Goal: Information Seeking & Learning: Compare options

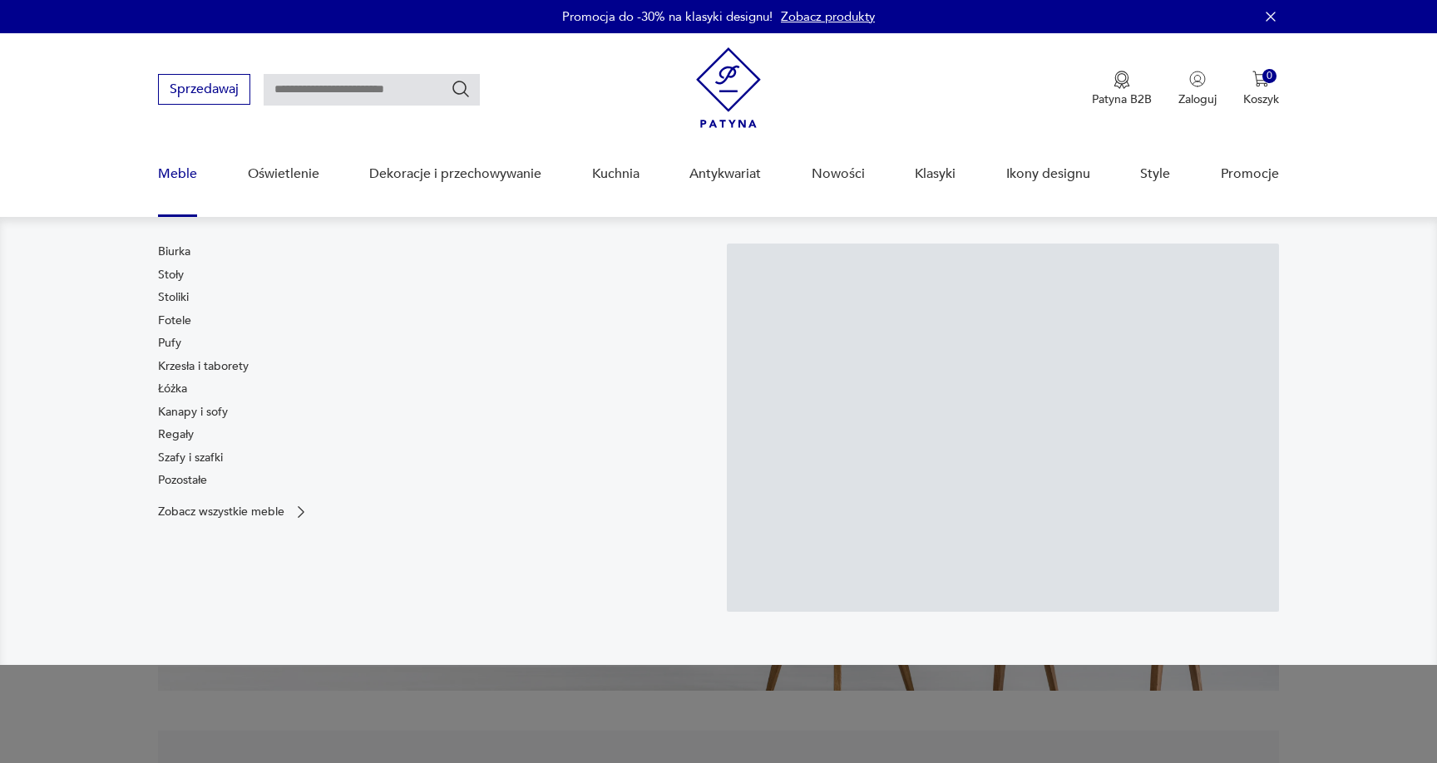
click at [168, 177] on link "Meble" at bounding box center [177, 174] width 39 height 64
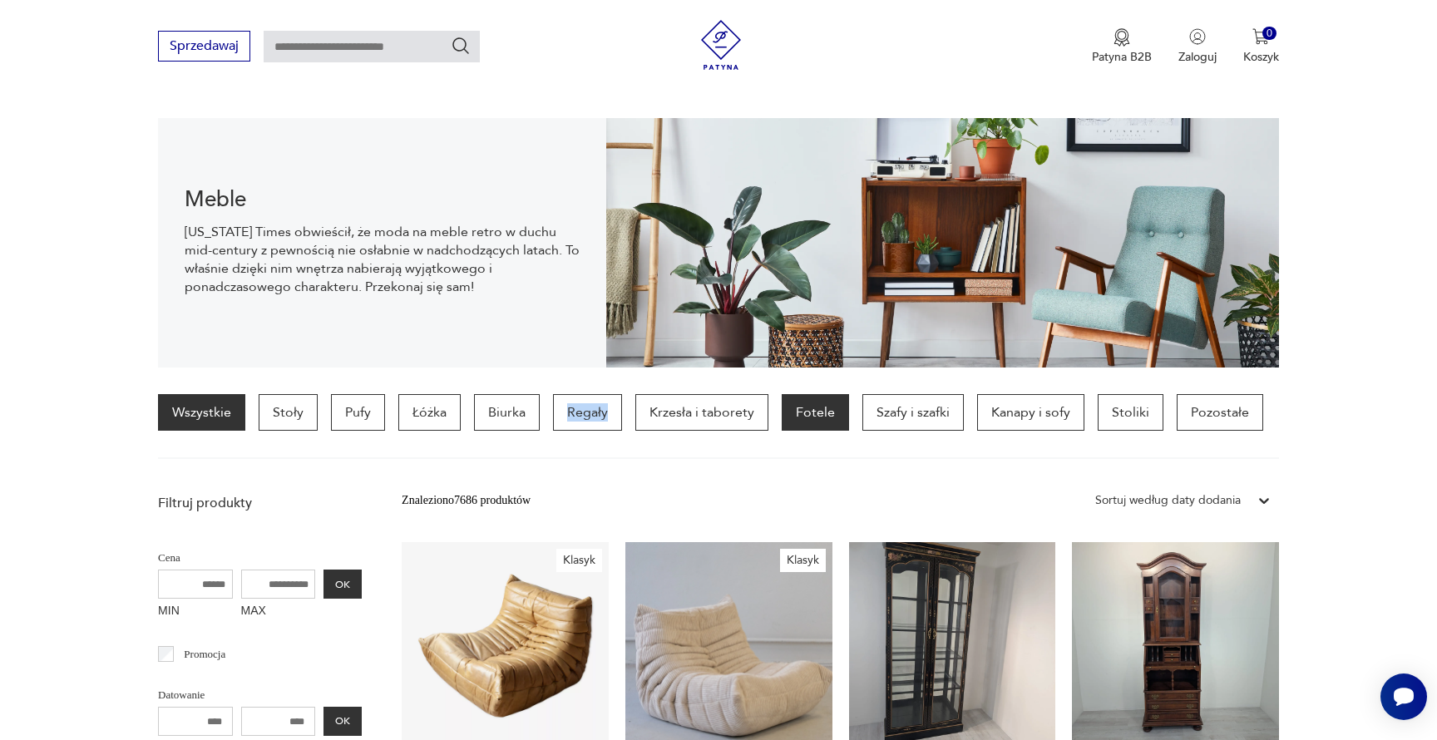
scroll to position [162, 0]
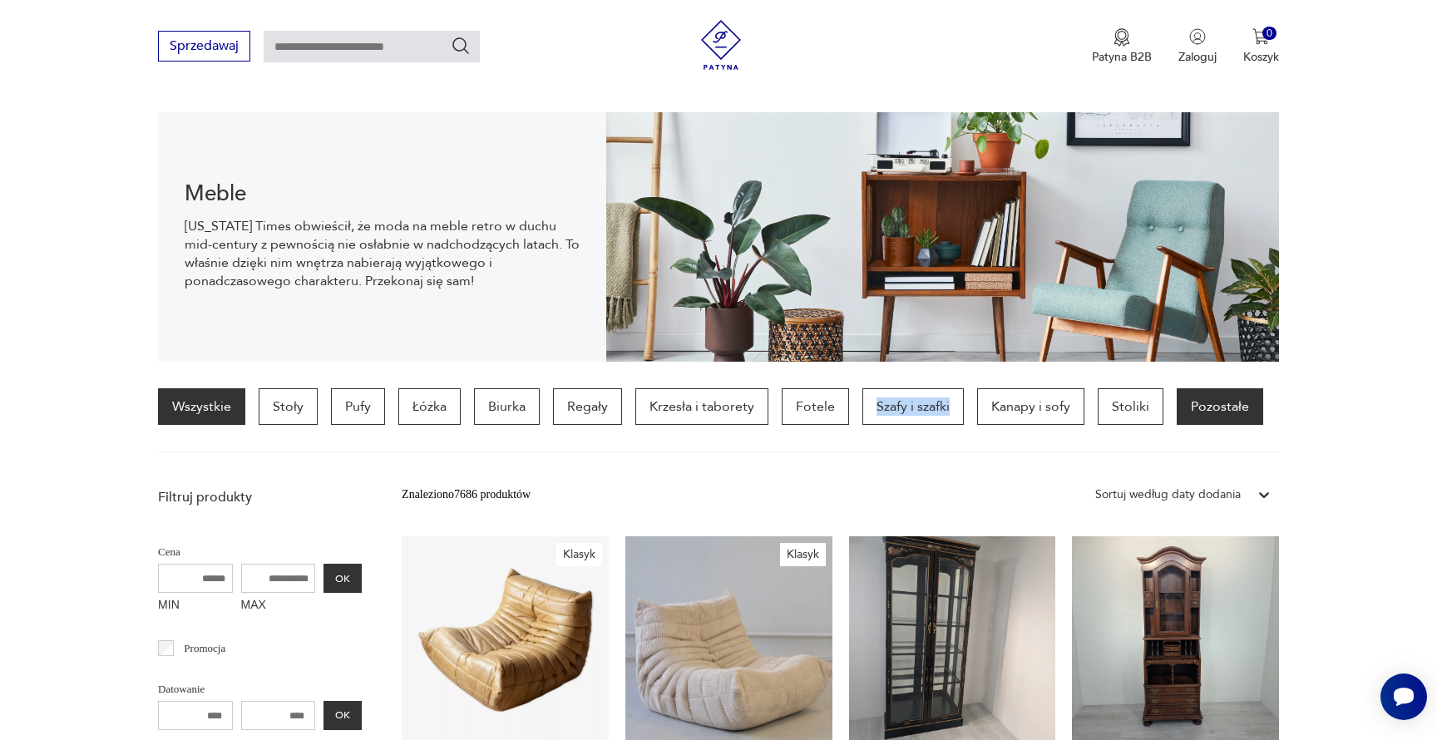
click at [1206, 408] on p "Pozostałe" at bounding box center [1220, 406] width 86 height 37
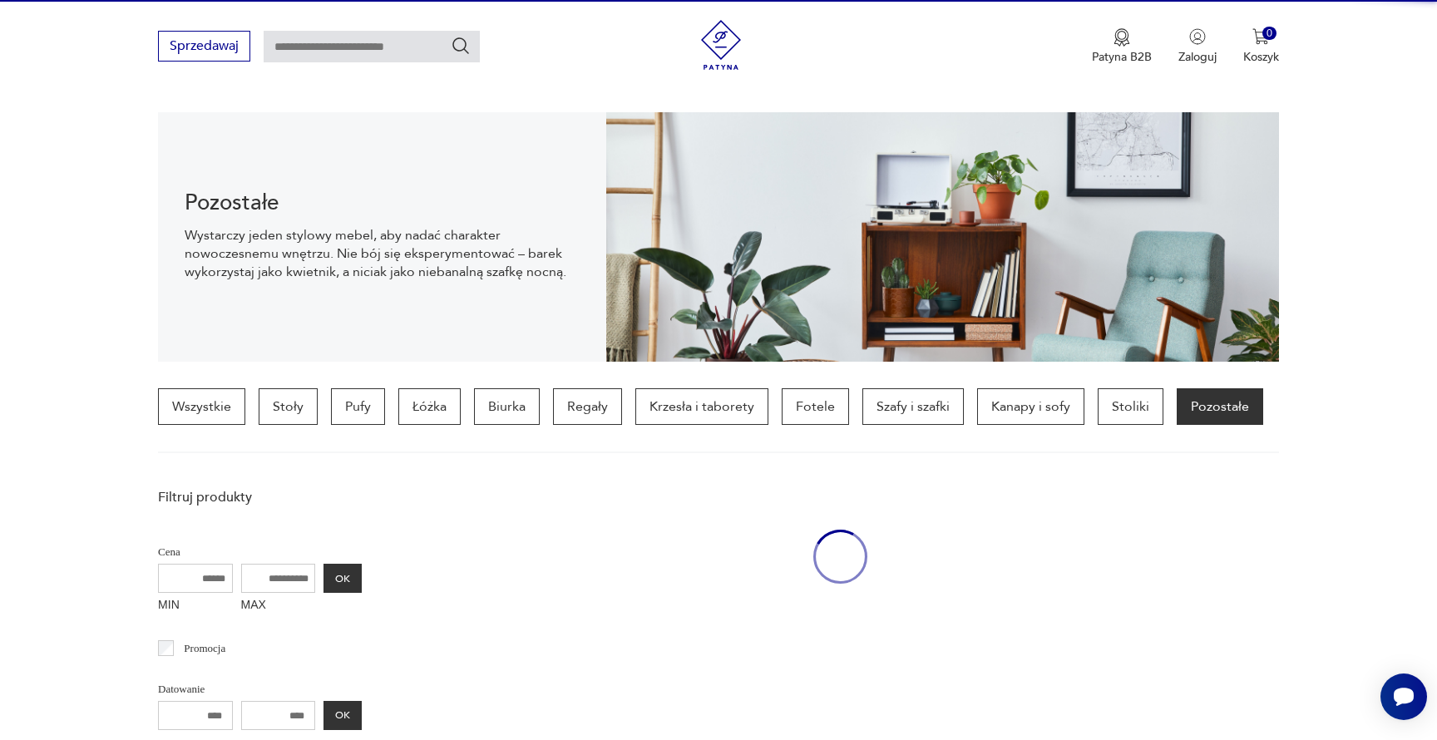
scroll to position [392, 0]
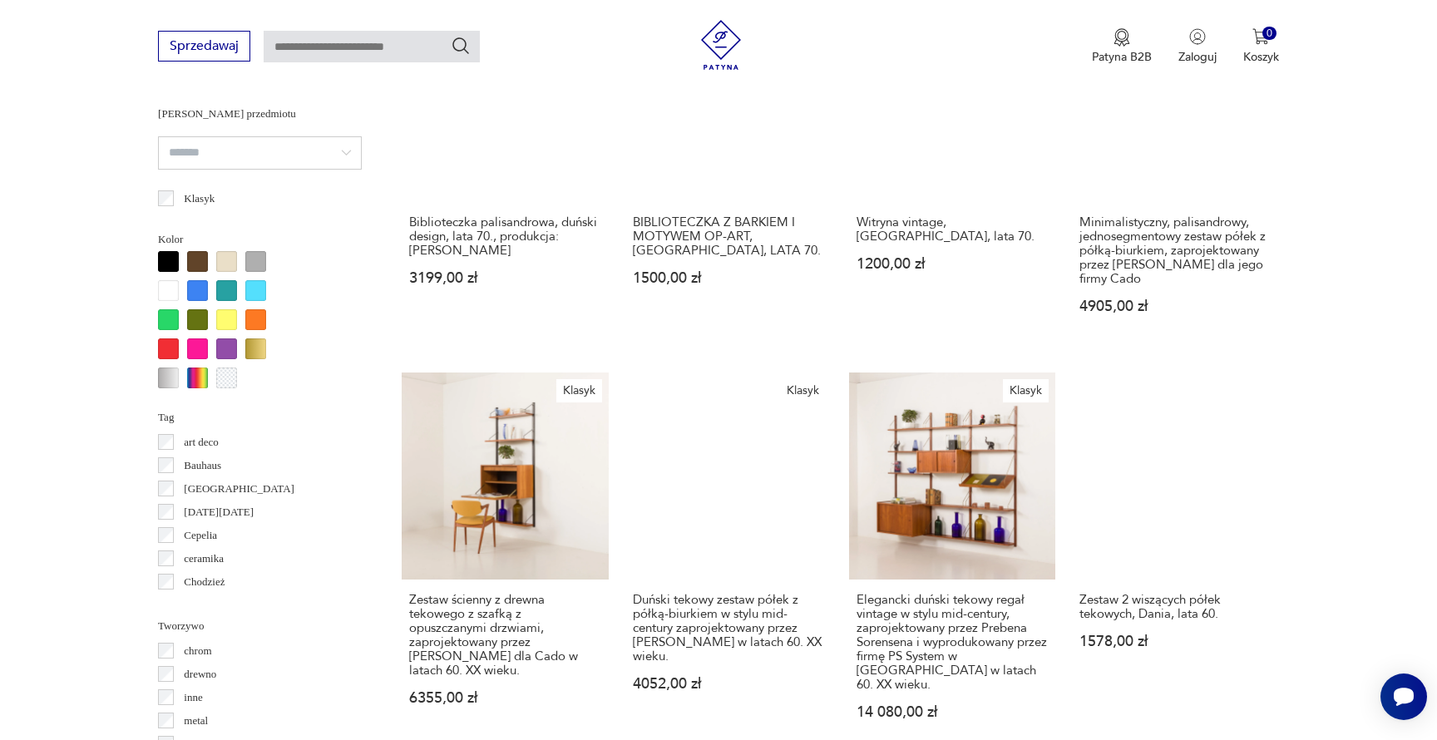
scroll to position [1428, 0]
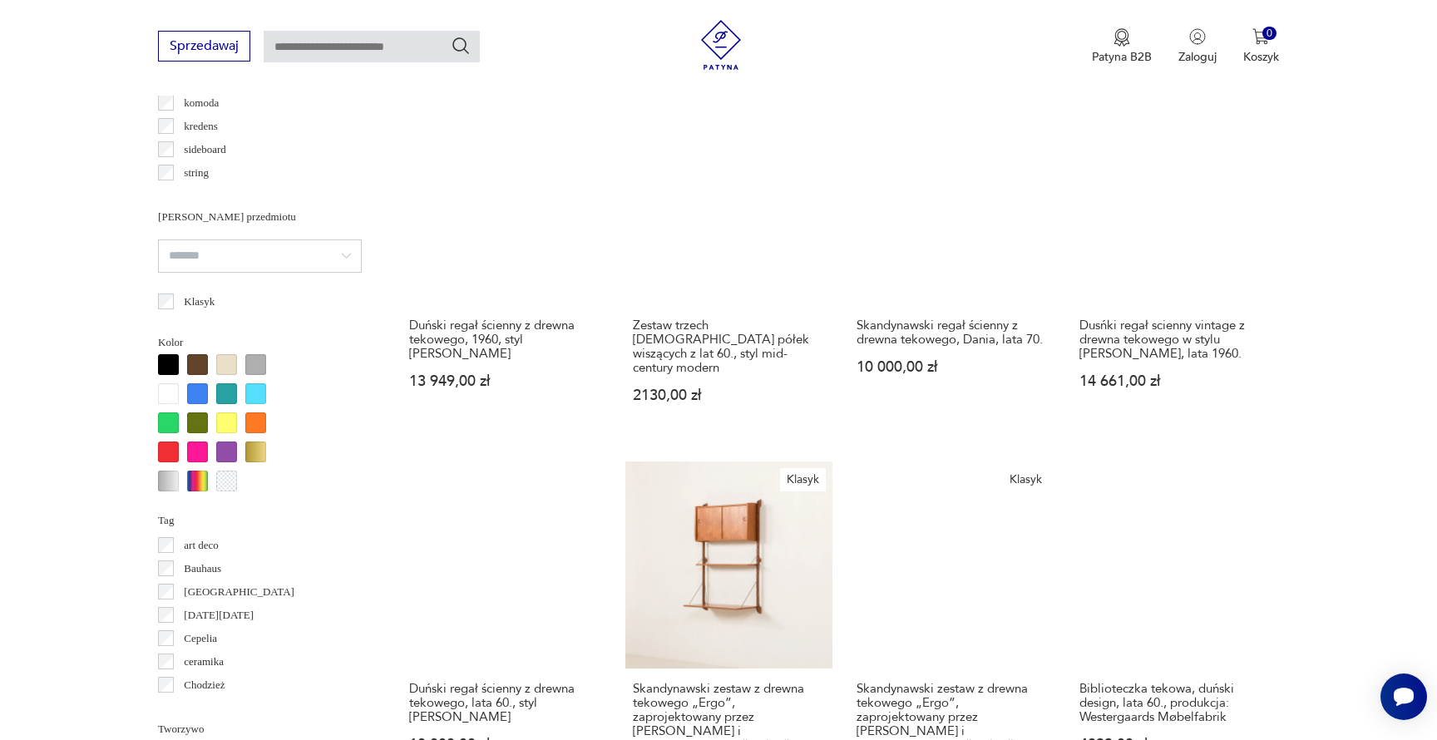
scroll to position [1644, 0]
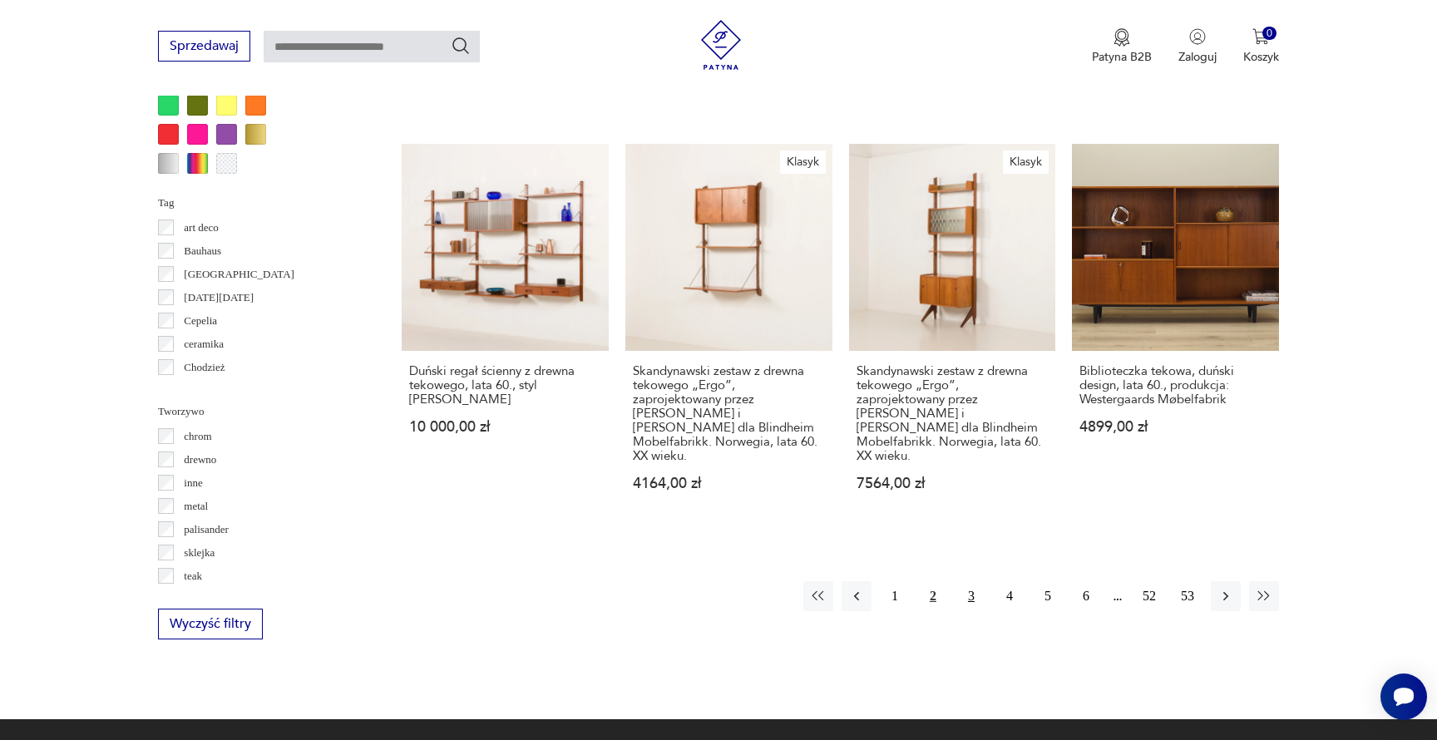
click at [966, 581] on button "3" at bounding box center [971, 596] width 30 height 30
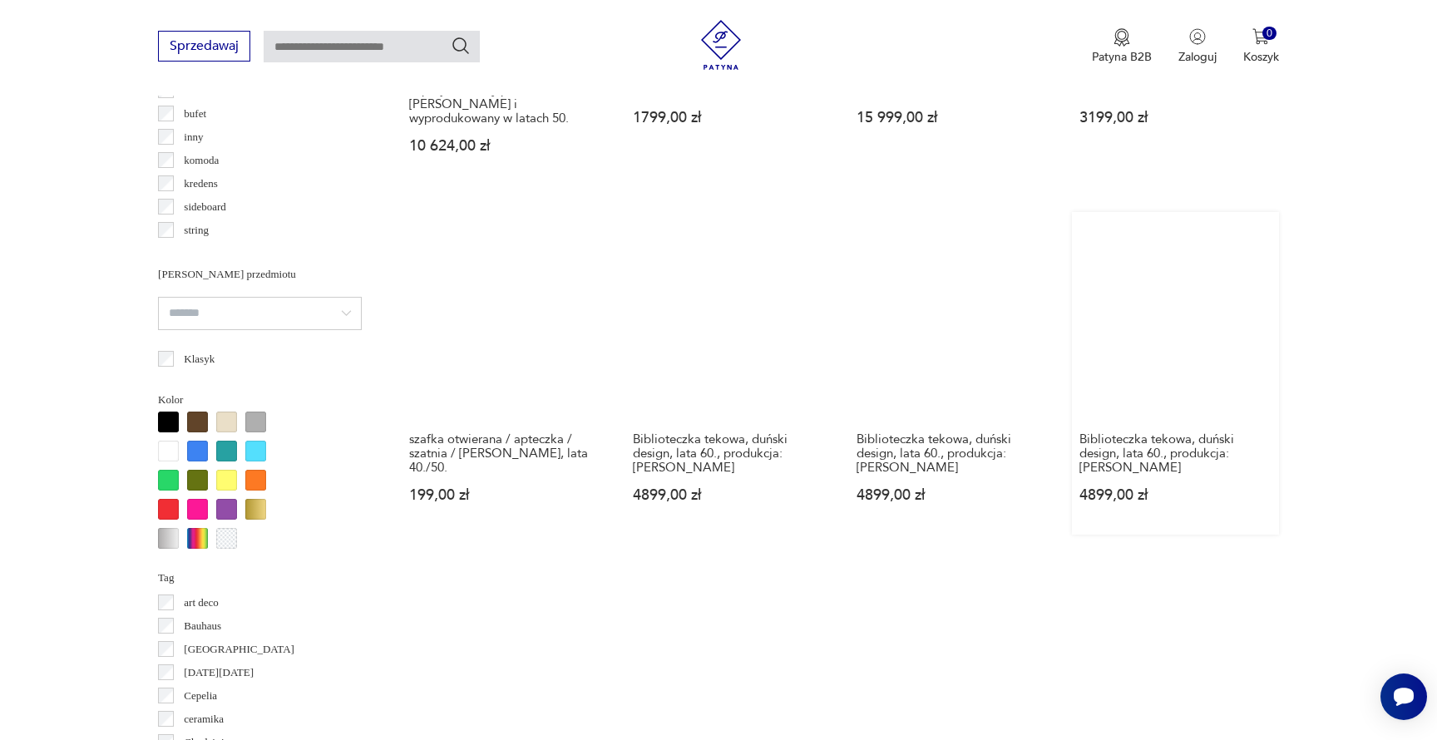
scroll to position [1622, 0]
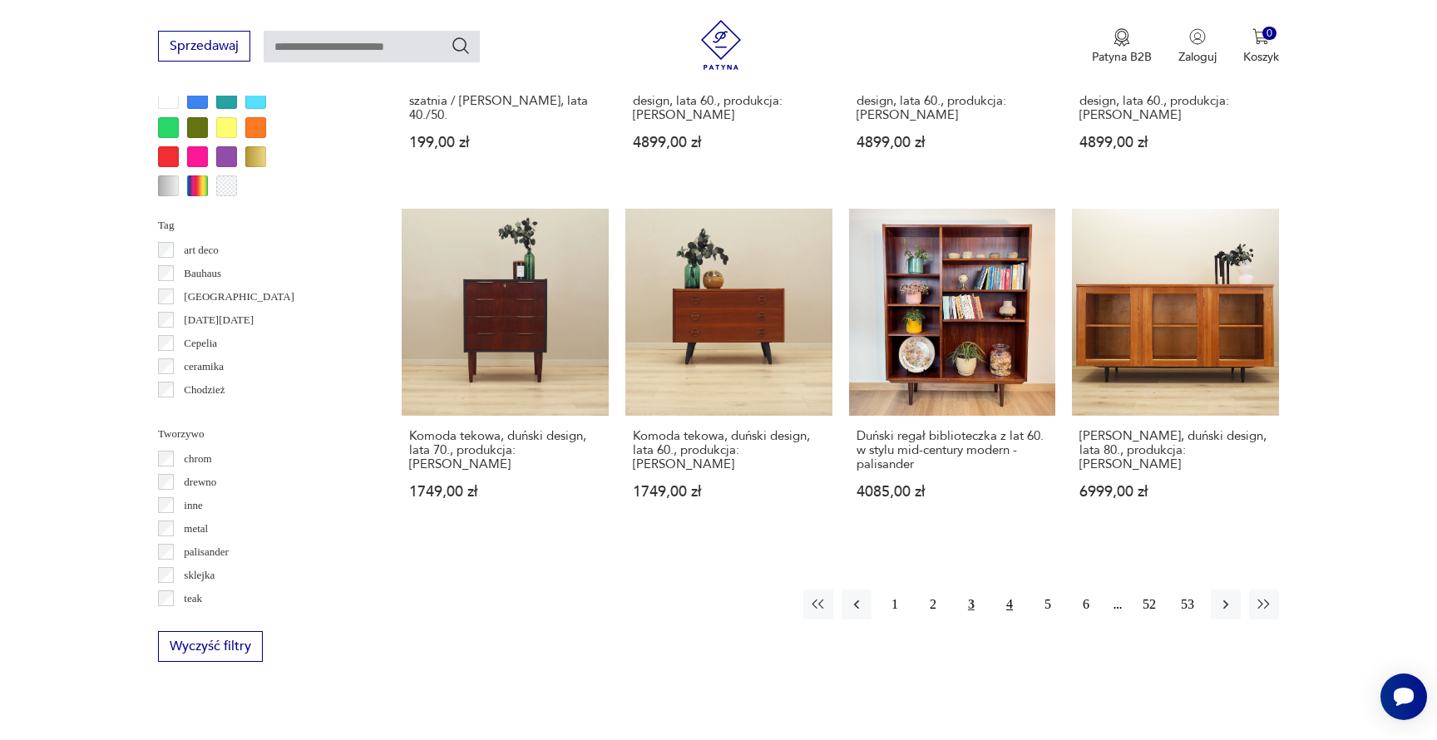
click at [1008, 590] on button "4" at bounding box center [1010, 605] width 30 height 30
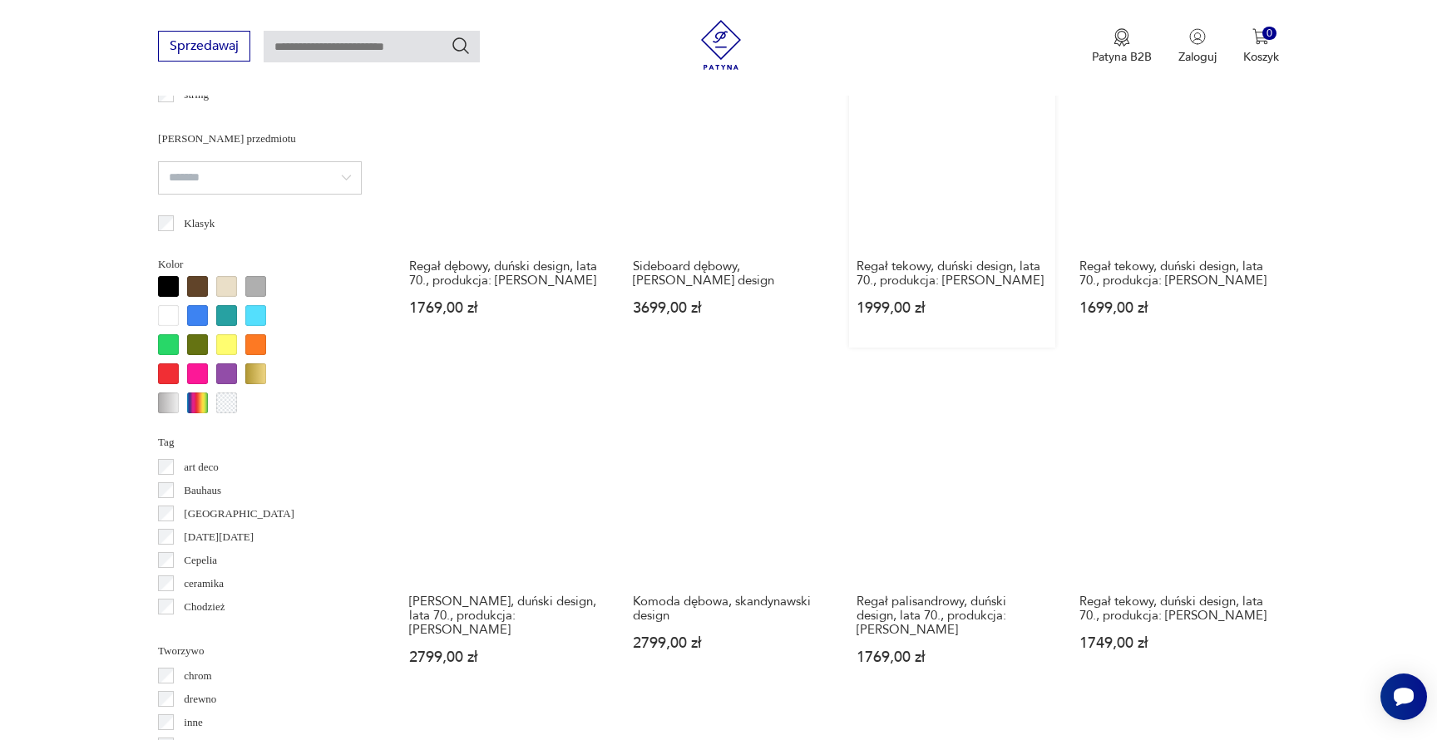
scroll to position [1433, 0]
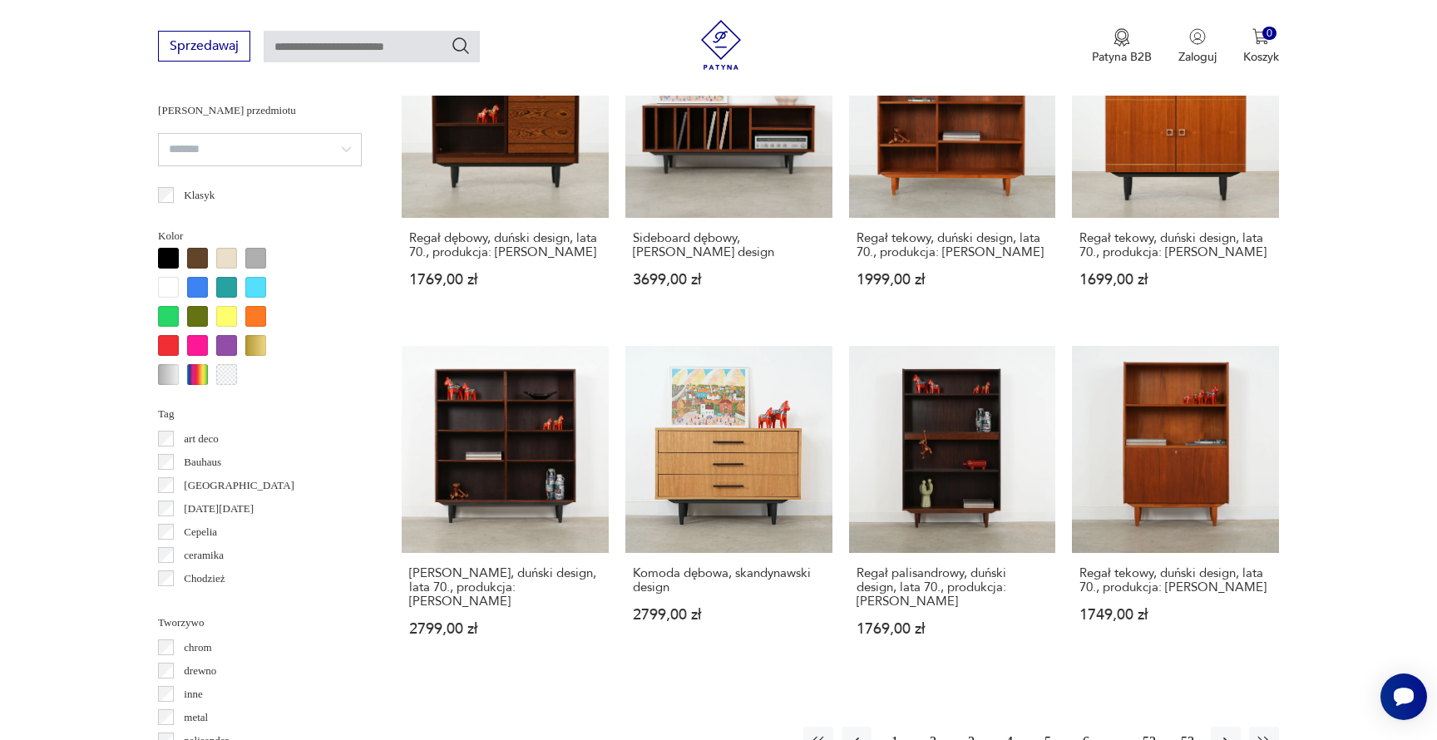
click at [1049, 727] on button "5" at bounding box center [1048, 742] width 30 height 30
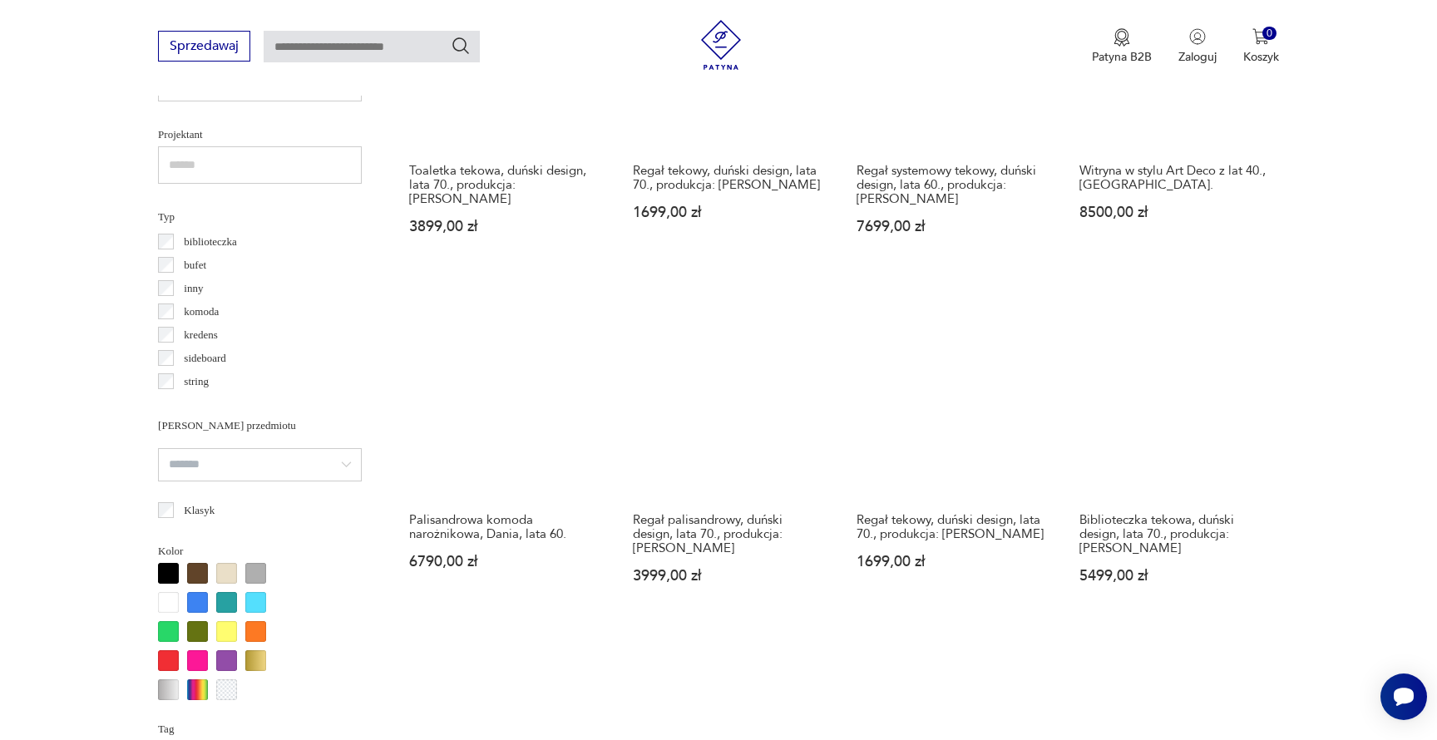
scroll to position [1377, 0]
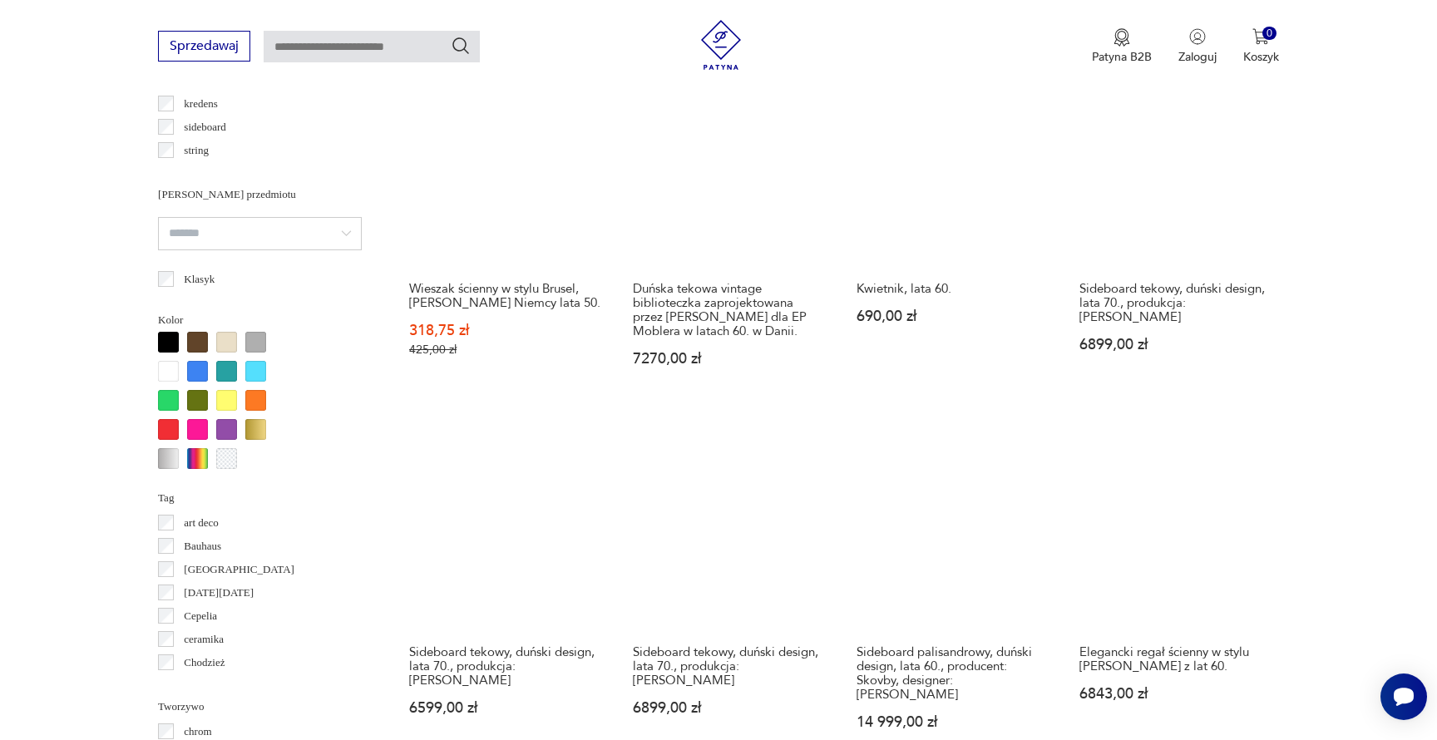
scroll to position [1581, 0]
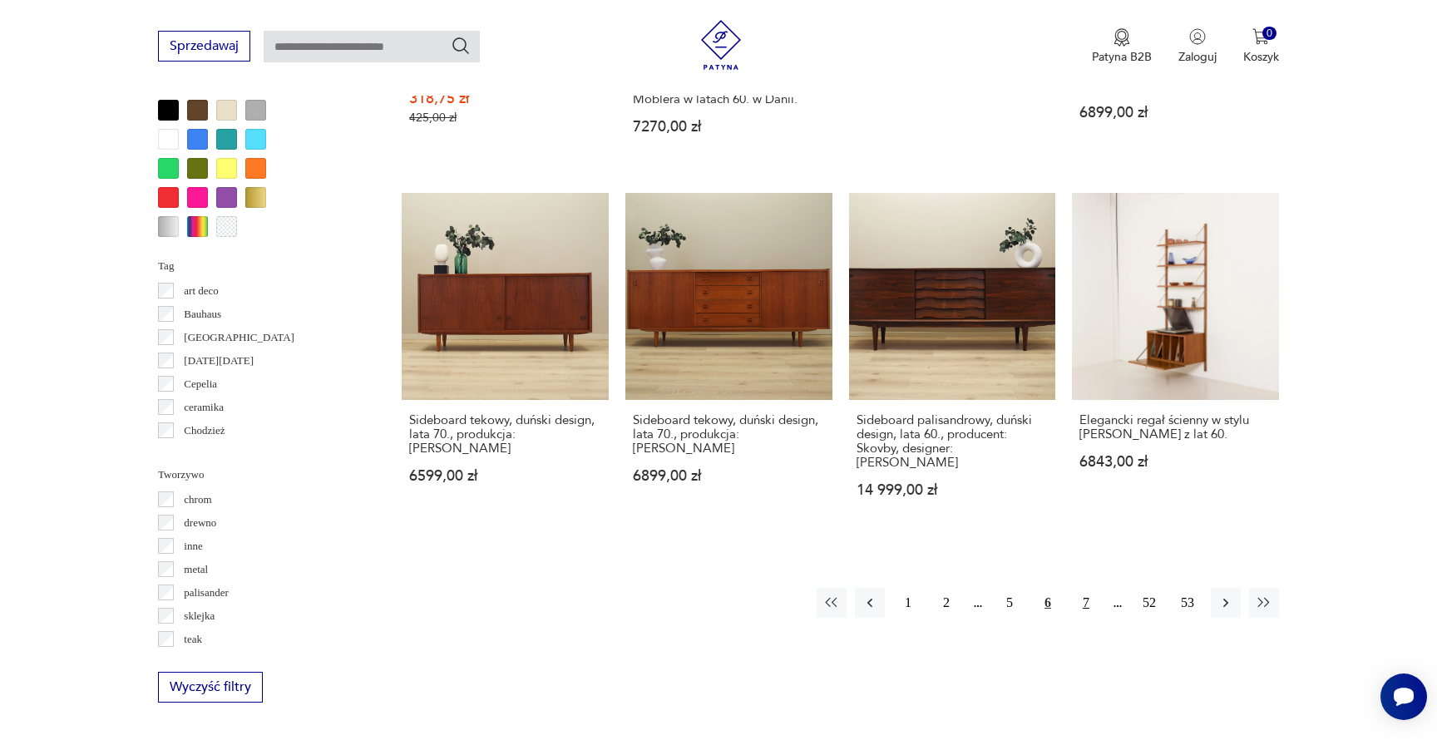
click at [1083, 588] on button "7" at bounding box center [1086, 603] width 30 height 30
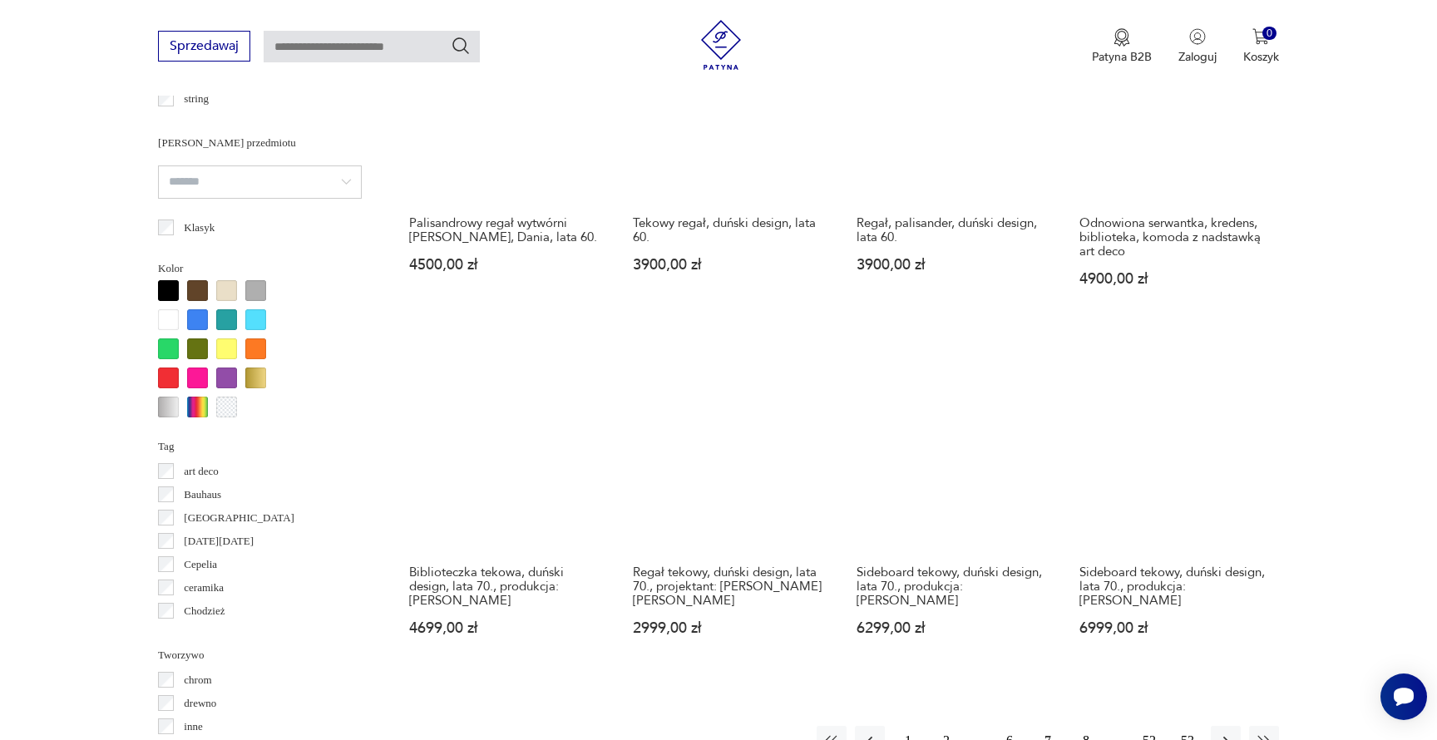
scroll to position [1663, 0]
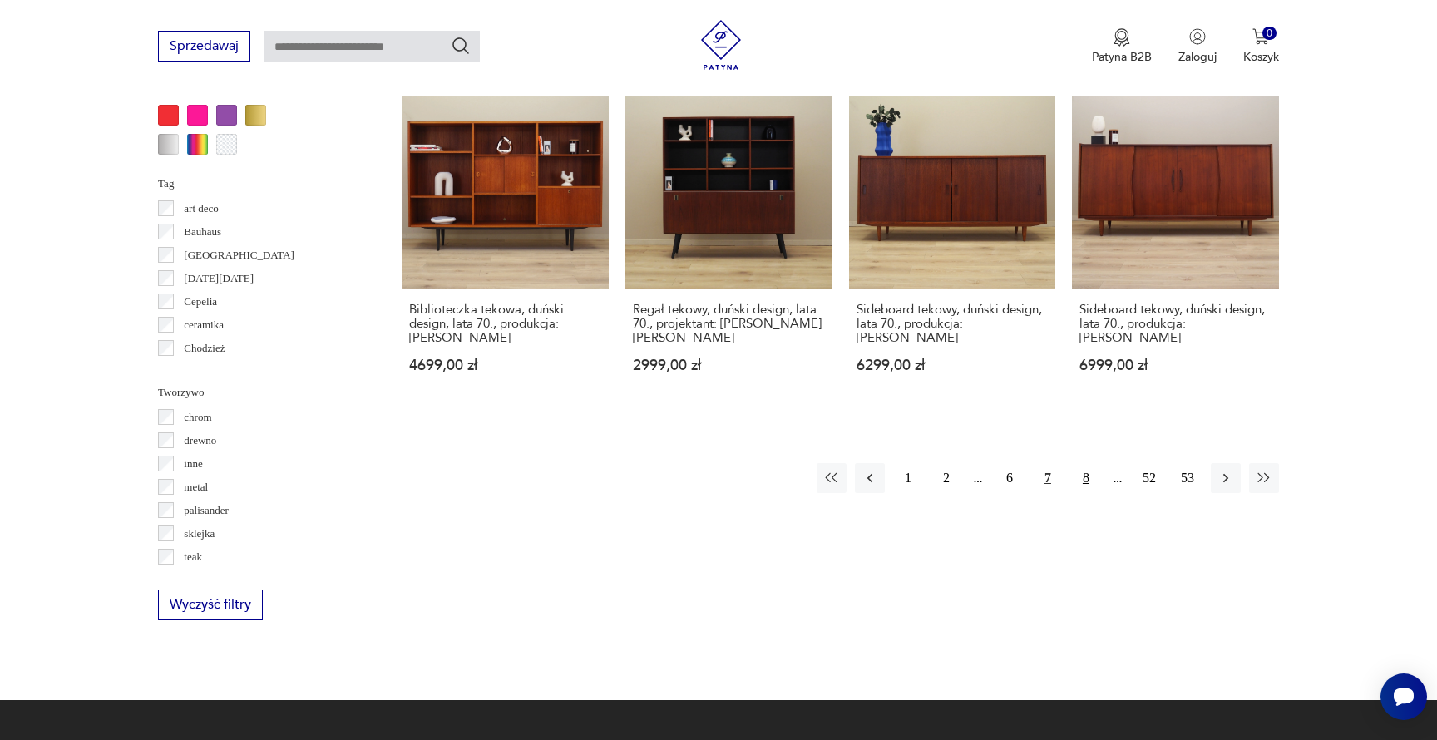
click at [1085, 463] on button "8" at bounding box center [1086, 478] width 30 height 30
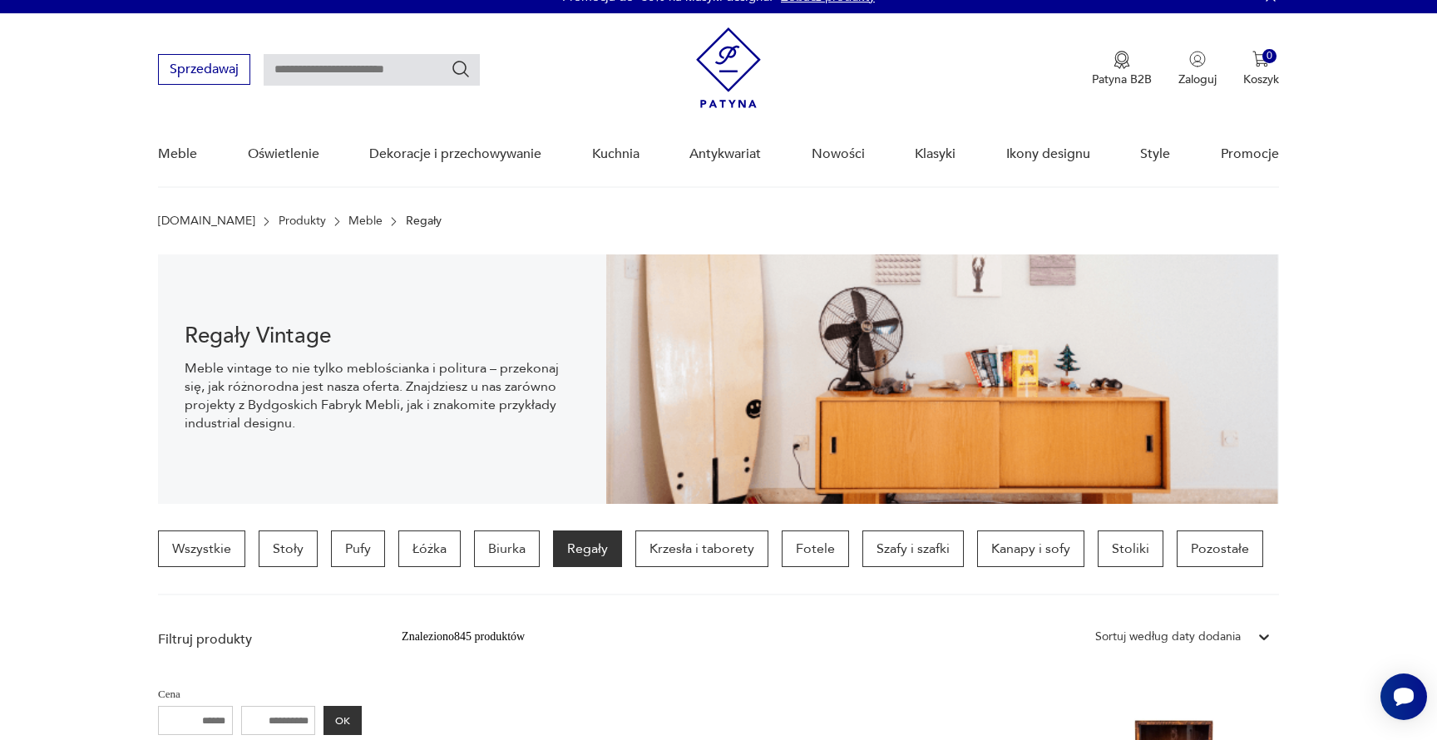
scroll to position [368, 0]
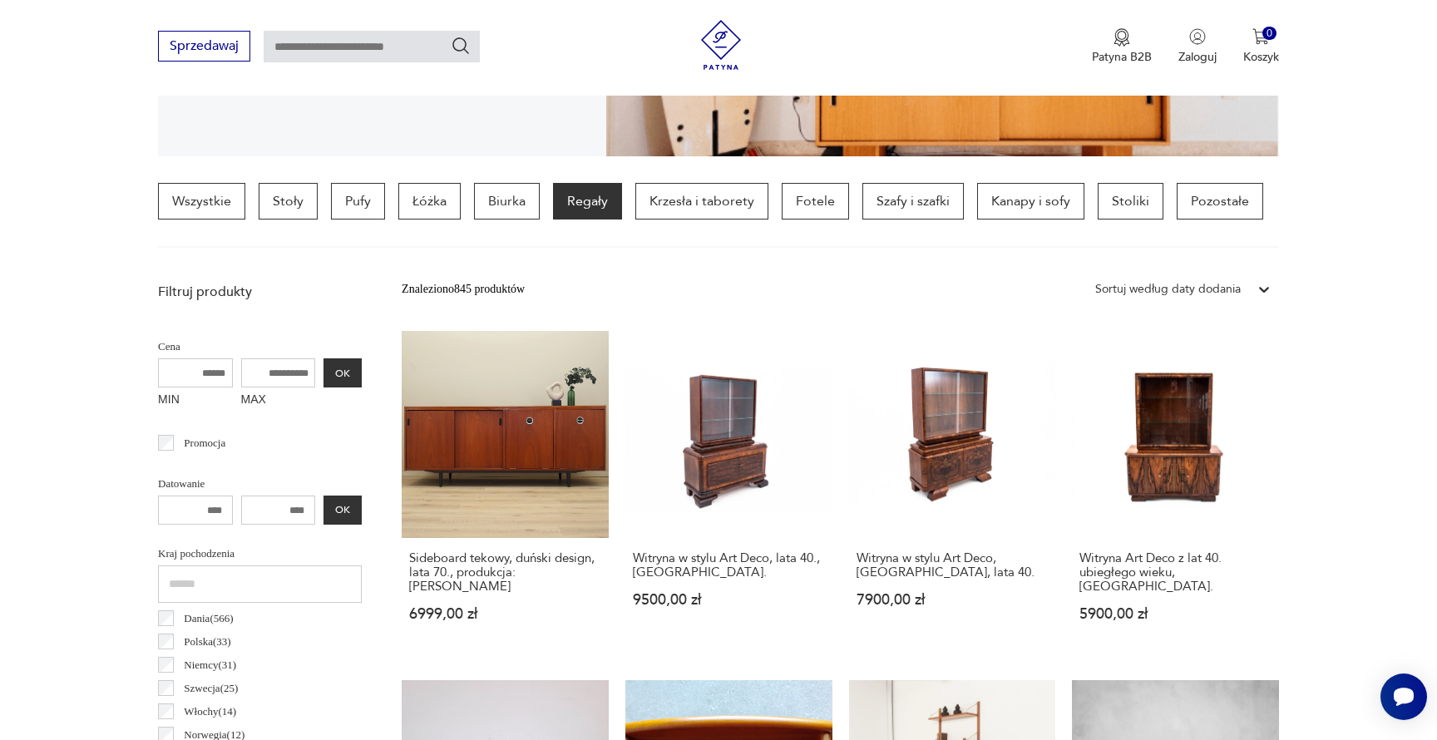
click at [250, 372] on input "MAX" at bounding box center [278, 372] width 75 height 29
type input "****"
click at [323, 378] on button "OK" at bounding box center [342, 372] width 38 height 29
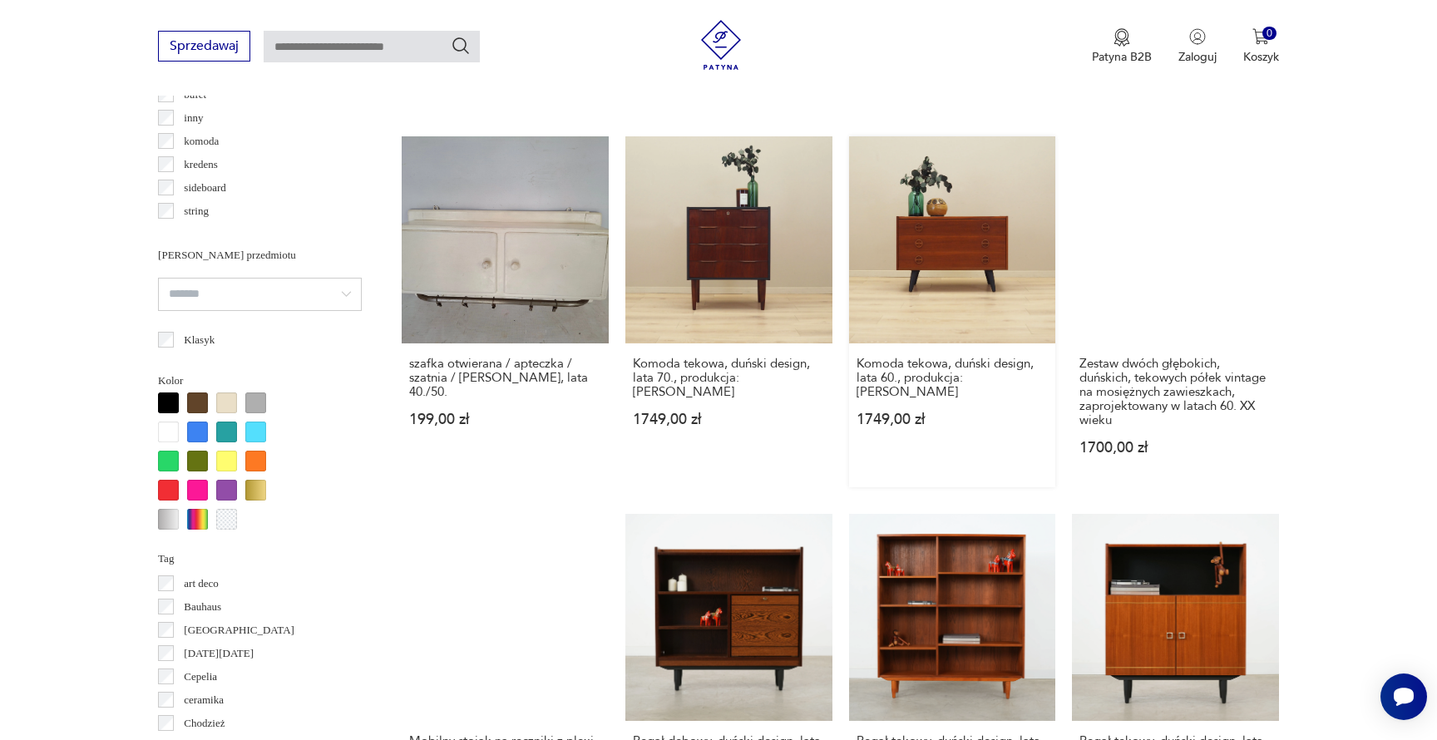
scroll to position [1386, 0]
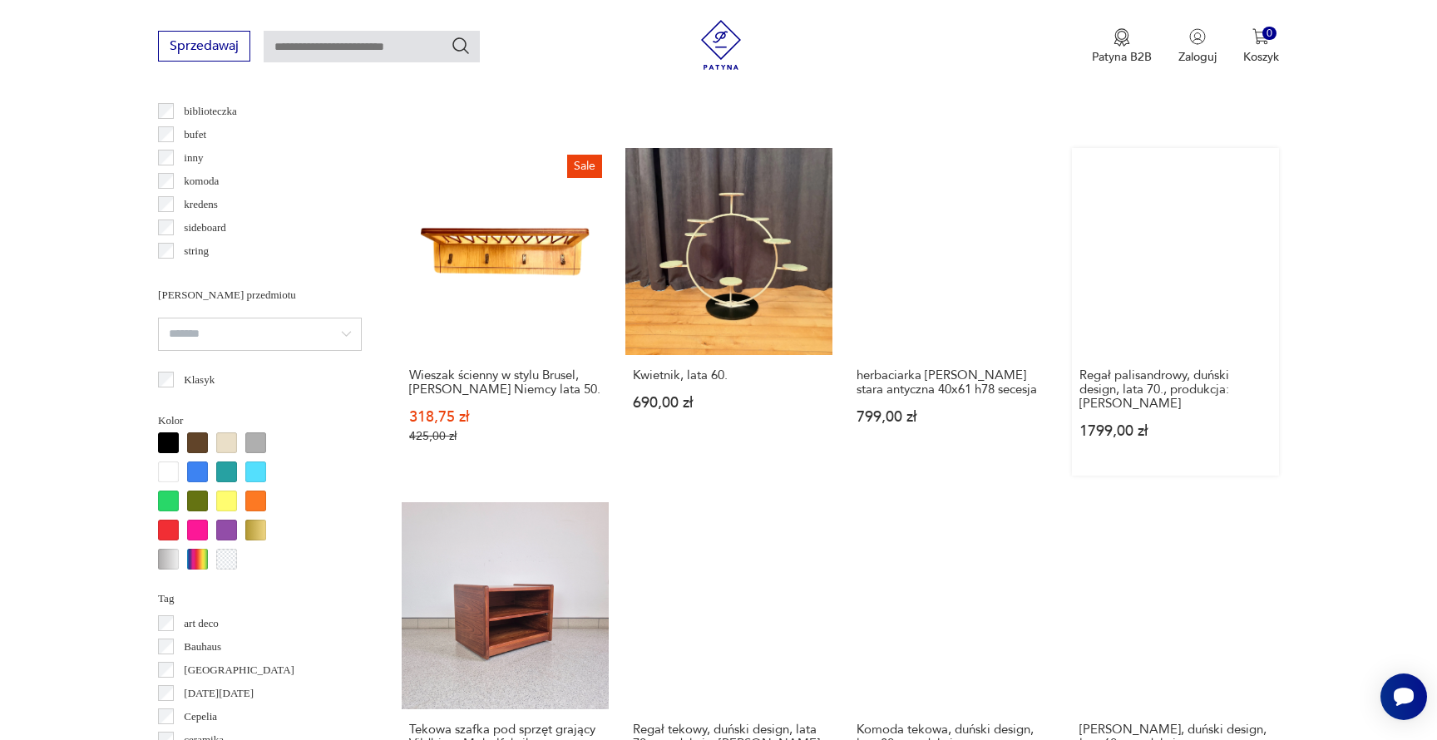
scroll to position [1359, 0]
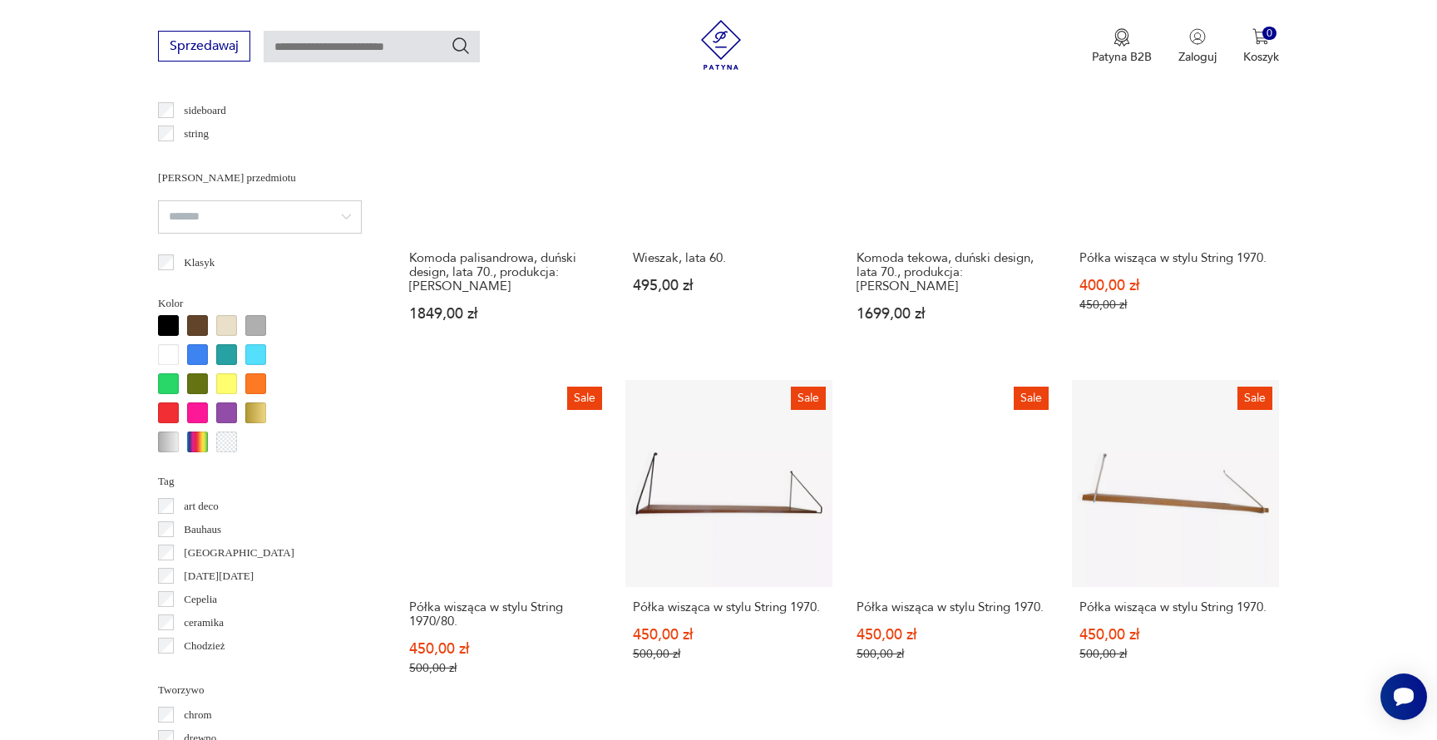
scroll to position [1442, 0]
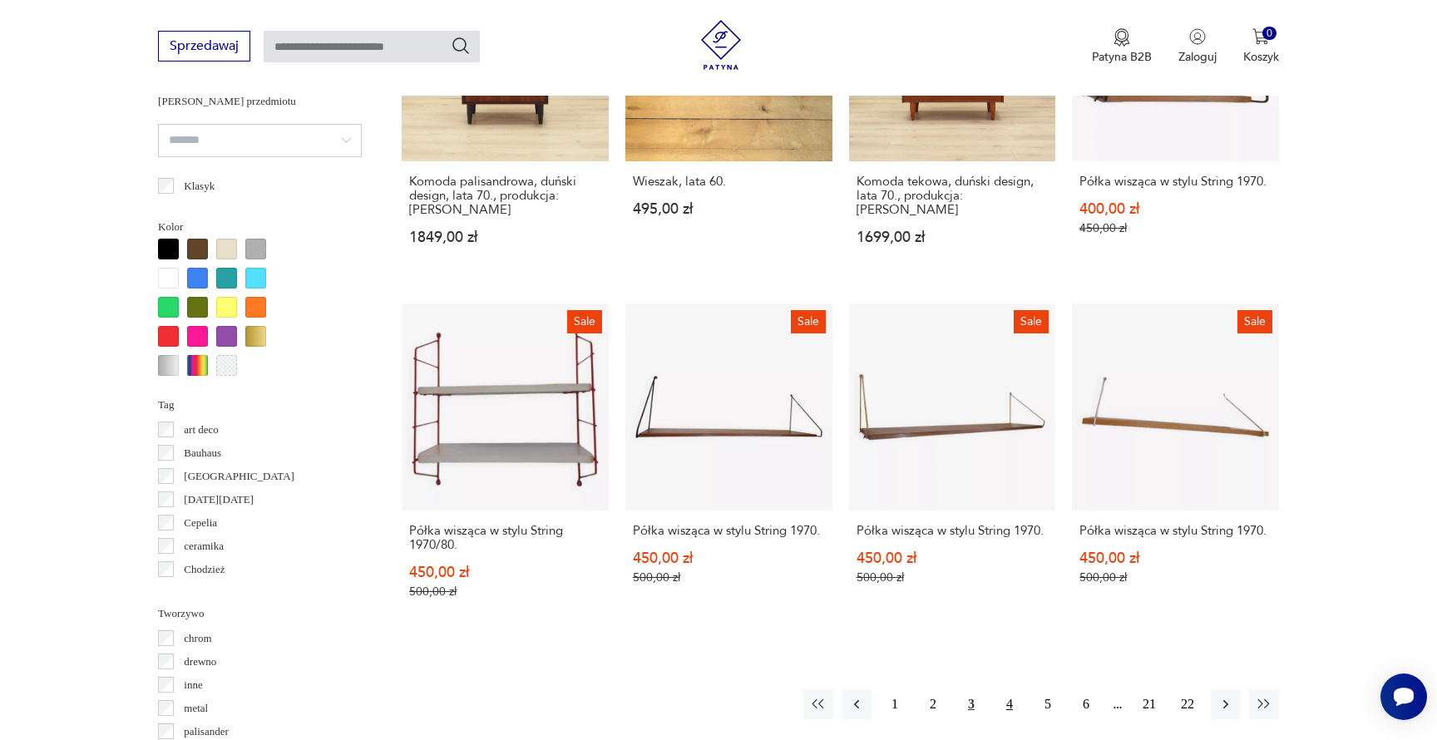
click at [1005, 689] on button "4" at bounding box center [1010, 704] width 30 height 30
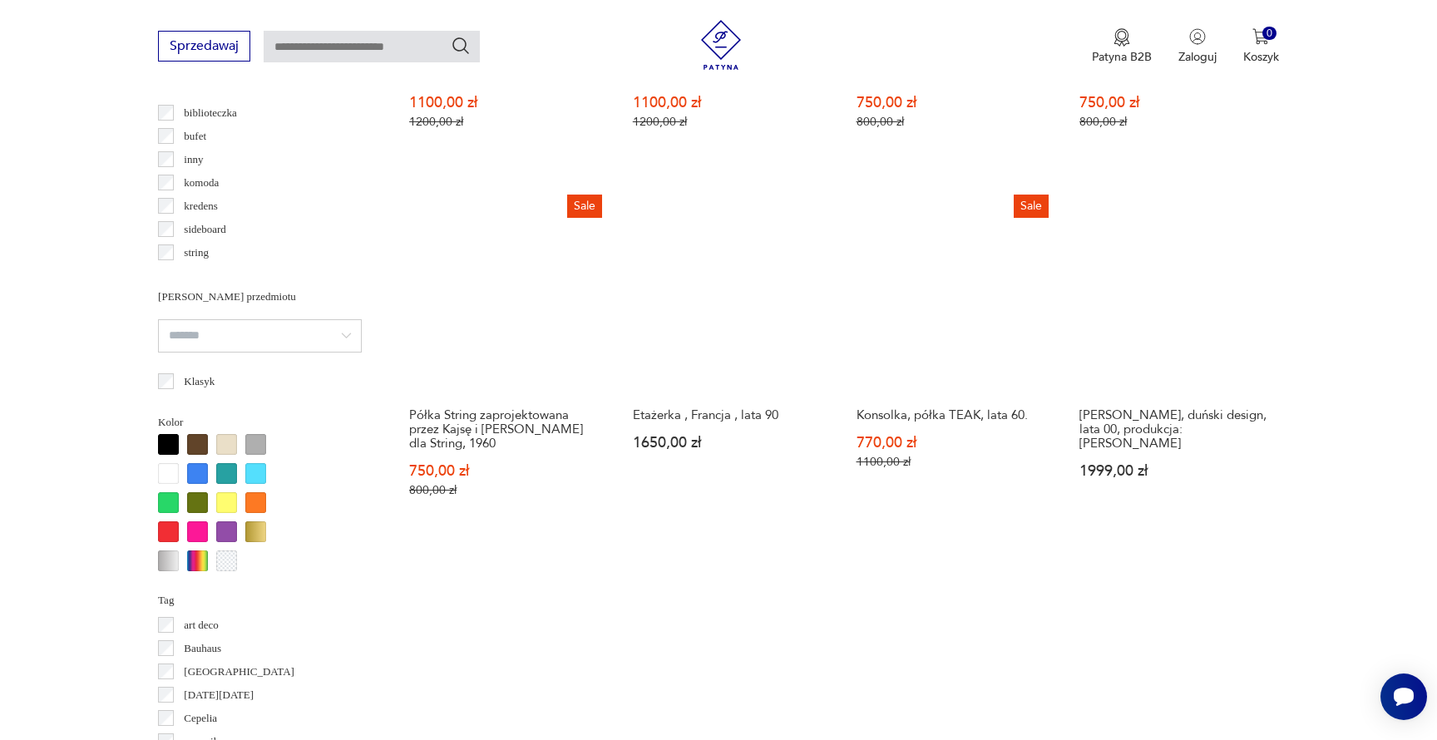
scroll to position [1522, 0]
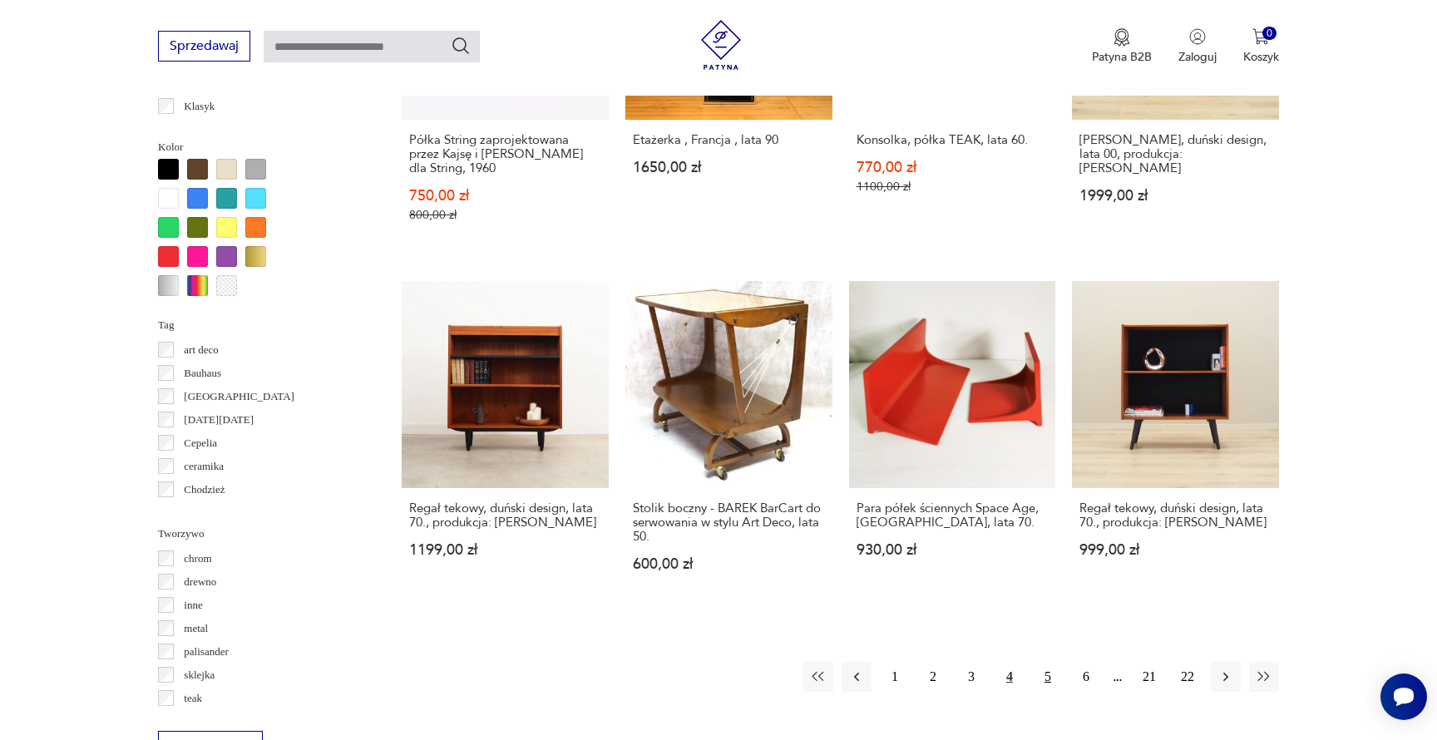
click at [1049, 662] on button "5" at bounding box center [1048, 677] width 30 height 30
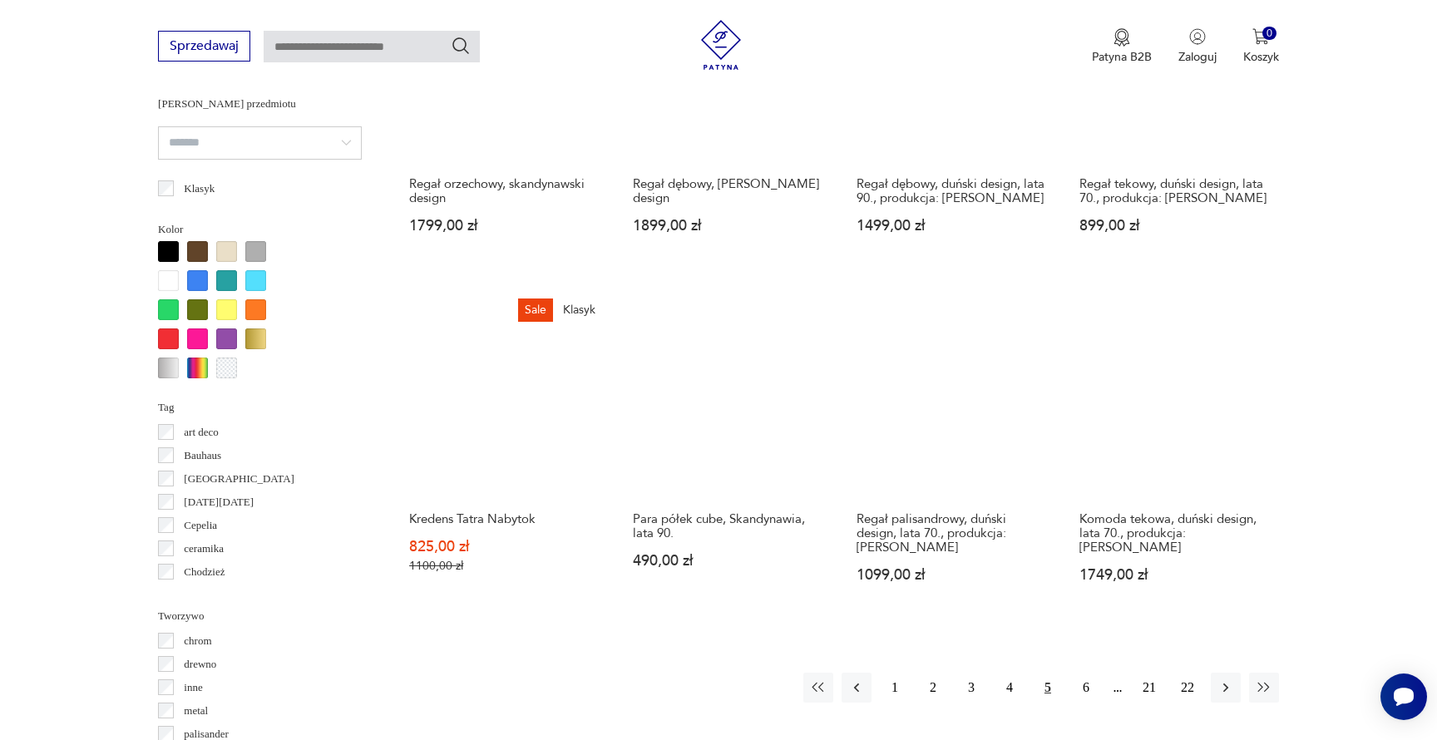
scroll to position [1516, 0]
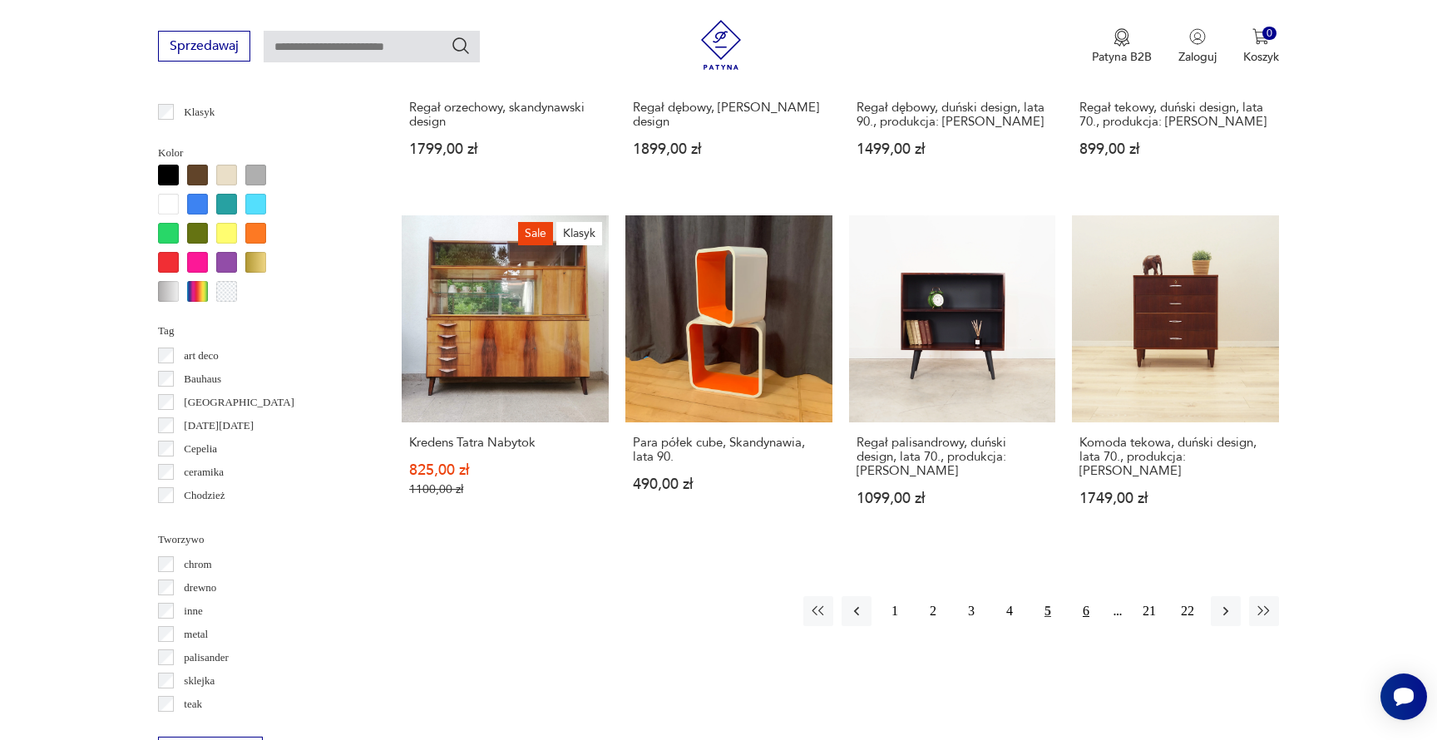
click at [1086, 596] on button "6" at bounding box center [1086, 611] width 30 height 30
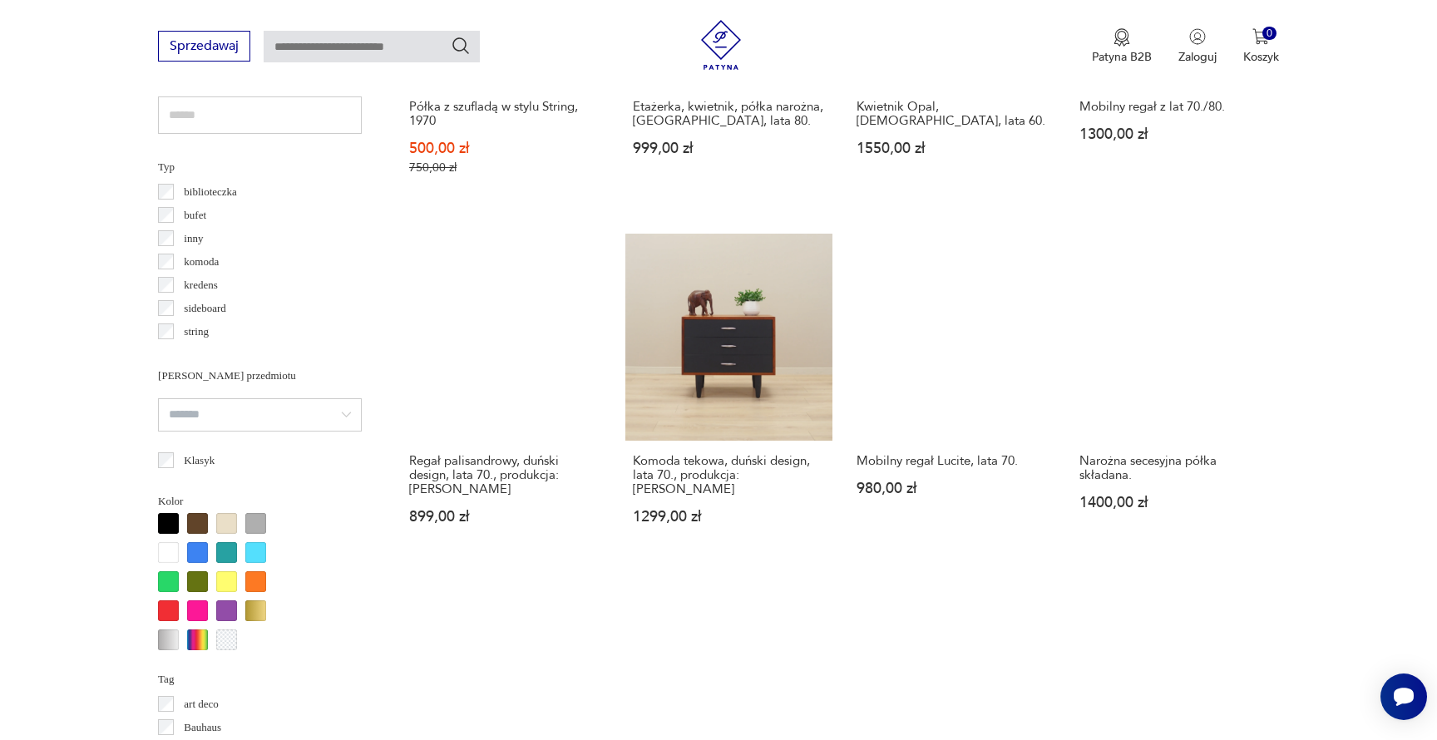
scroll to position [1481, 0]
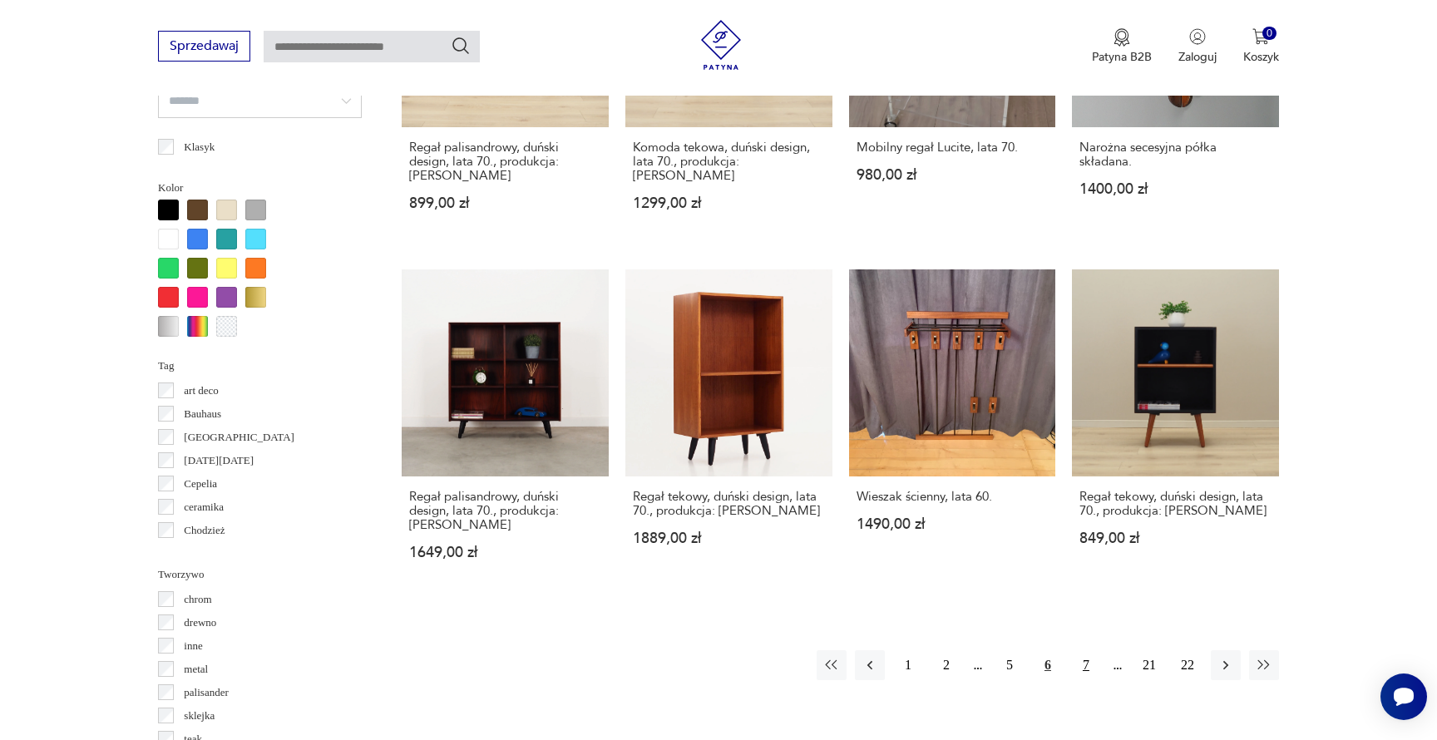
click at [1079, 650] on button "7" at bounding box center [1086, 665] width 30 height 30
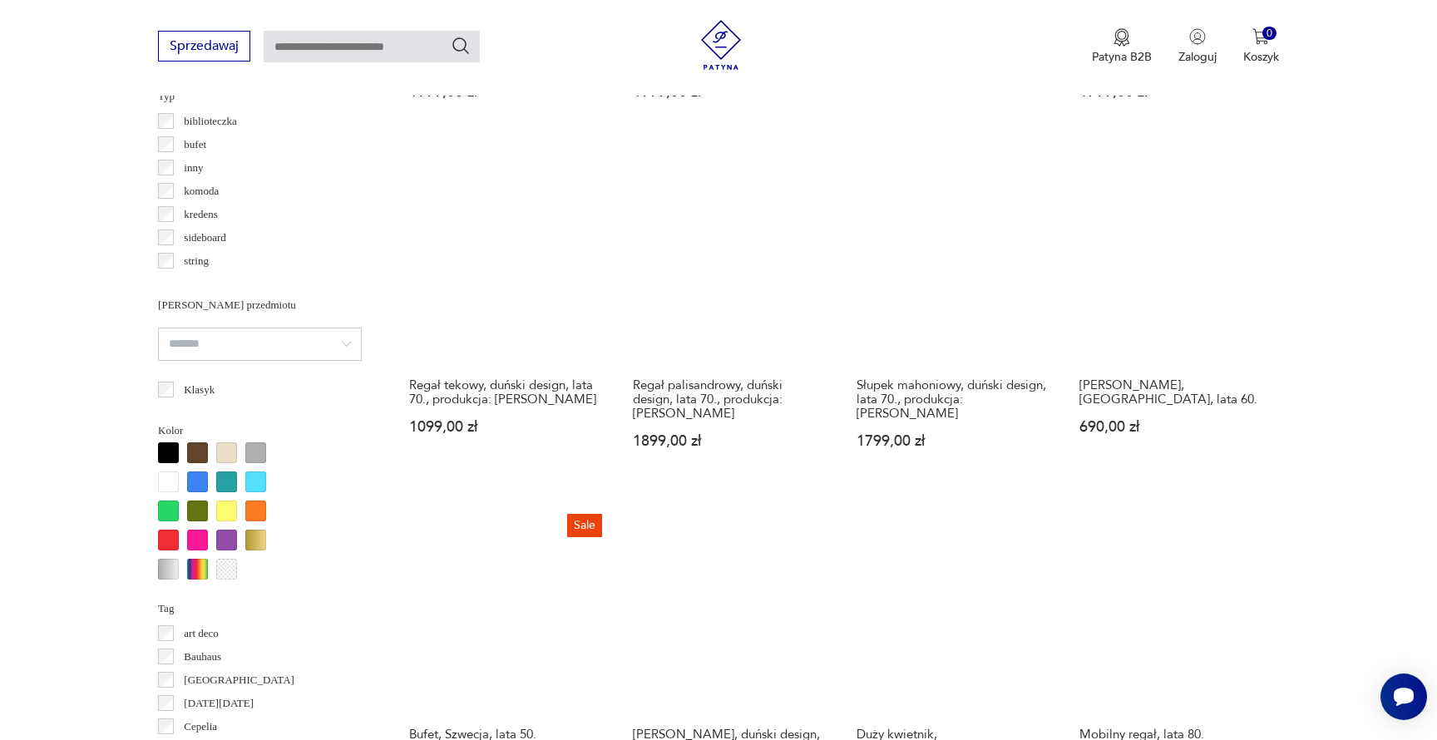
scroll to position [1337, 0]
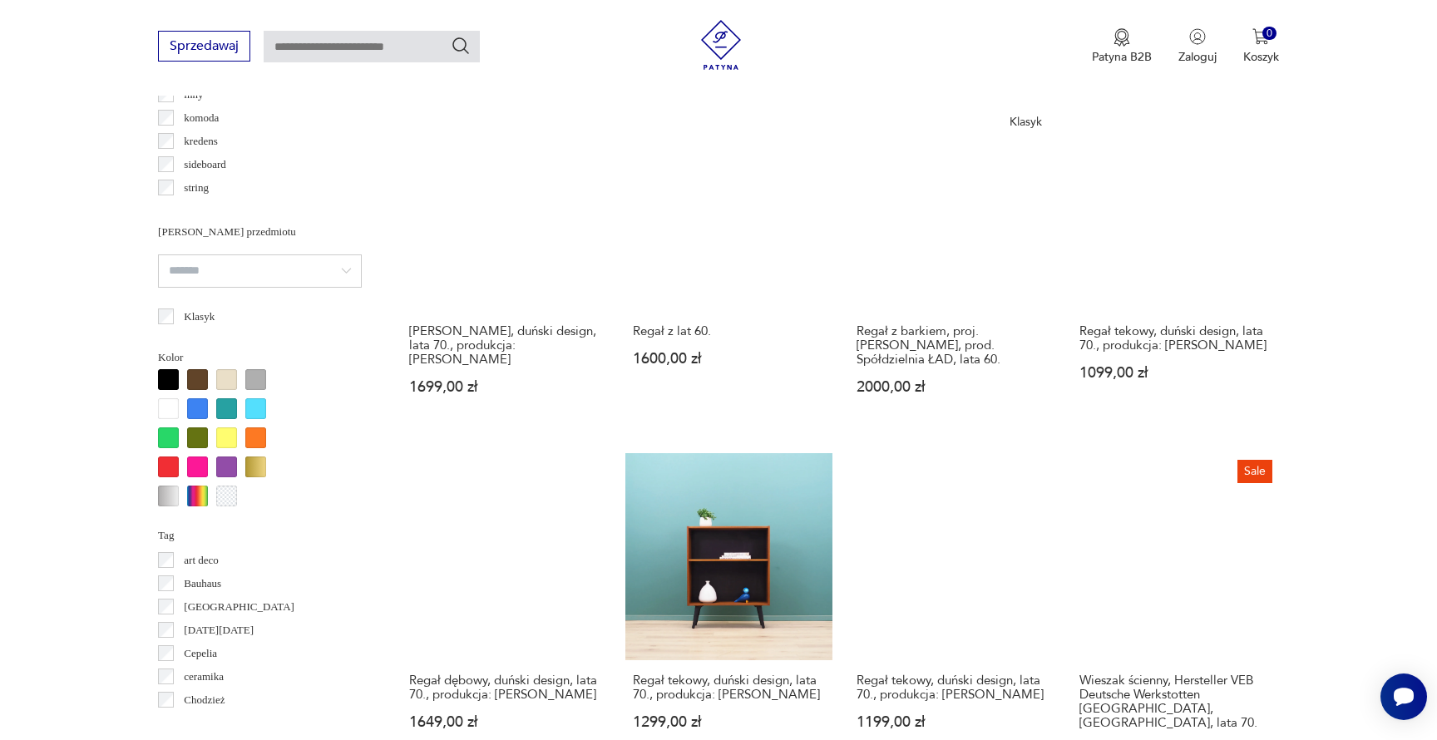
scroll to position [1113, 0]
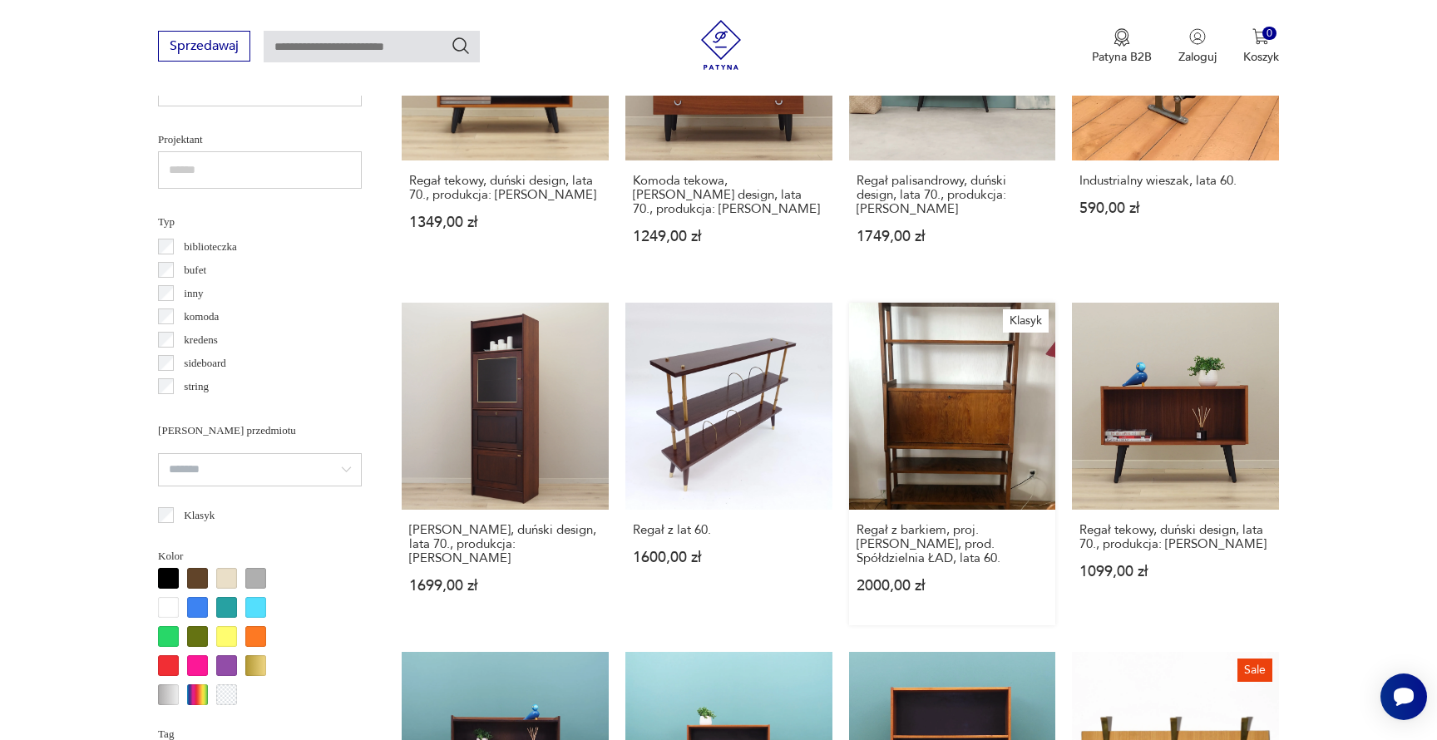
click at [849, 319] on link "Klasyk Regał z barkiem, proj. Hanny Lachert, prod. Spółdzielnia ŁAD, lata 60. 2…" at bounding box center [952, 464] width 207 height 323
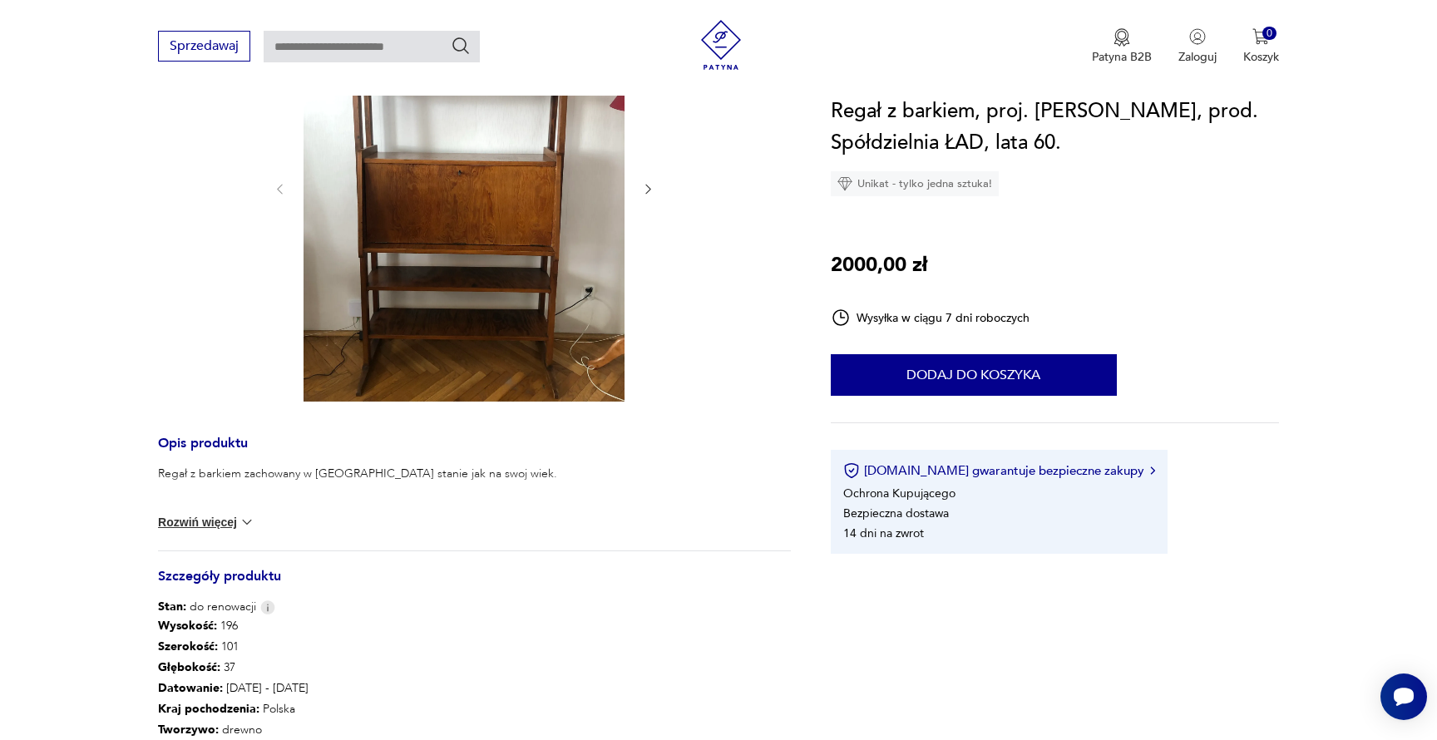
scroll to position [436, 0]
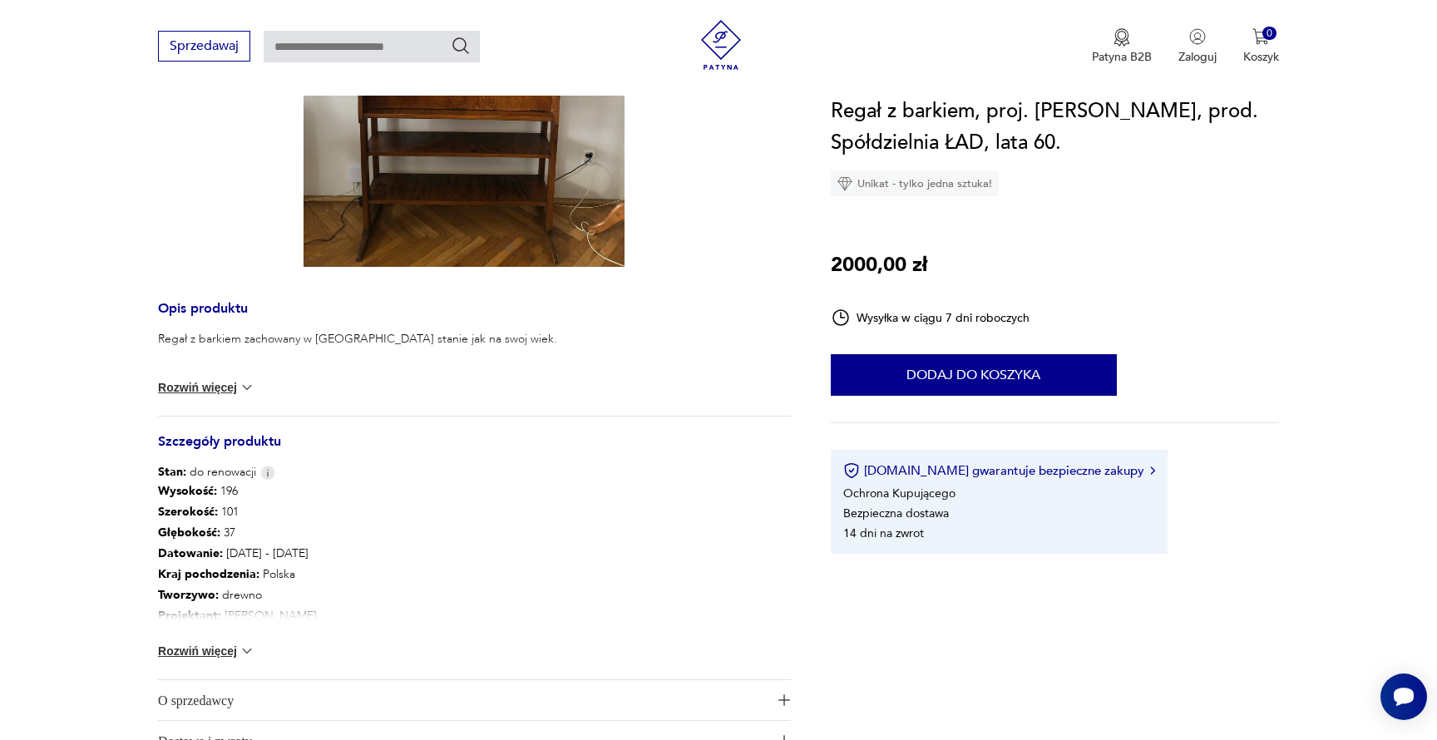
click at [180, 663] on div "Wysokość : 196 Szerokość : 101 Głębokość : 37 Datowanie : 1960 - 1969 Kraj poch…" at bounding box center [474, 580] width 633 height 199
click at [183, 653] on button "Rozwiń więcej" at bounding box center [206, 651] width 96 height 17
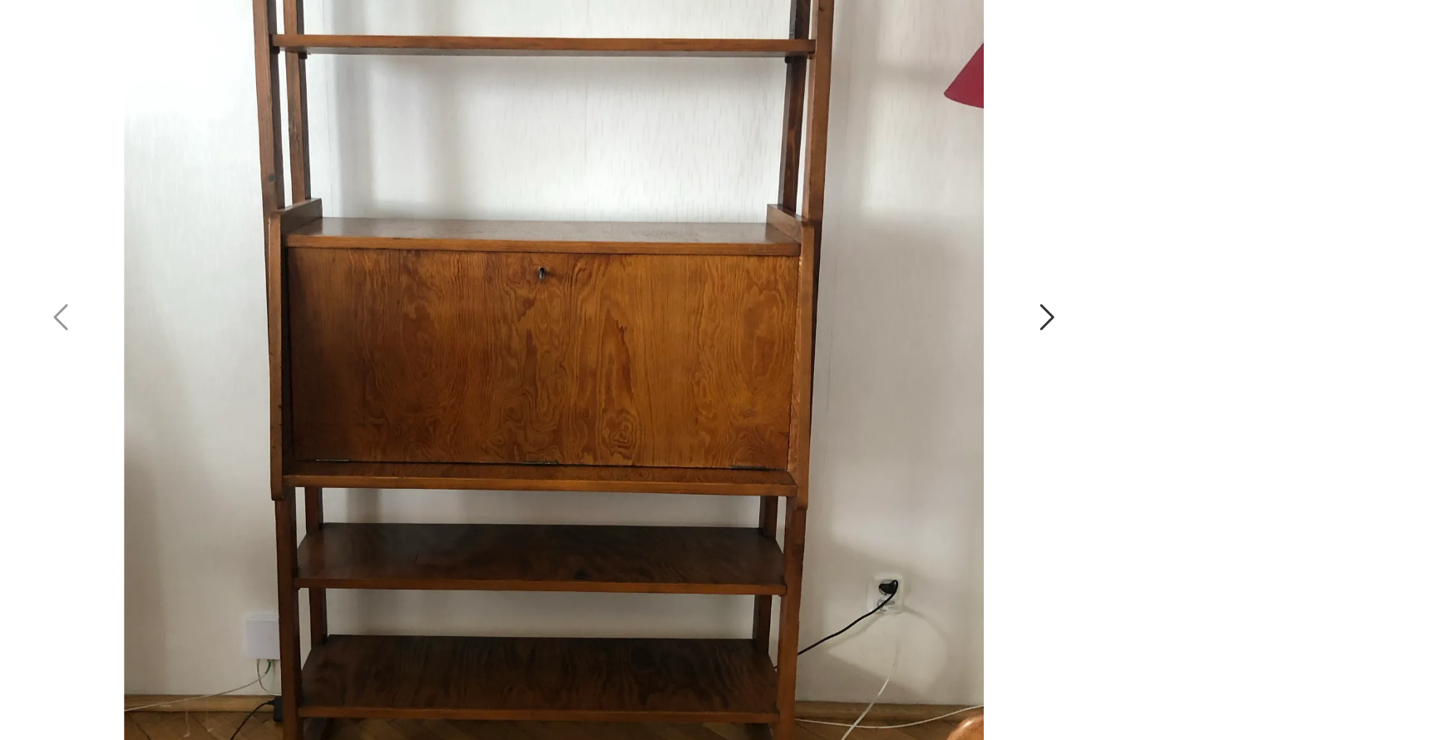
scroll to position [56, 0]
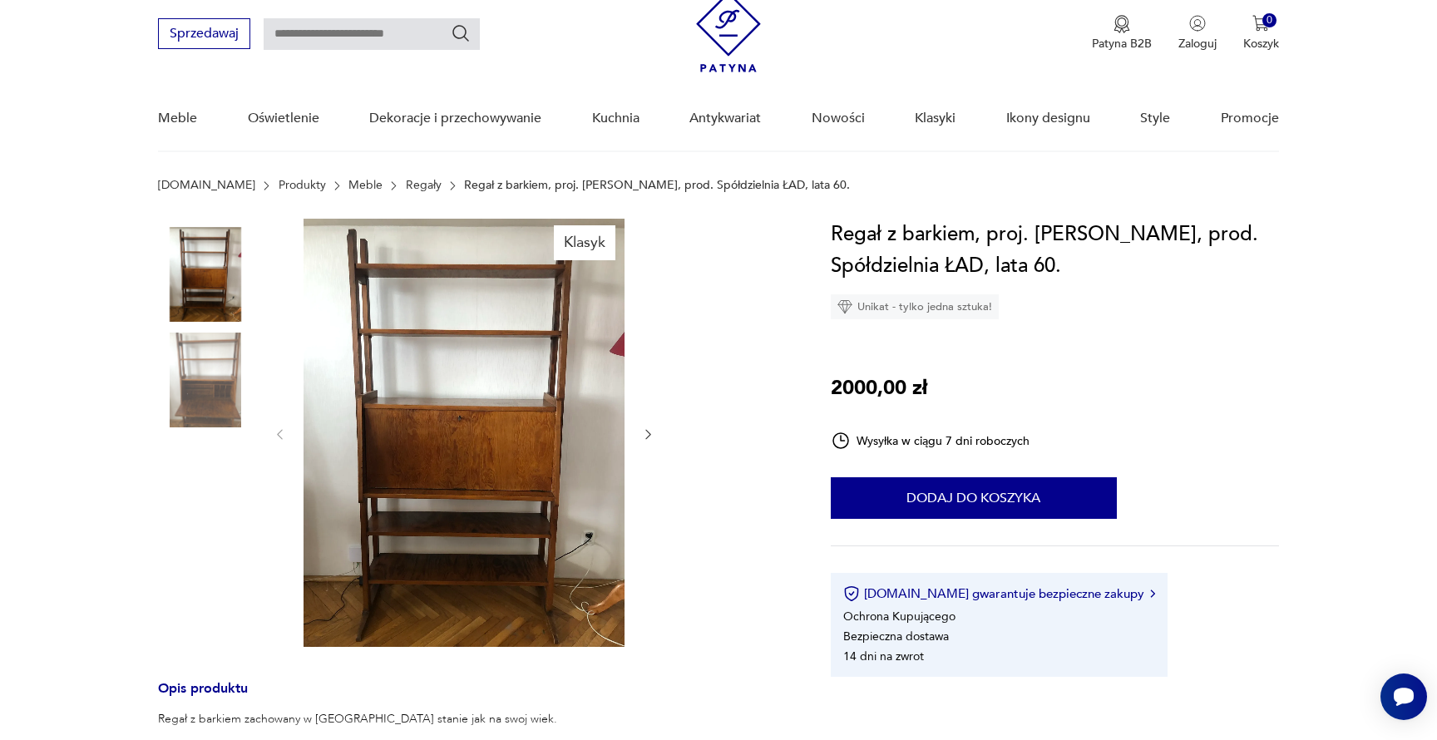
click at [649, 424] on div at bounding box center [464, 435] width 383 height 432
click at [648, 431] on icon "button" at bounding box center [648, 434] width 14 height 14
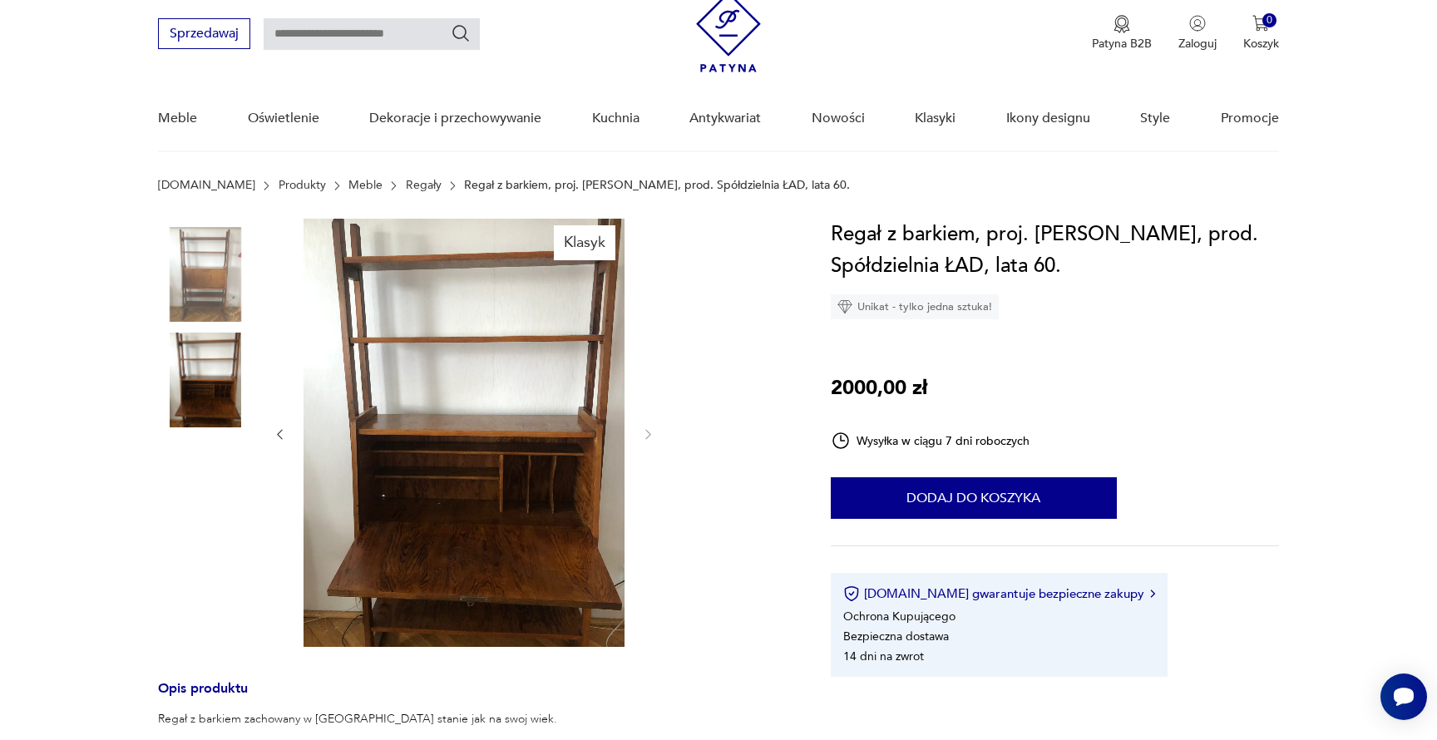
click at [284, 437] on icon "button" at bounding box center [280, 434] width 14 height 14
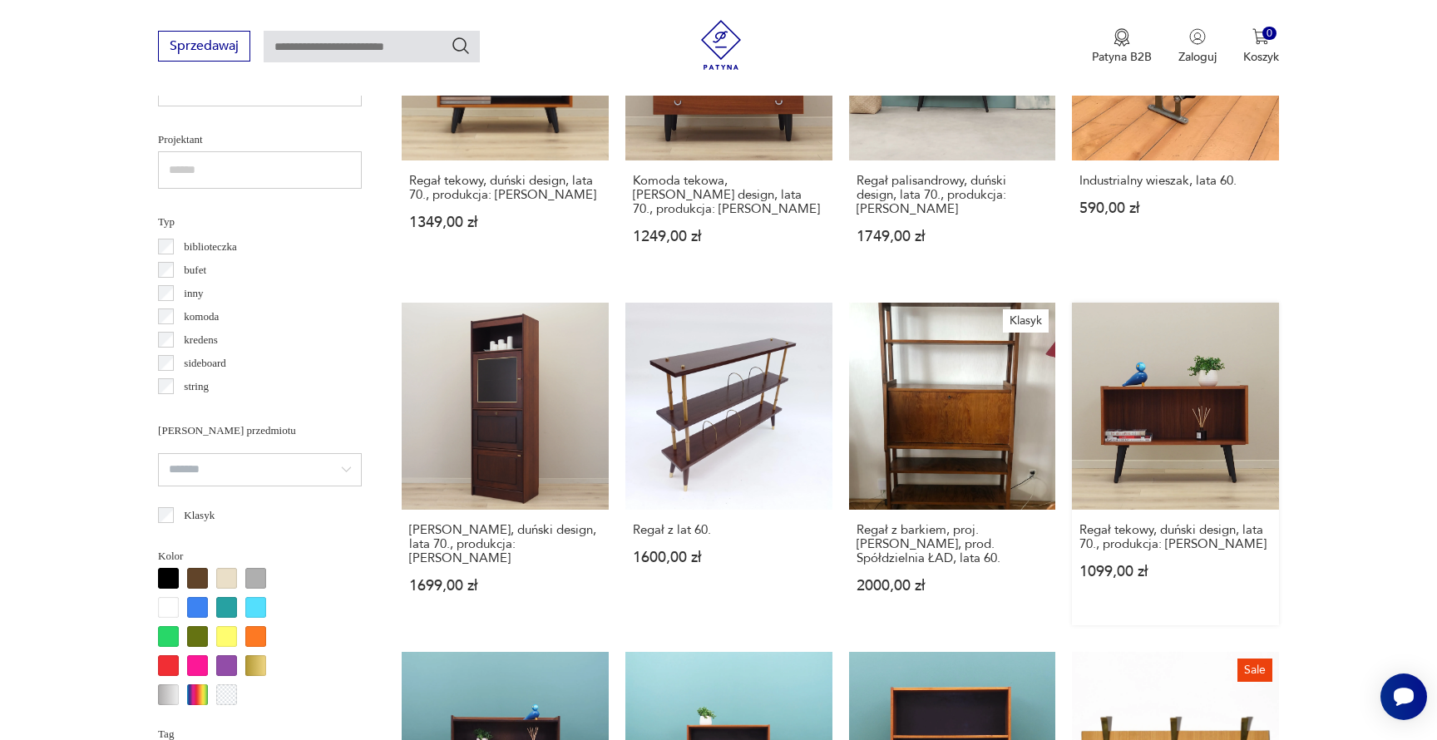
scroll to position [1377, 0]
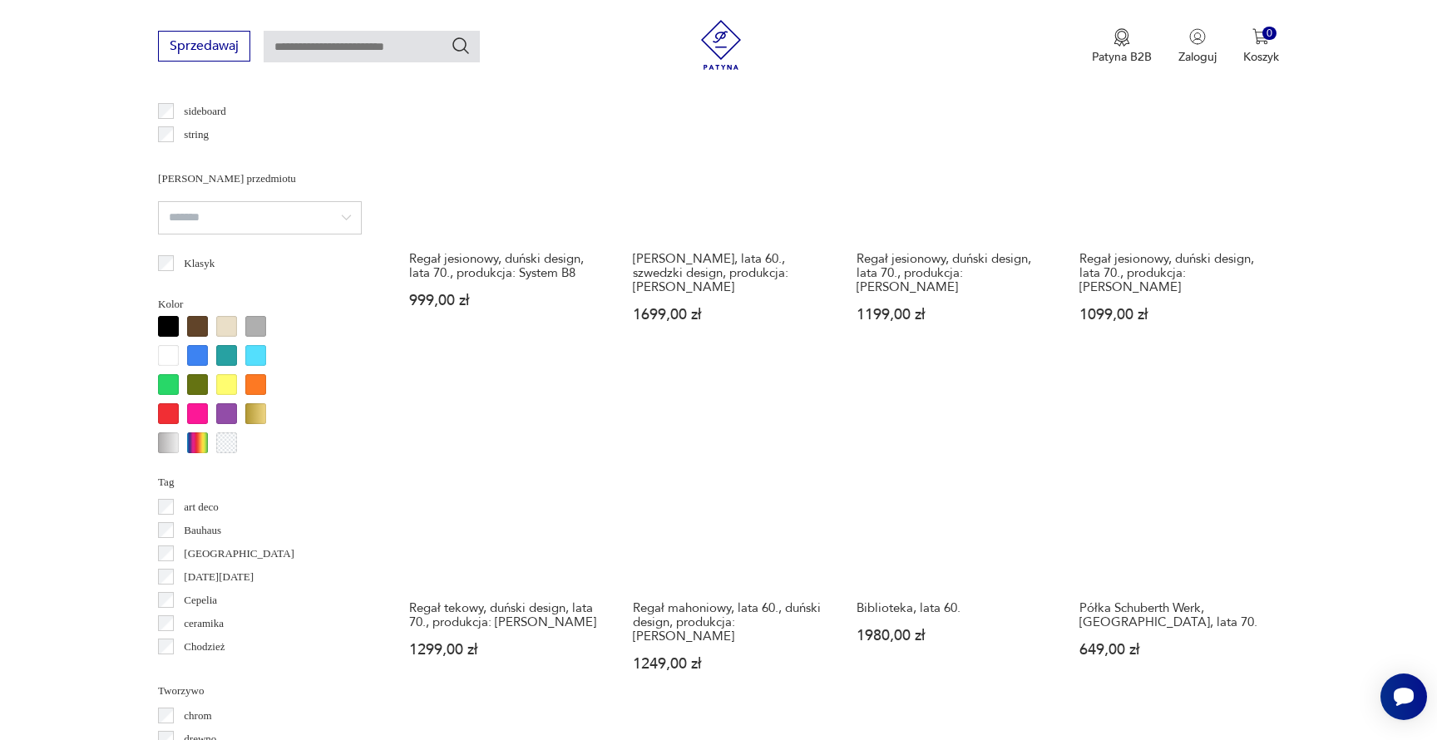
scroll to position [1426, 0]
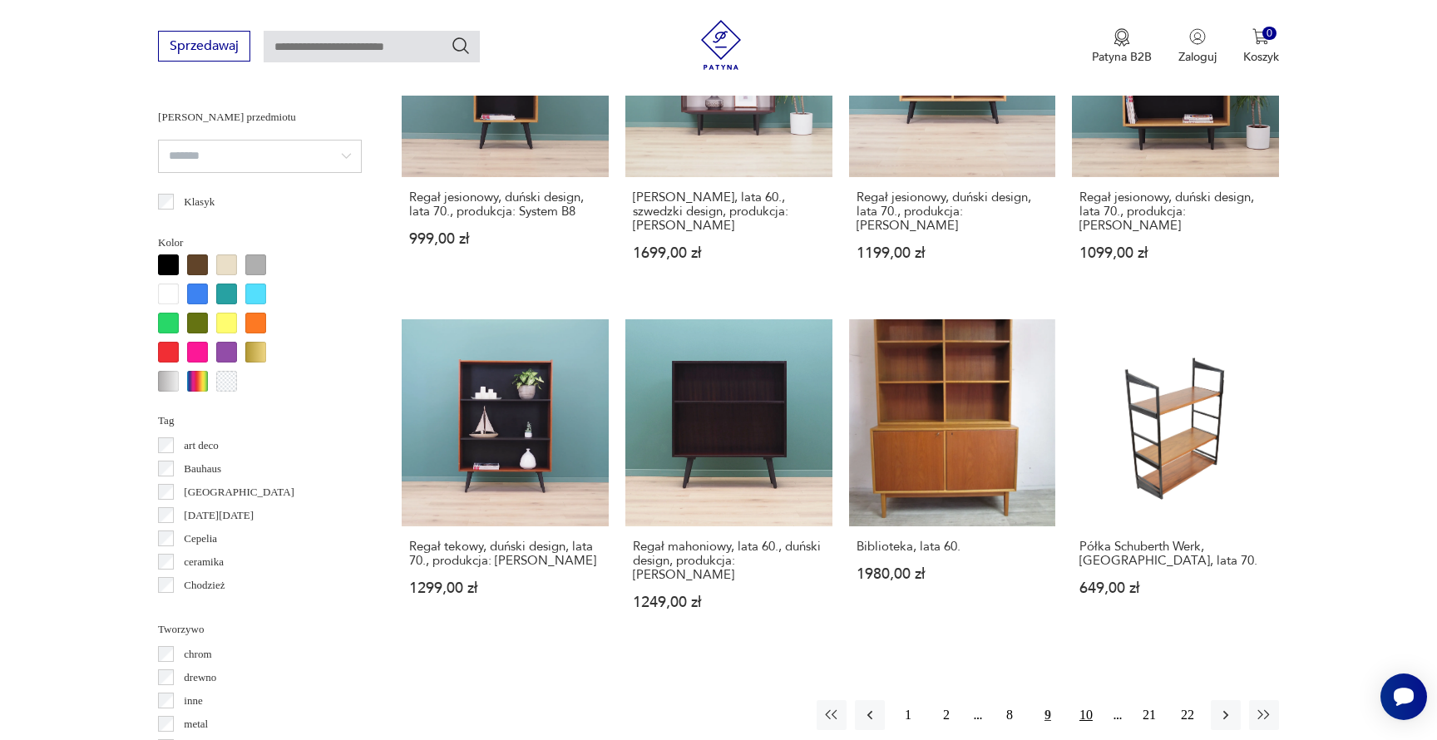
click at [1080, 700] on button "10" at bounding box center [1086, 715] width 30 height 30
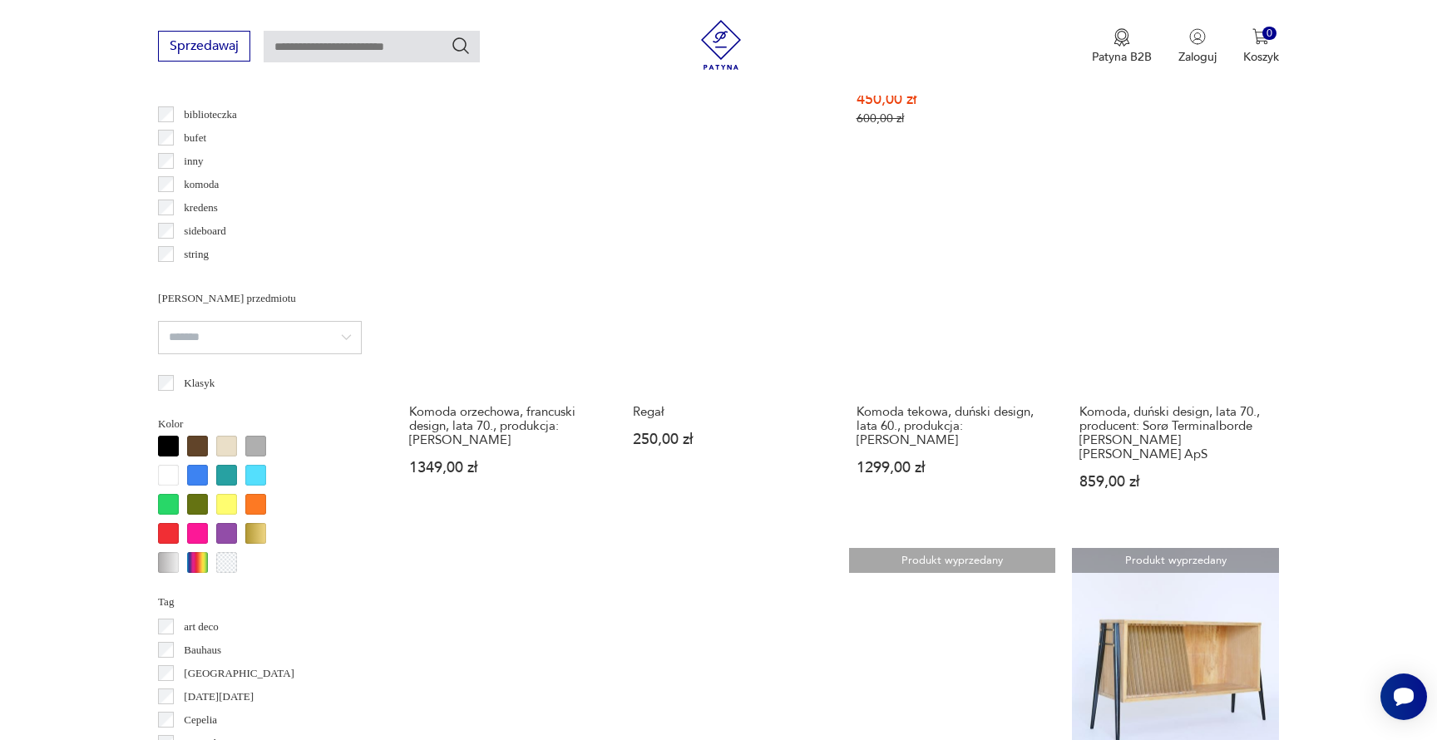
scroll to position [1491, 0]
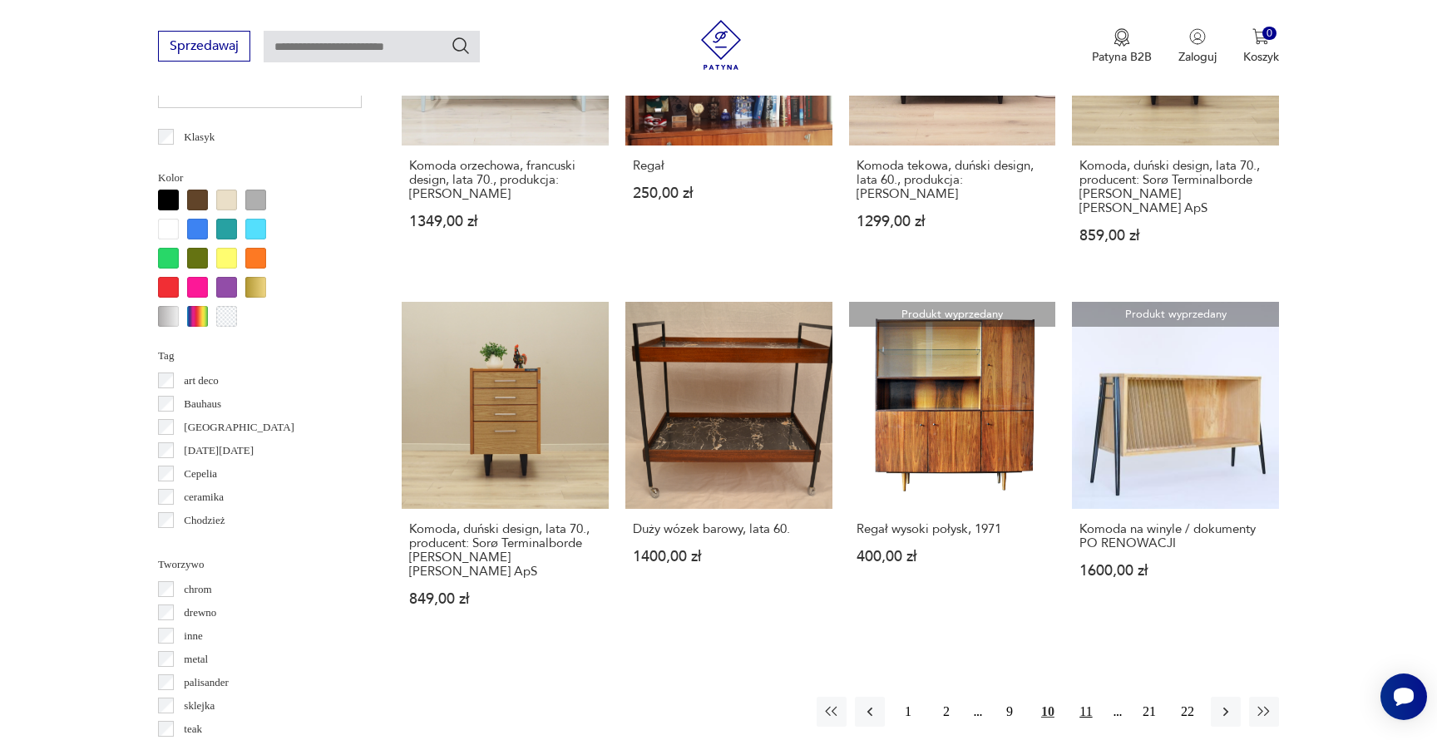
click at [1089, 697] on button "11" at bounding box center [1086, 712] width 30 height 30
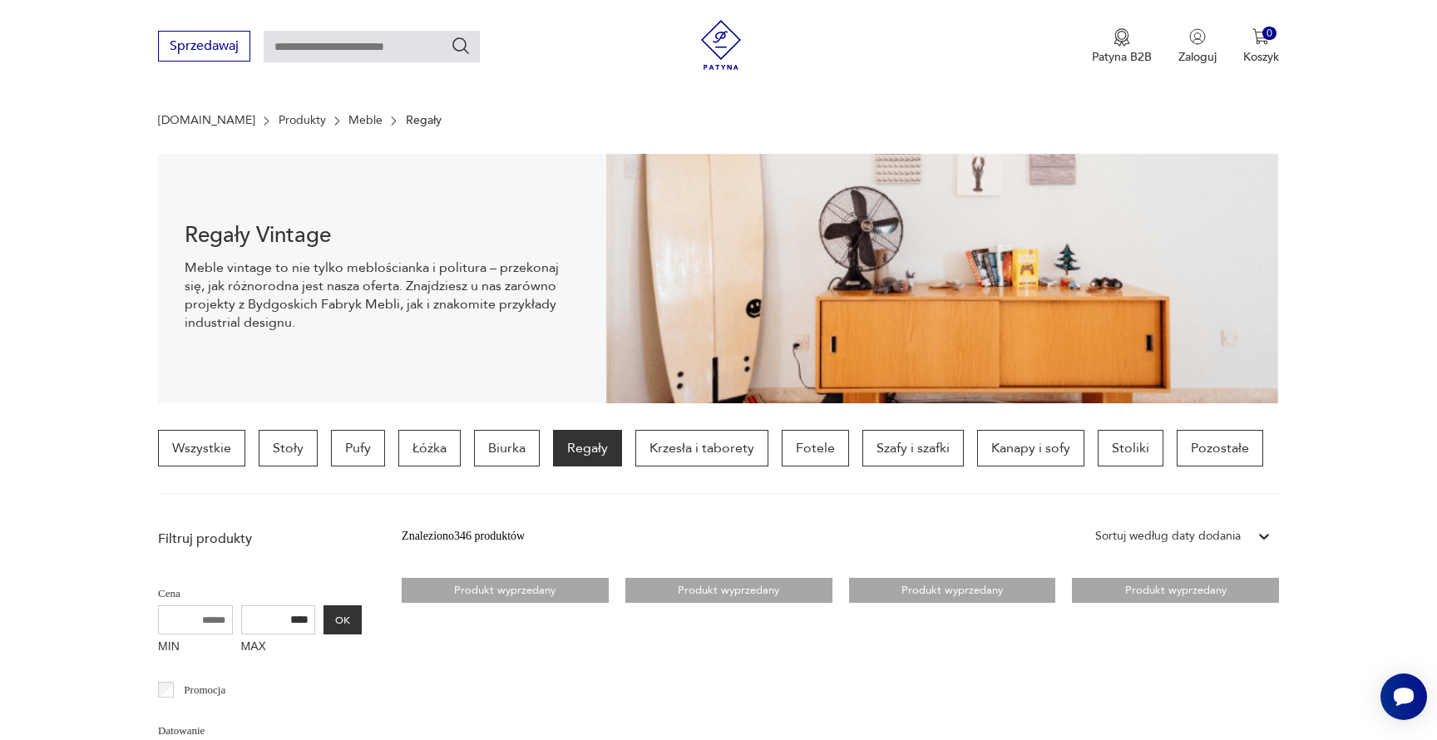
scroll to position [212, 0]
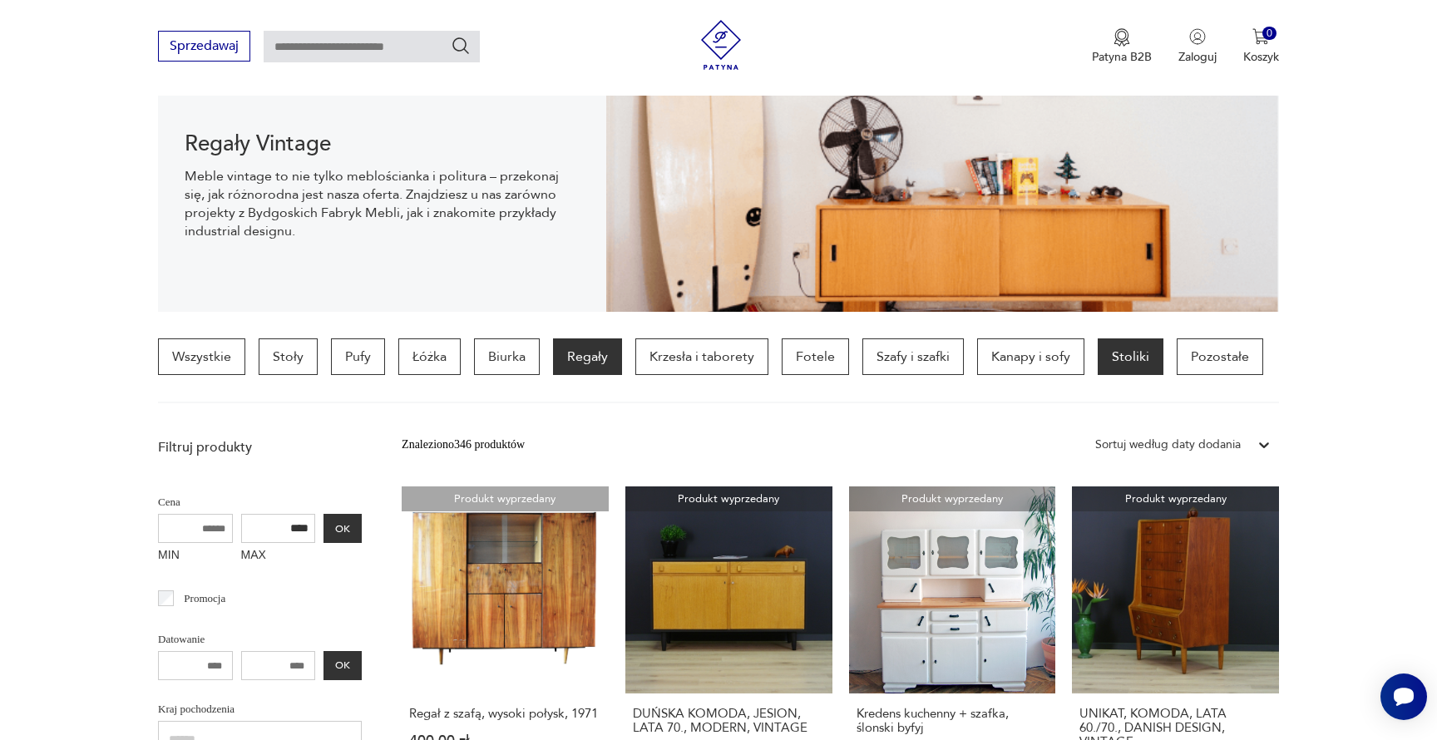
click at [1125, 363] on p "Stoliki" at bounding box center [1131, 356] width 66 height 37
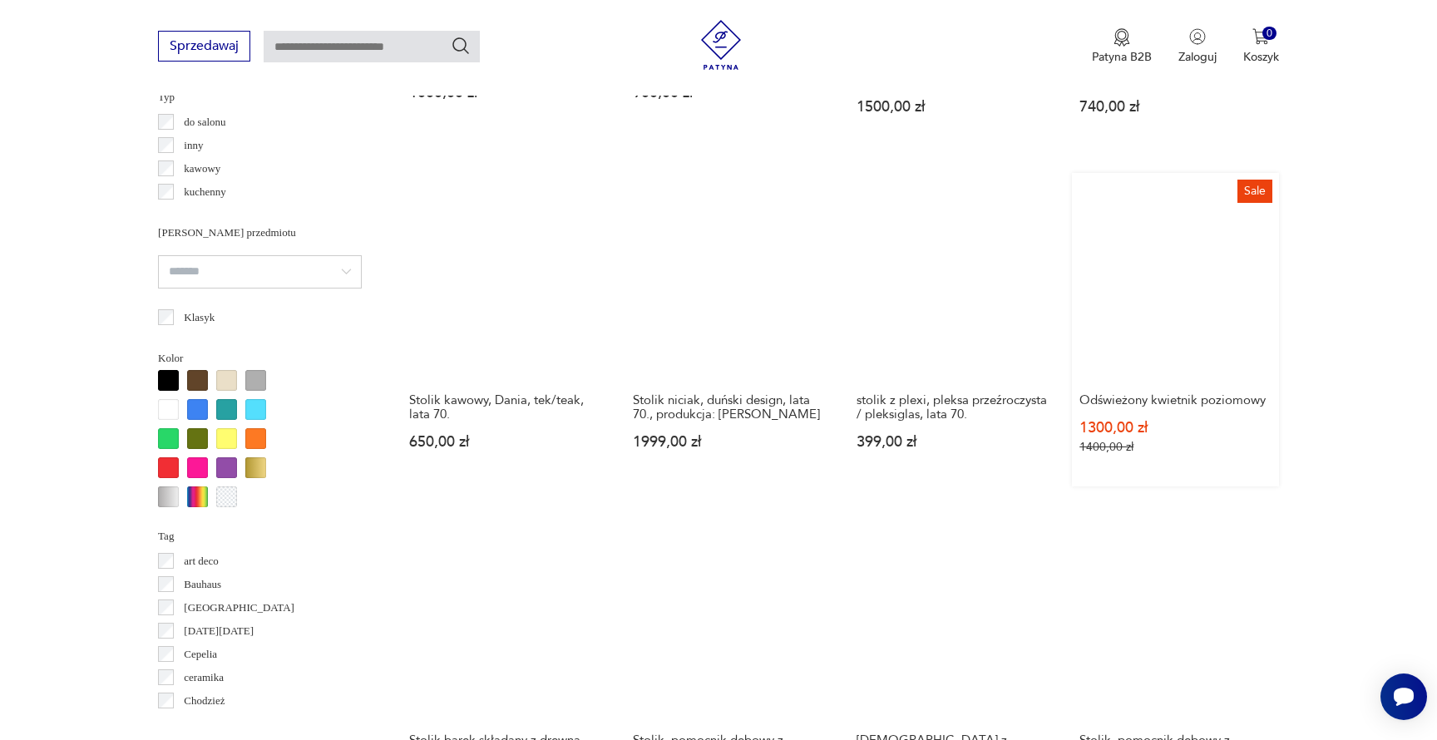
scroll to position [1311, 0]
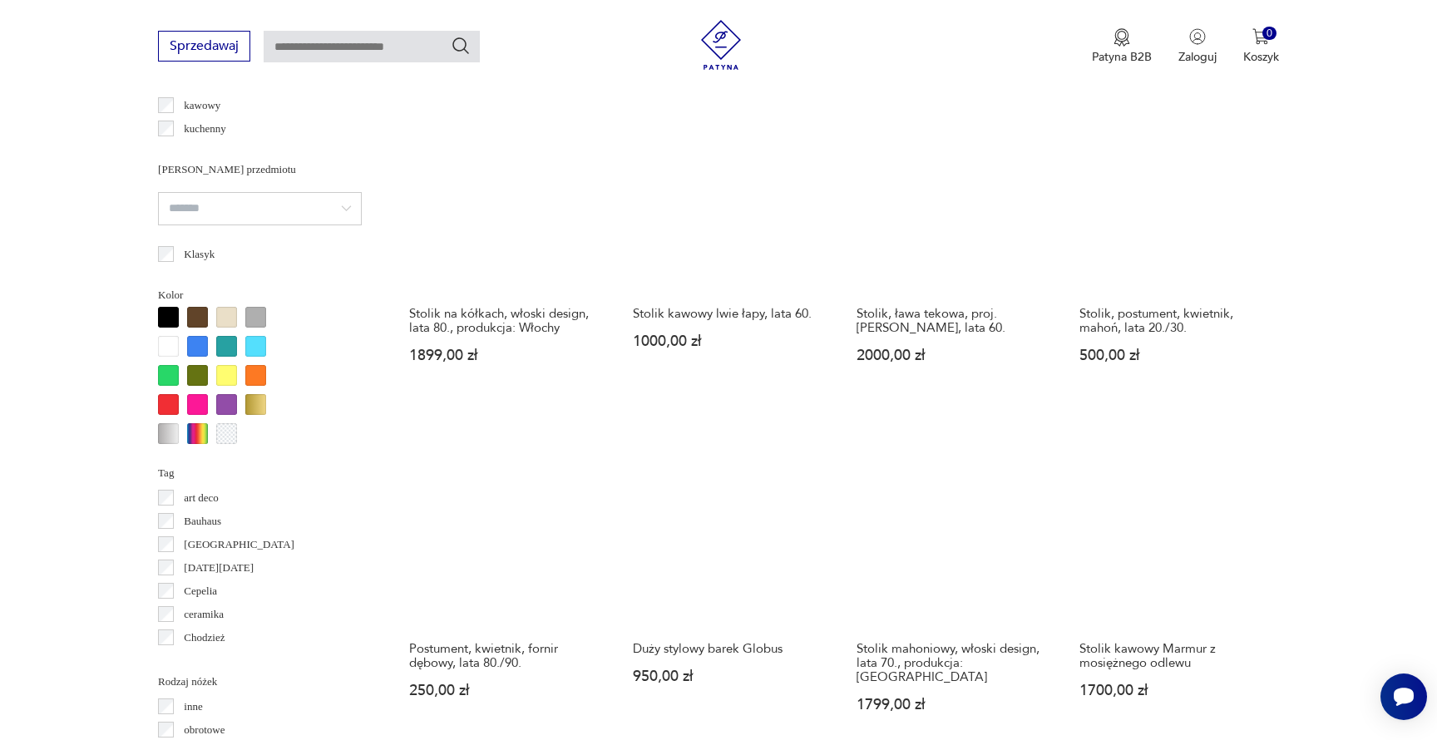
scroll to position [1426, 0]
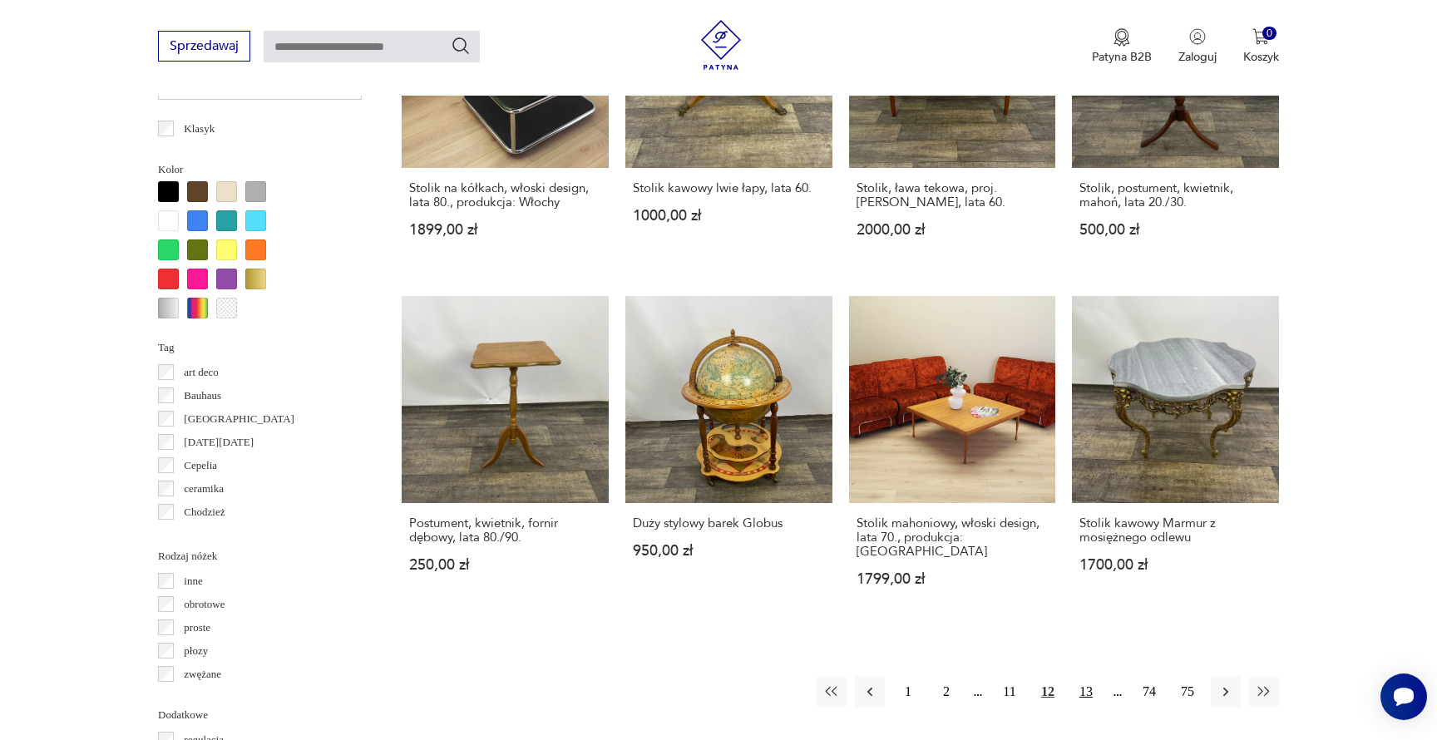
click at [1083, 677] on button "13" at bounding box center [1086, 692] width 30 height 30
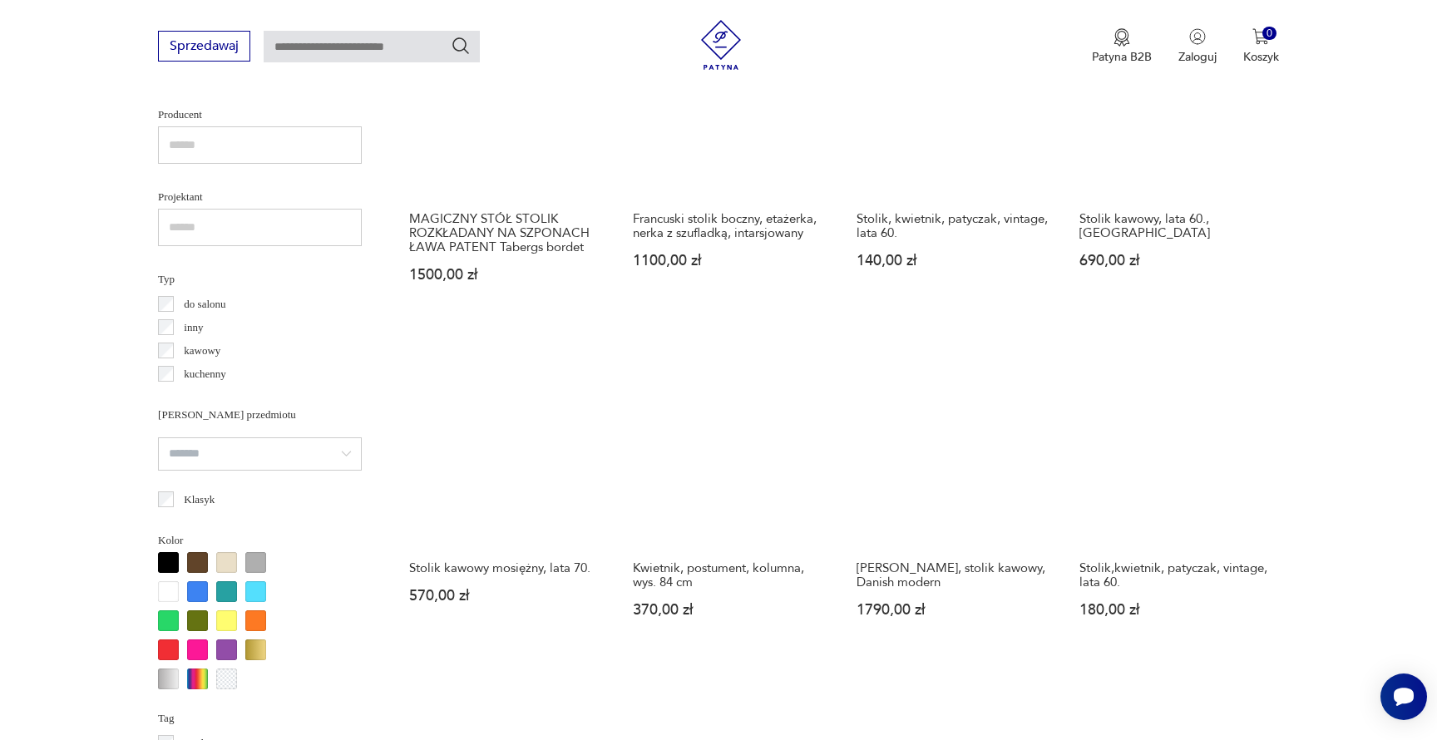
scroll to position [1449, 0]
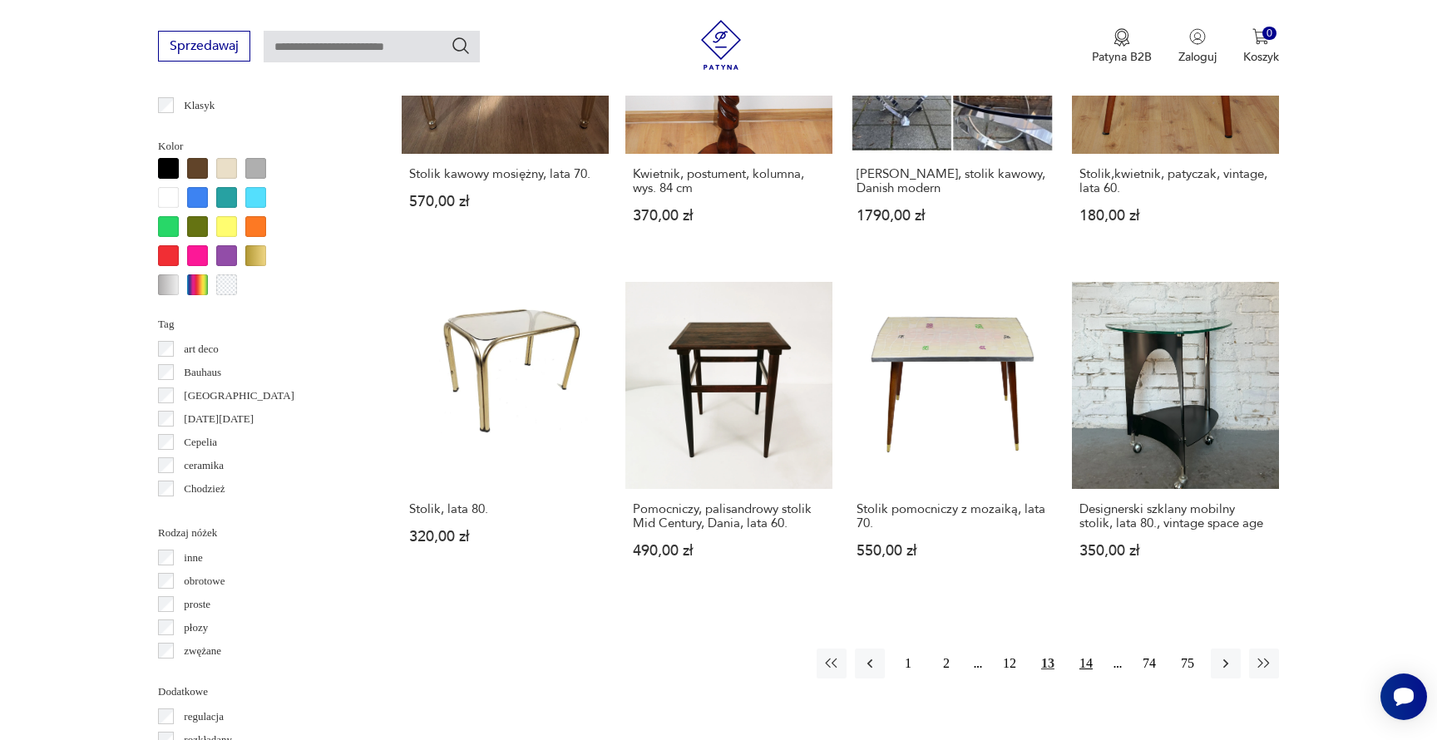
click at [1082, 649] on button "14" at bounding box center [1086, 664] width 30 height 30
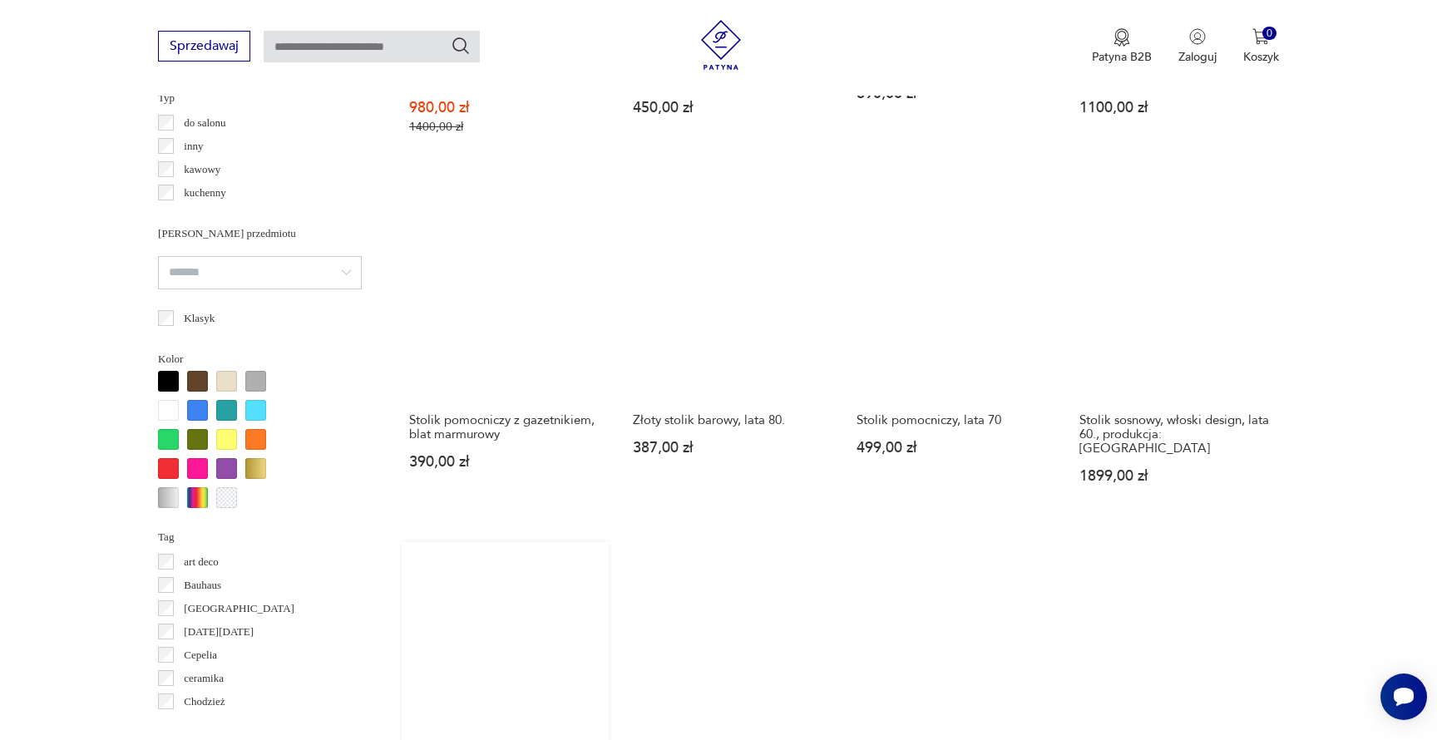
scroll to position [1301, 0]
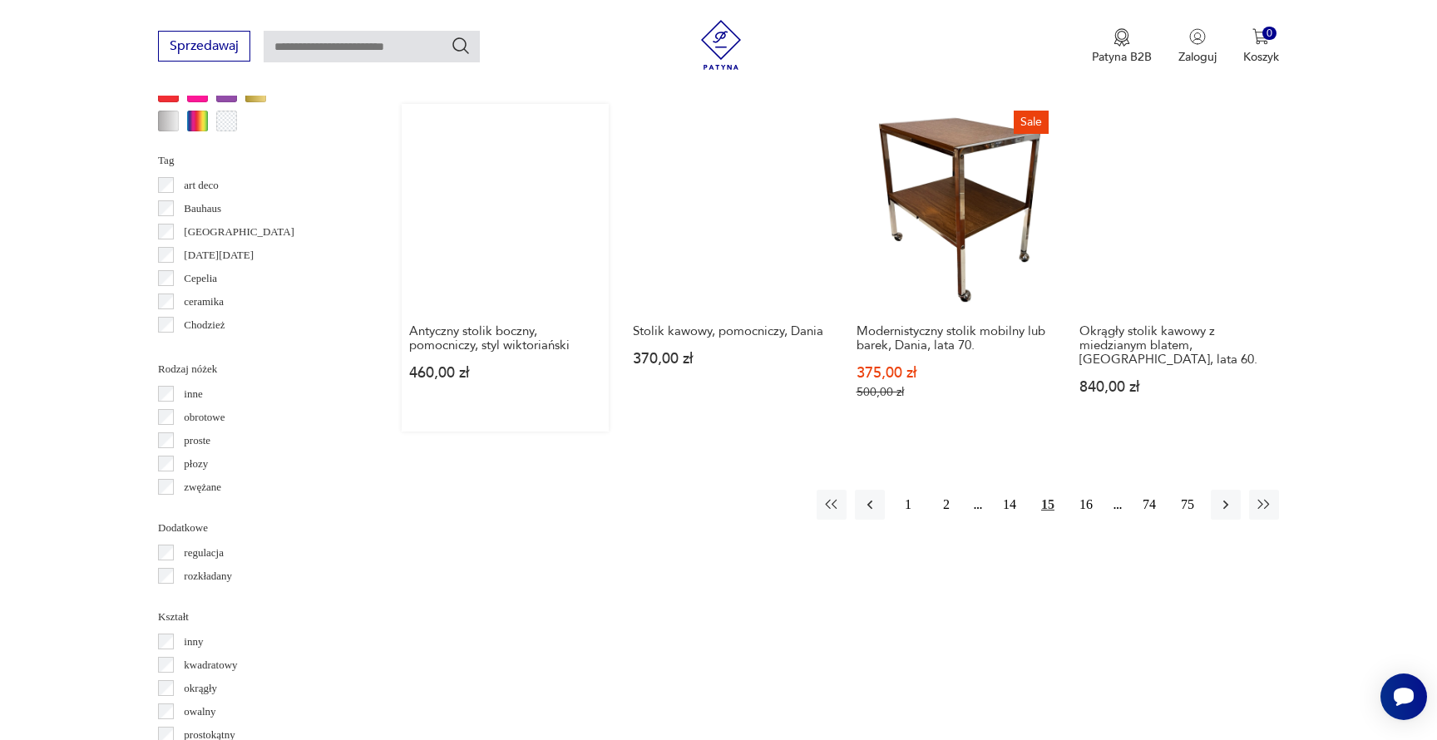
scroll to position [1637, 0]
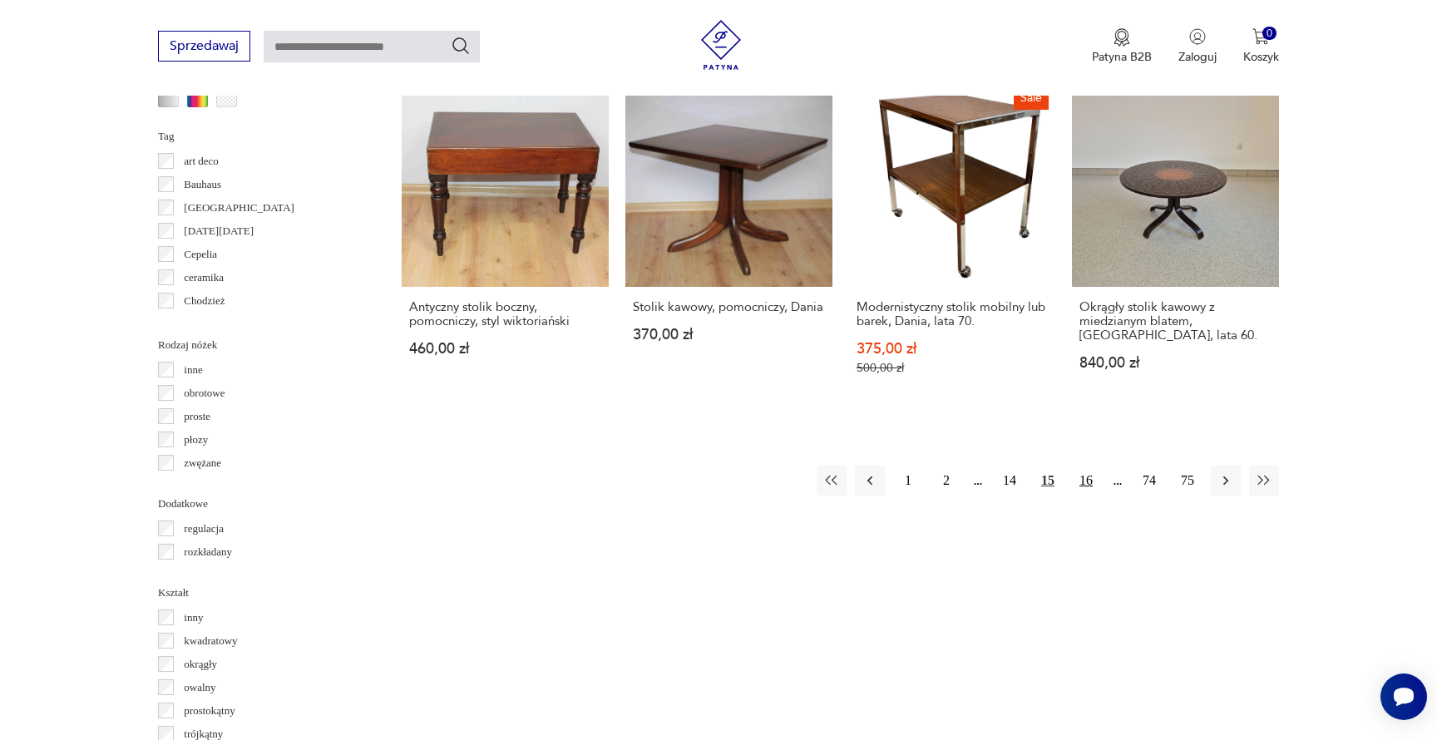
click at [1085, 466] on button "16" at bounding box center [1086, 481] width 30 height 30
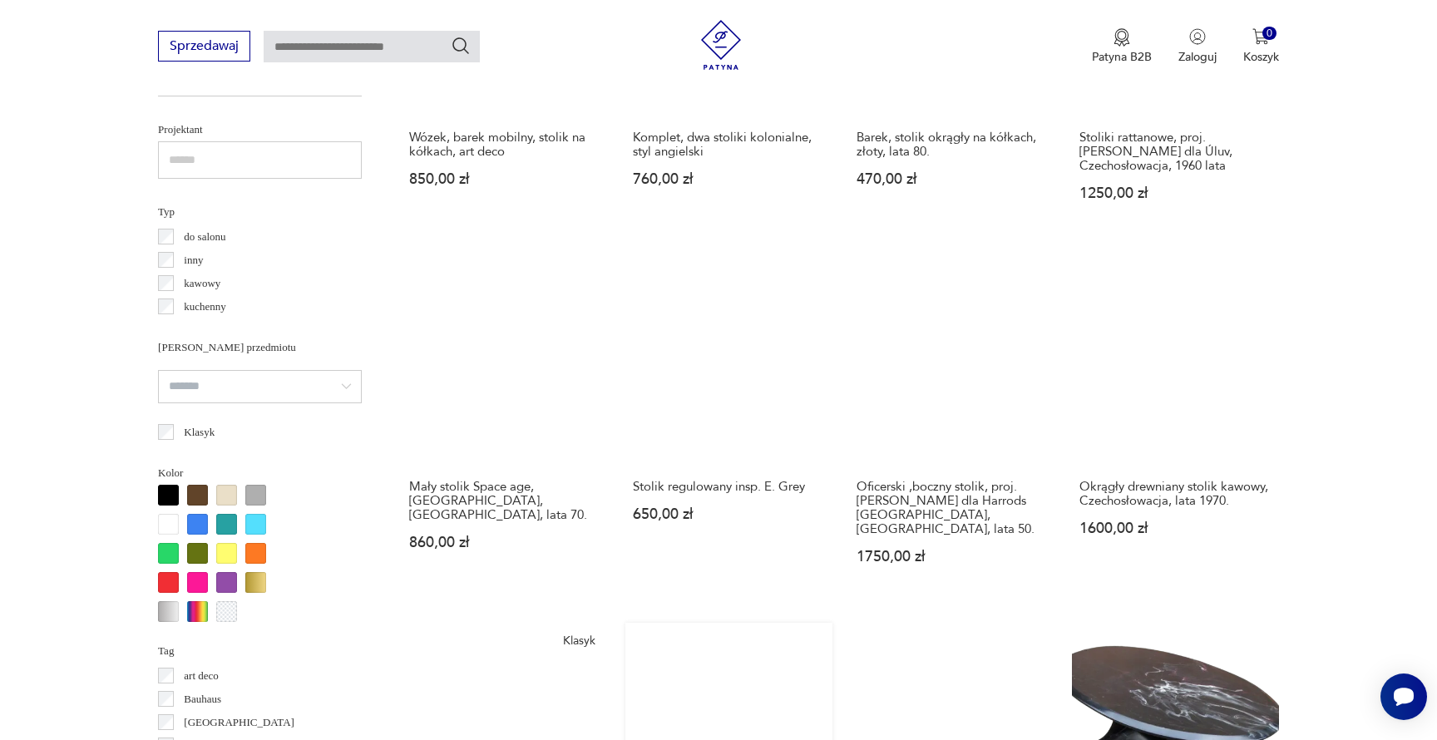
scroll to position [1566, 0]
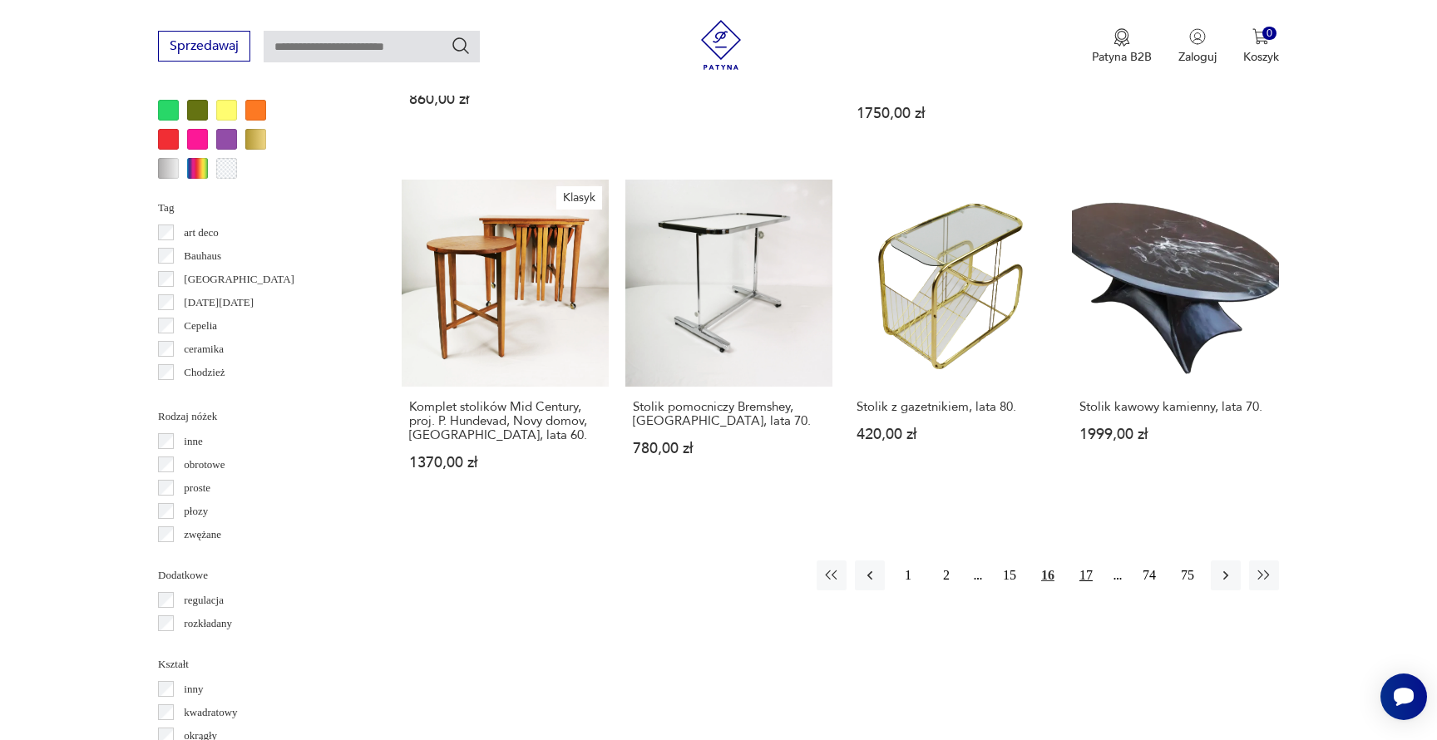
click at [1087, 560] on button "17" at bounding box center [1086, 575] width 30 height 30
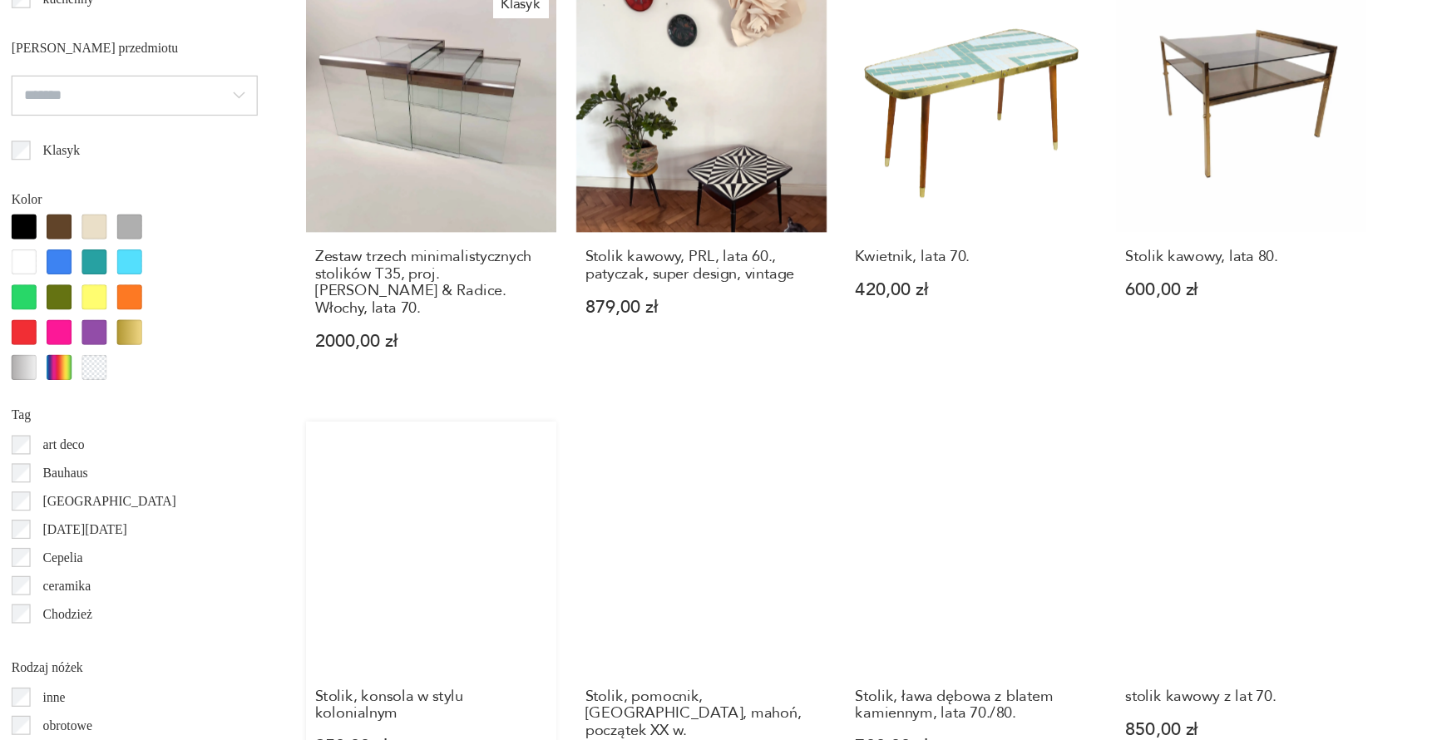
scroll to position [1432, 0]
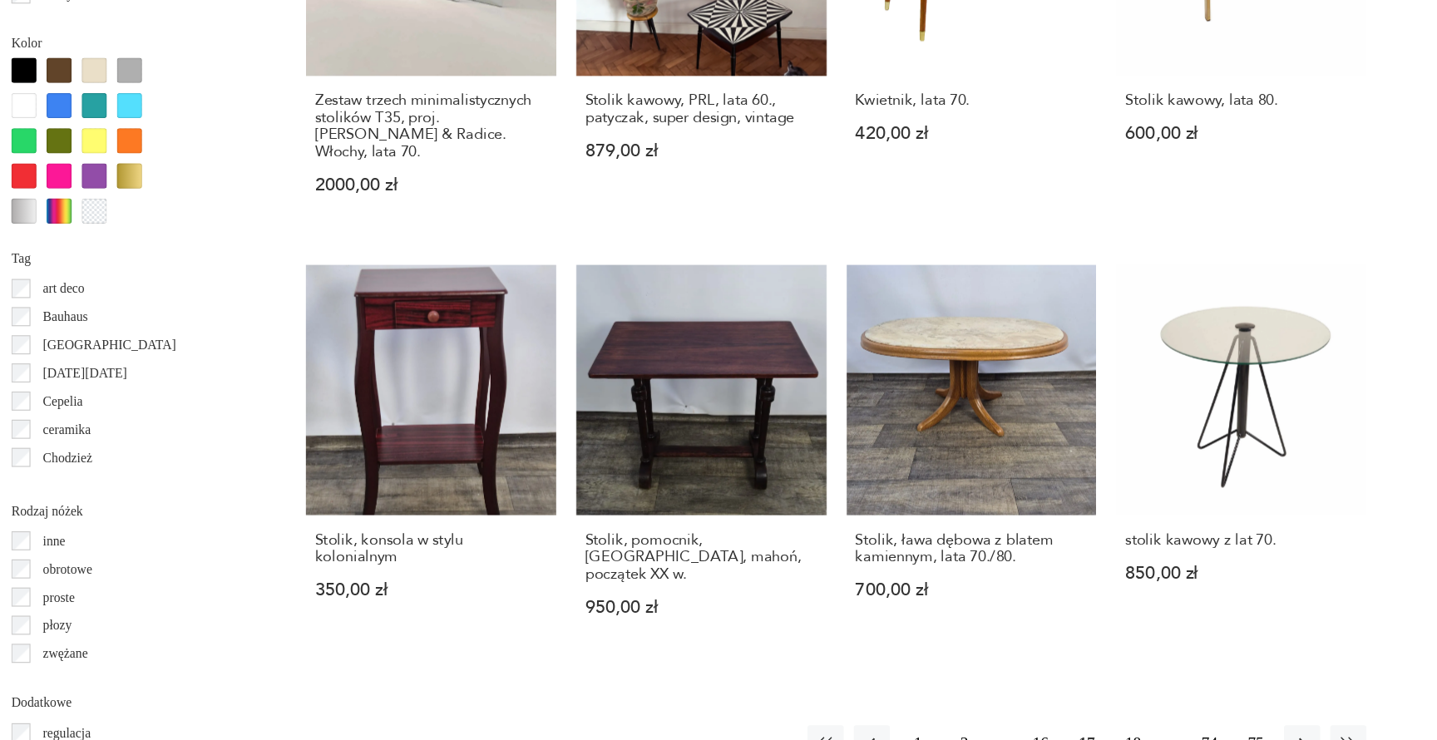
click at [1071, 728] on button "18" at bounding box center [1086, 743] width 30 height 30
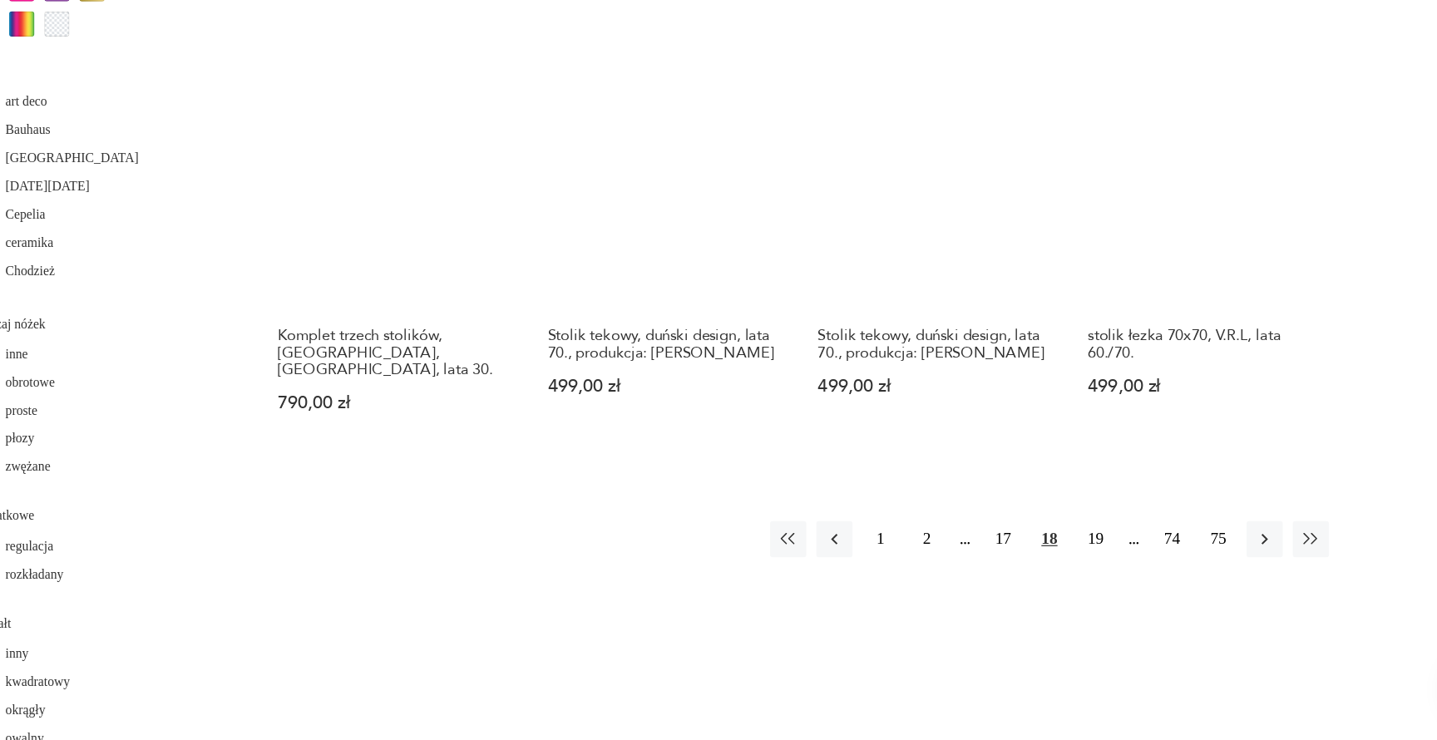
scroll to position [1662, 0]
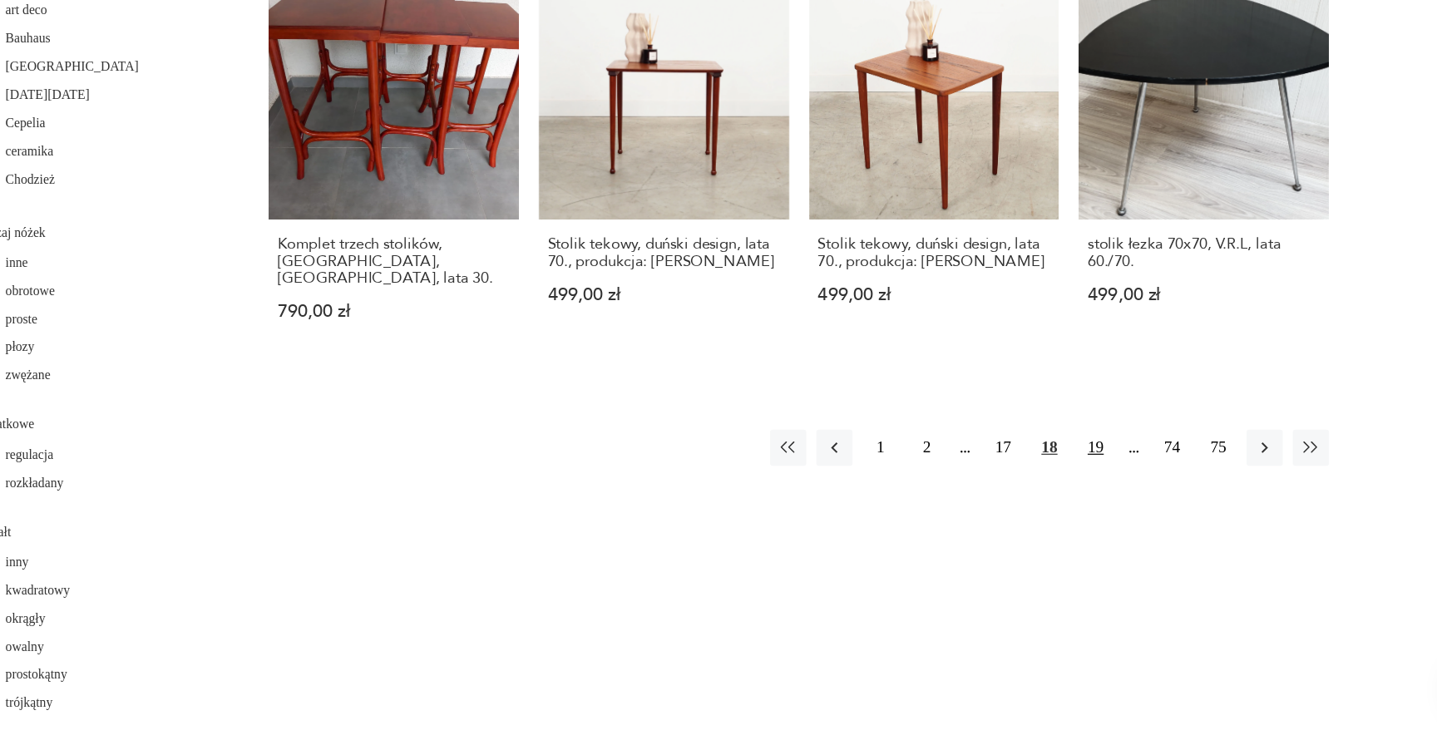
click at [1071, 483] on button "19" at bounding box center [1086, 498] width 30 height 30
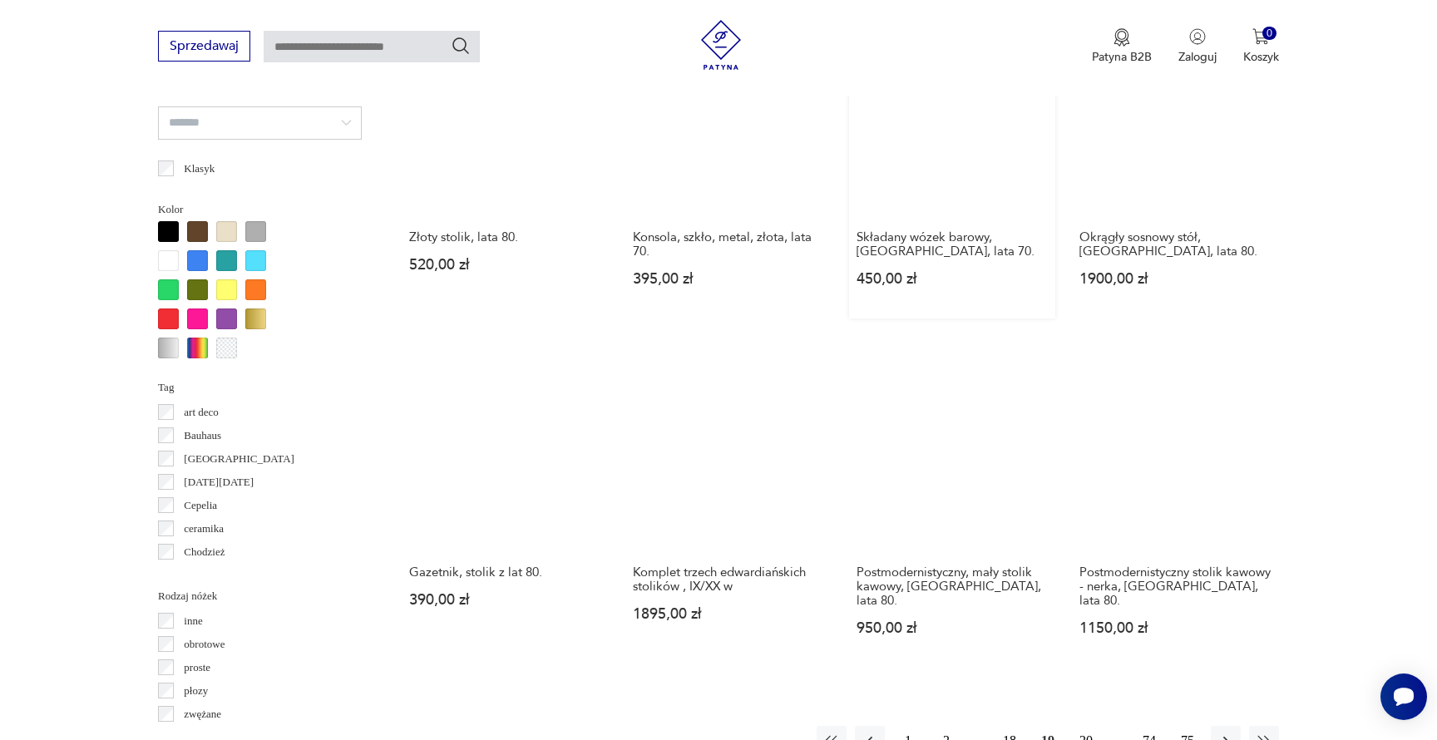
scroll to position [1658, 0]
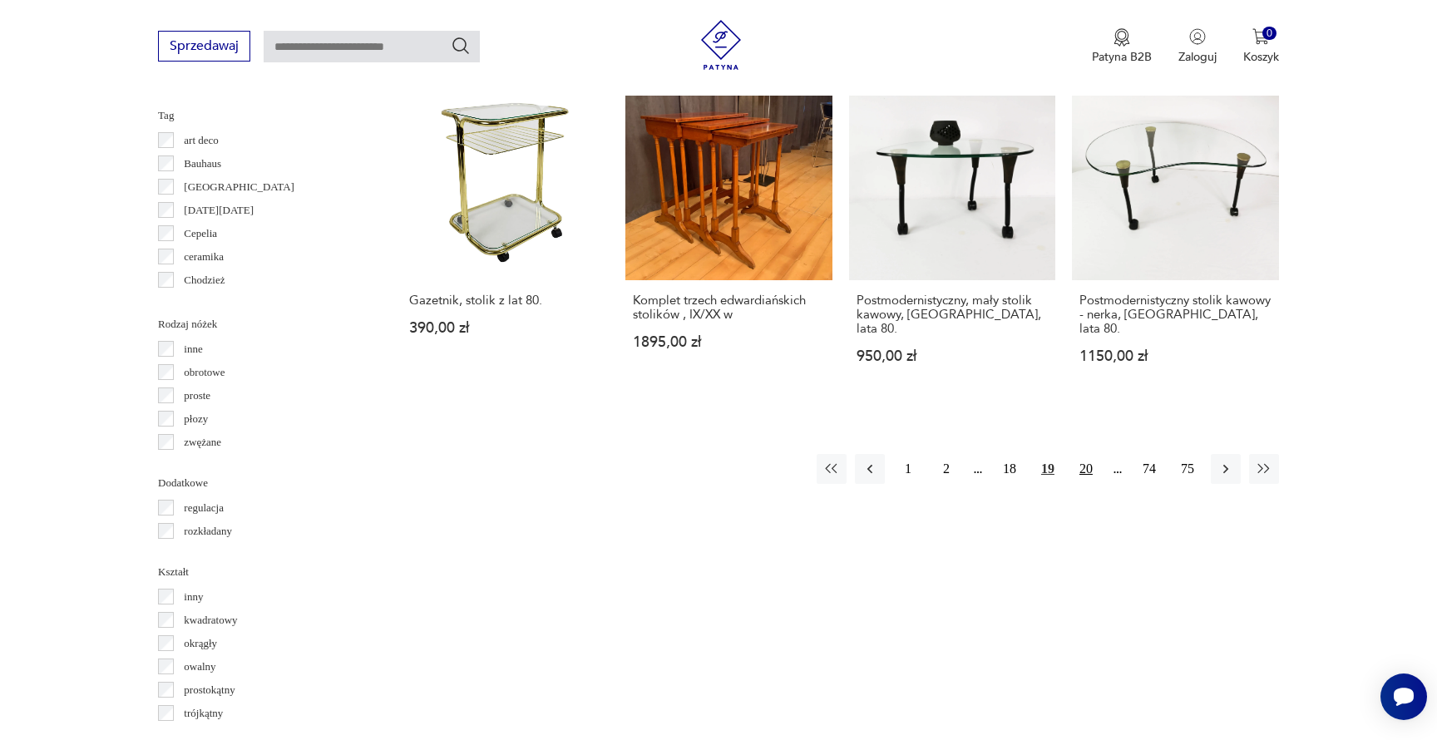
click at [1087, 454] on button "20" at bounding box center [1086, 469] width 30 height 30
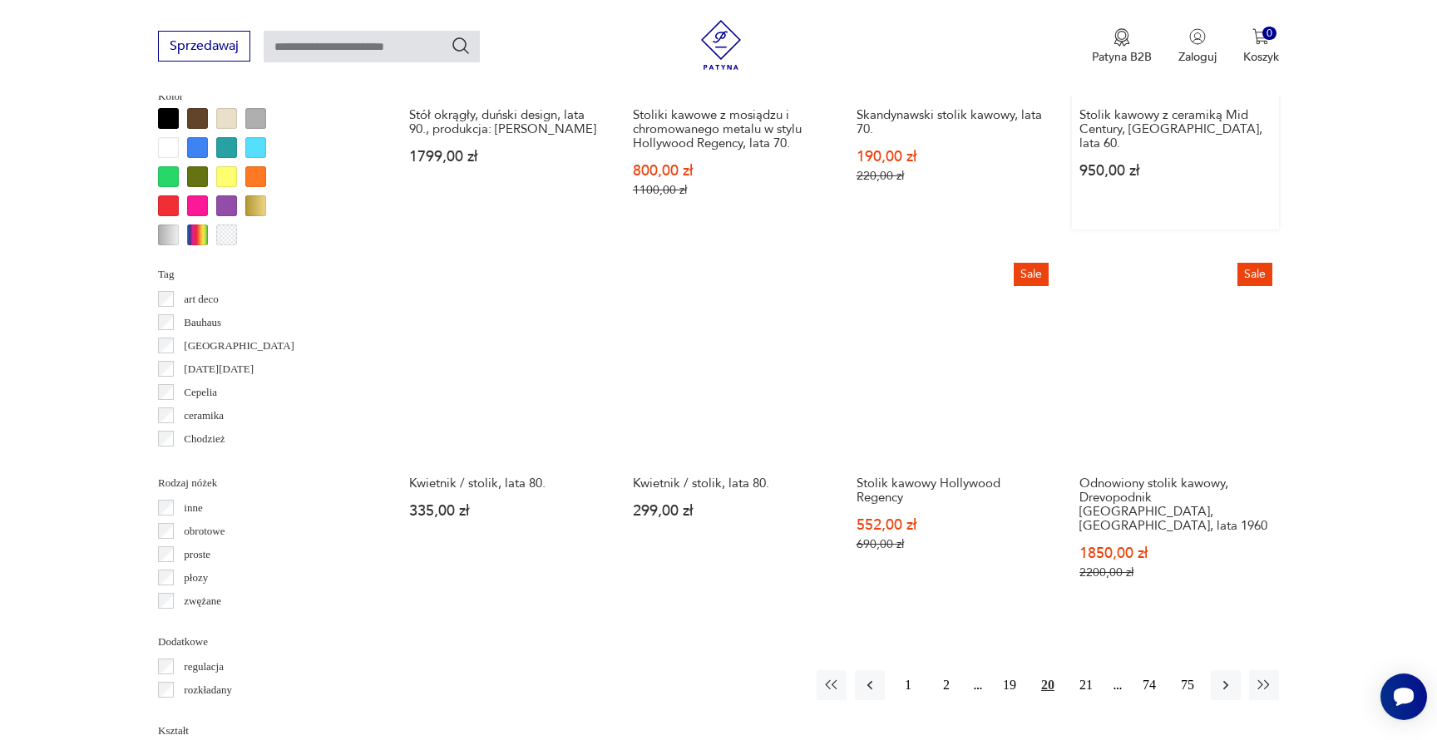
scroll to position [1783, 0]
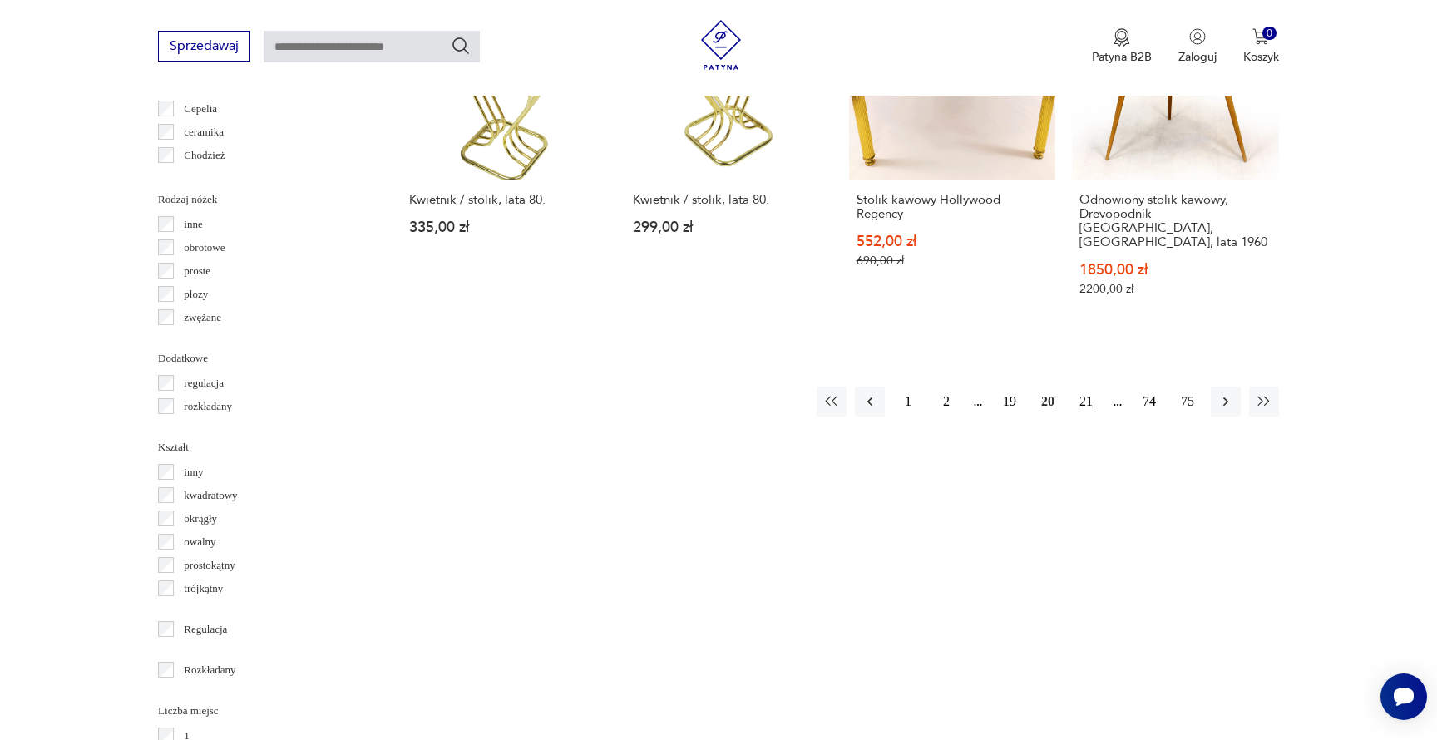
click at [1084, 387] on button "21" at bounding box center [1086, 402] width 30 height 30
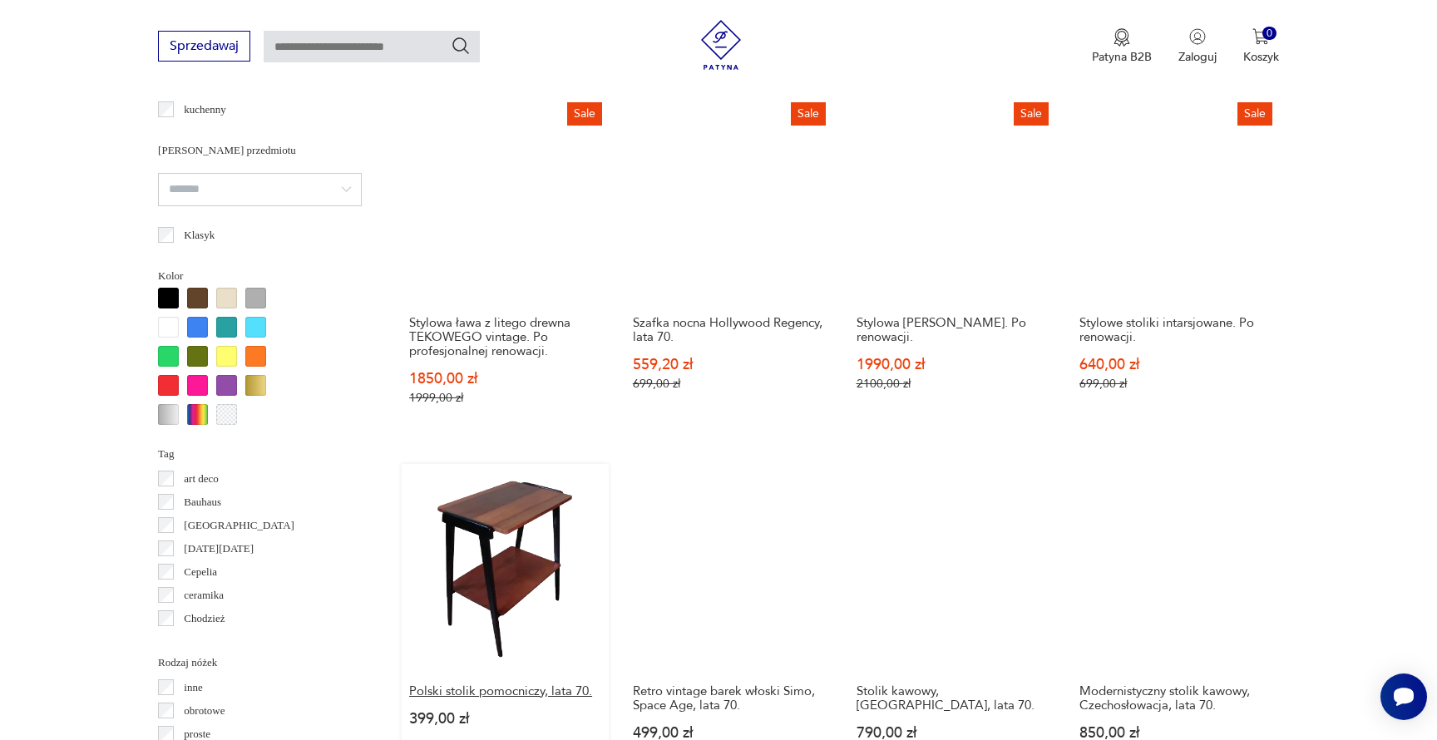
scroll to position [1448, 0]
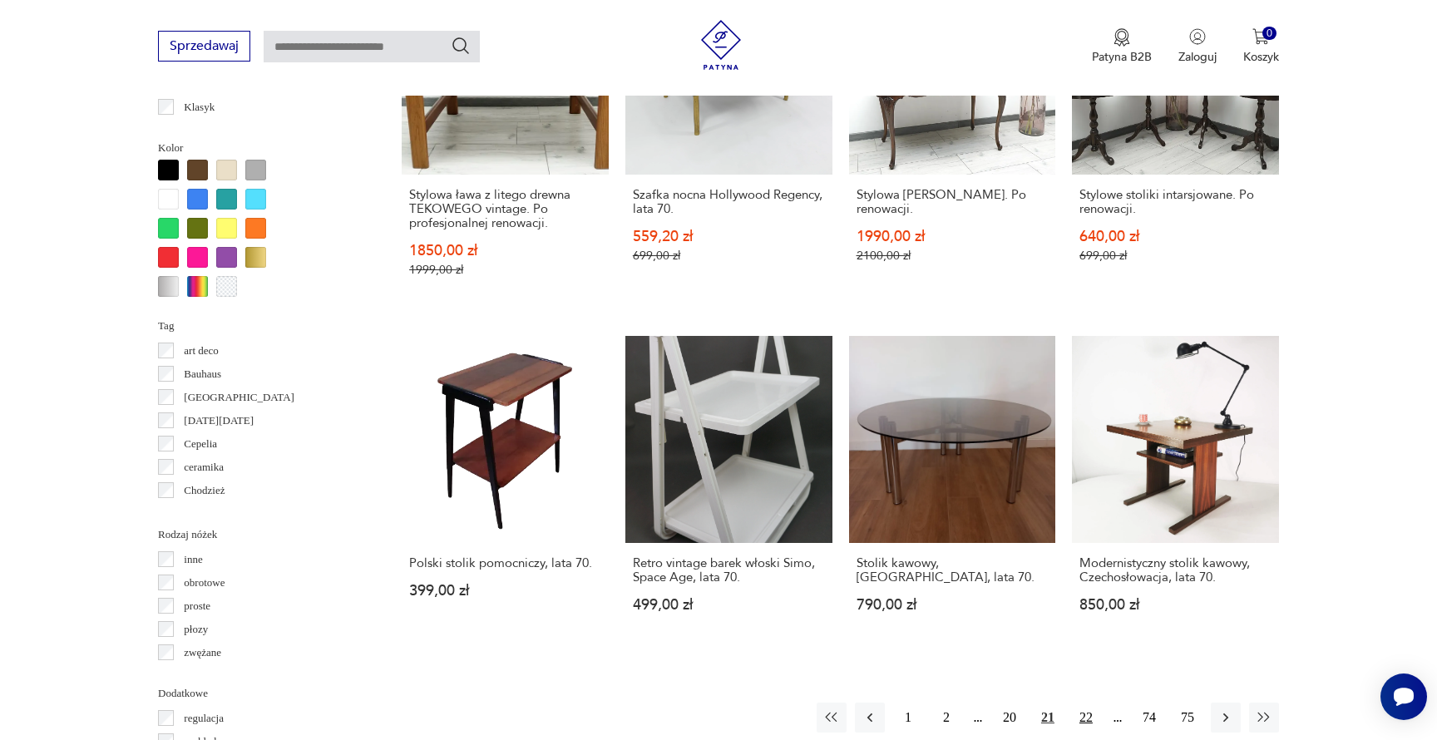
click at [1088, 703] on button "22" at bounding box center [1086, 718] width 30 height 30
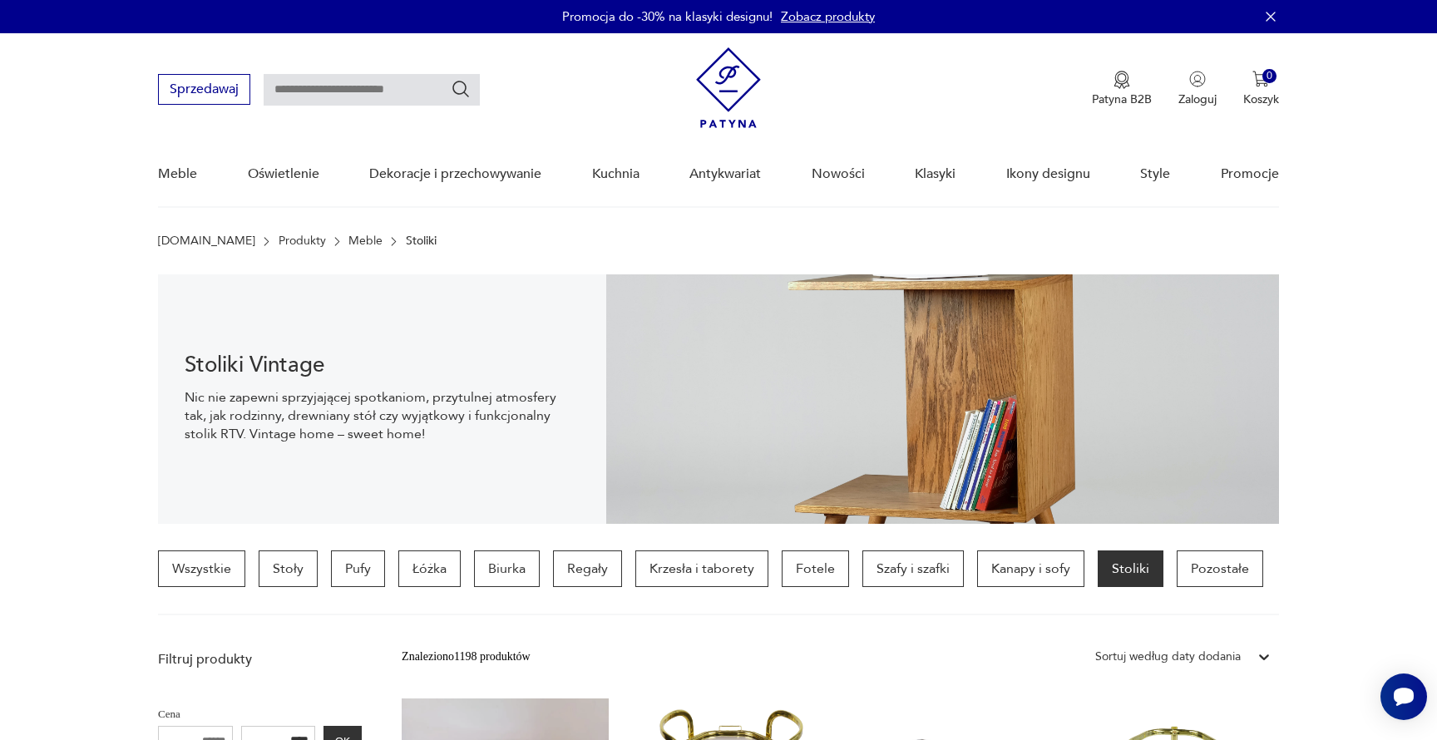
click at [313, 91] on input "text" at bounding box center [372, 90] width 216 height 32
type input "****"
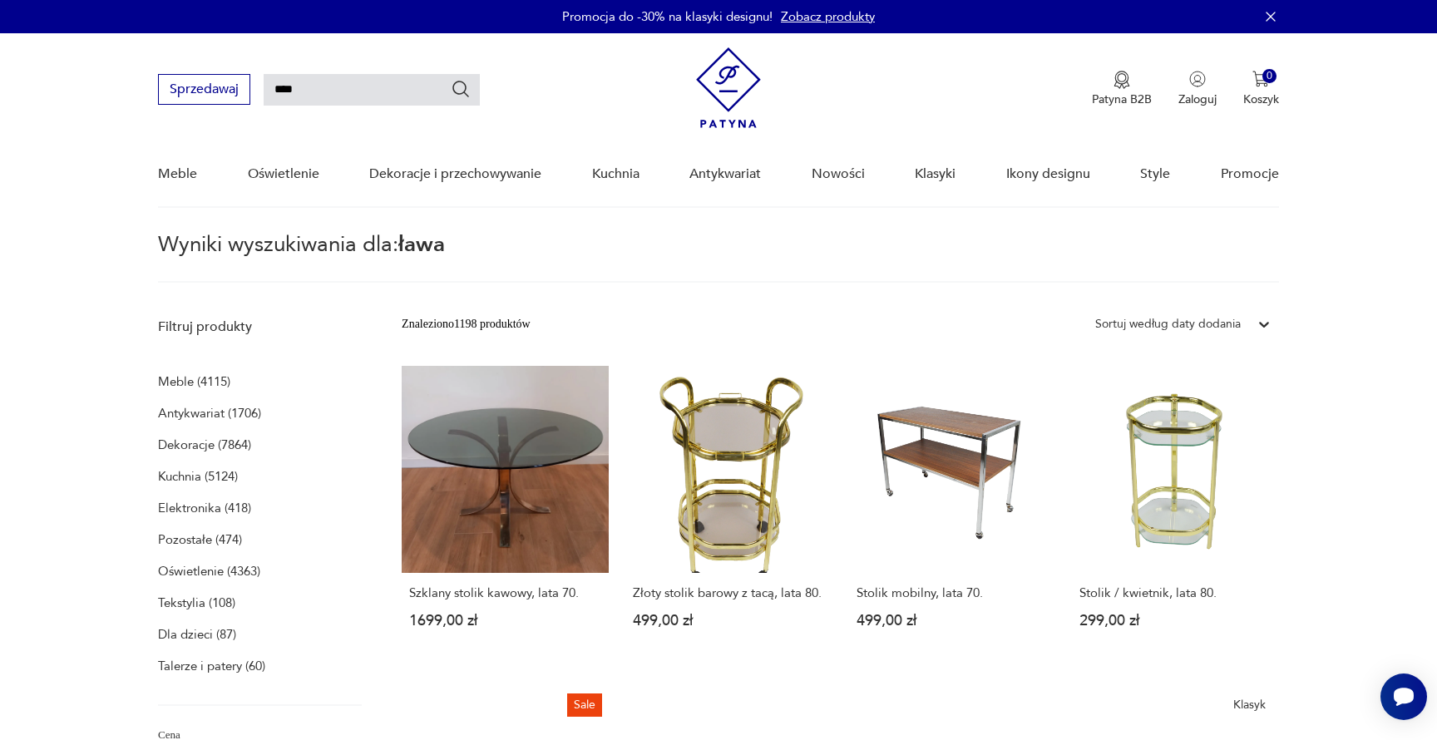
type input "****"
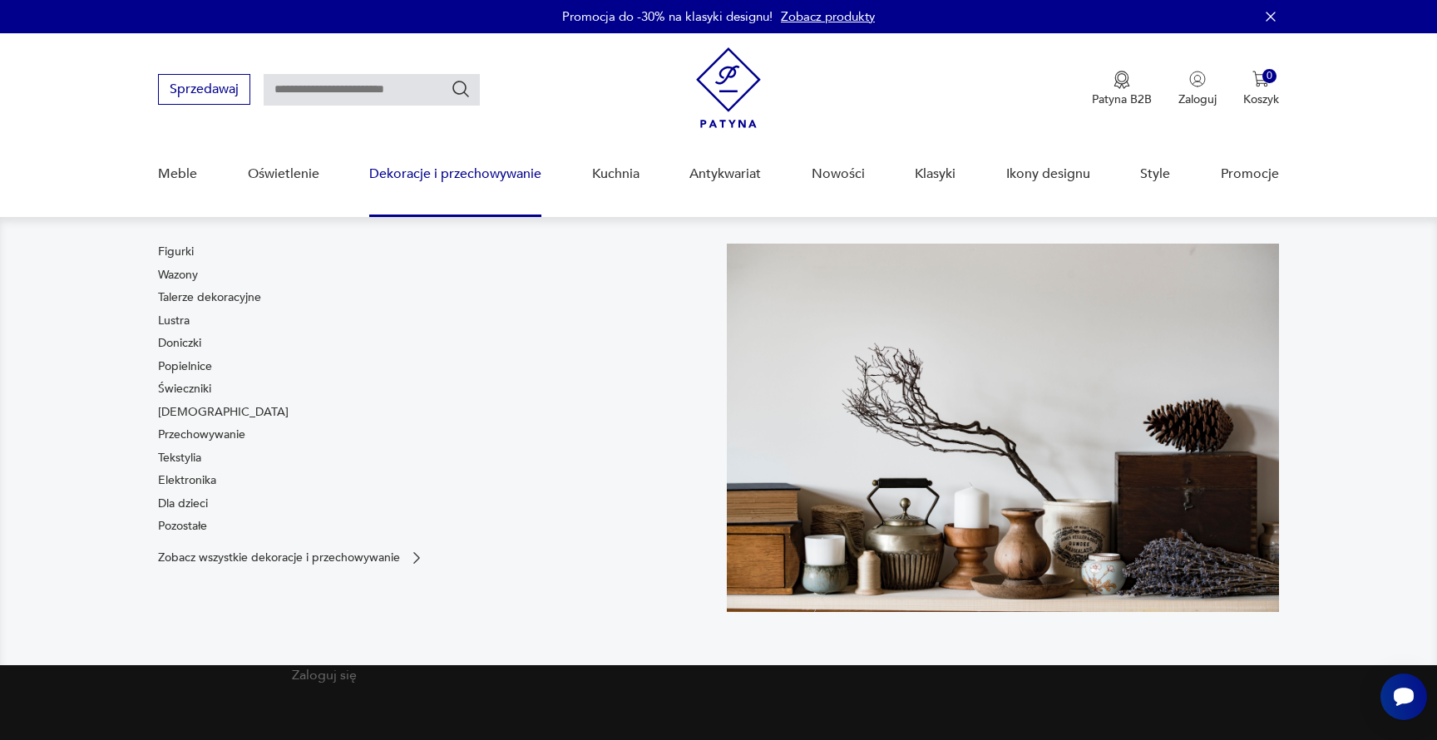
type input "****"
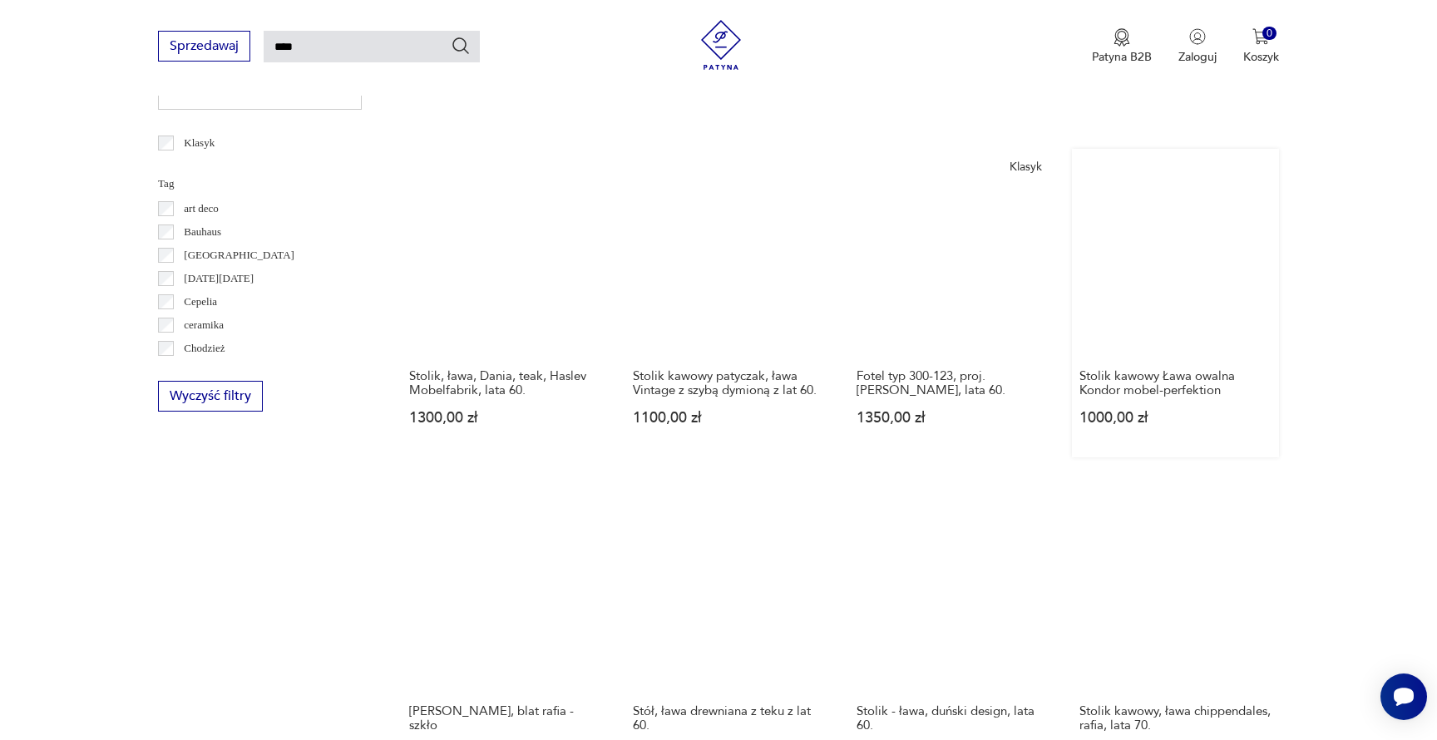
scroll to position [1151, 0]
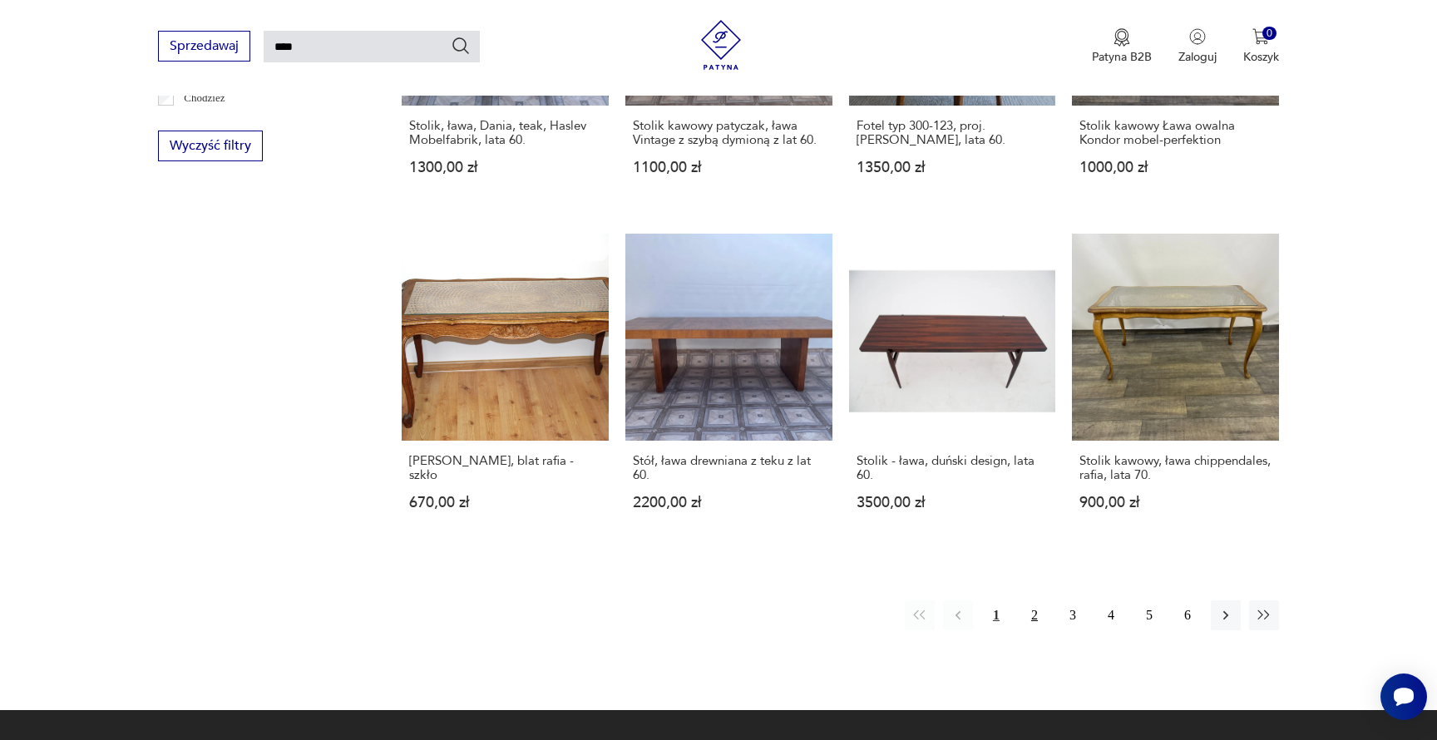
click at [1039, 600] on button "2" at bounding box center [1034, 615] width 30 height 30
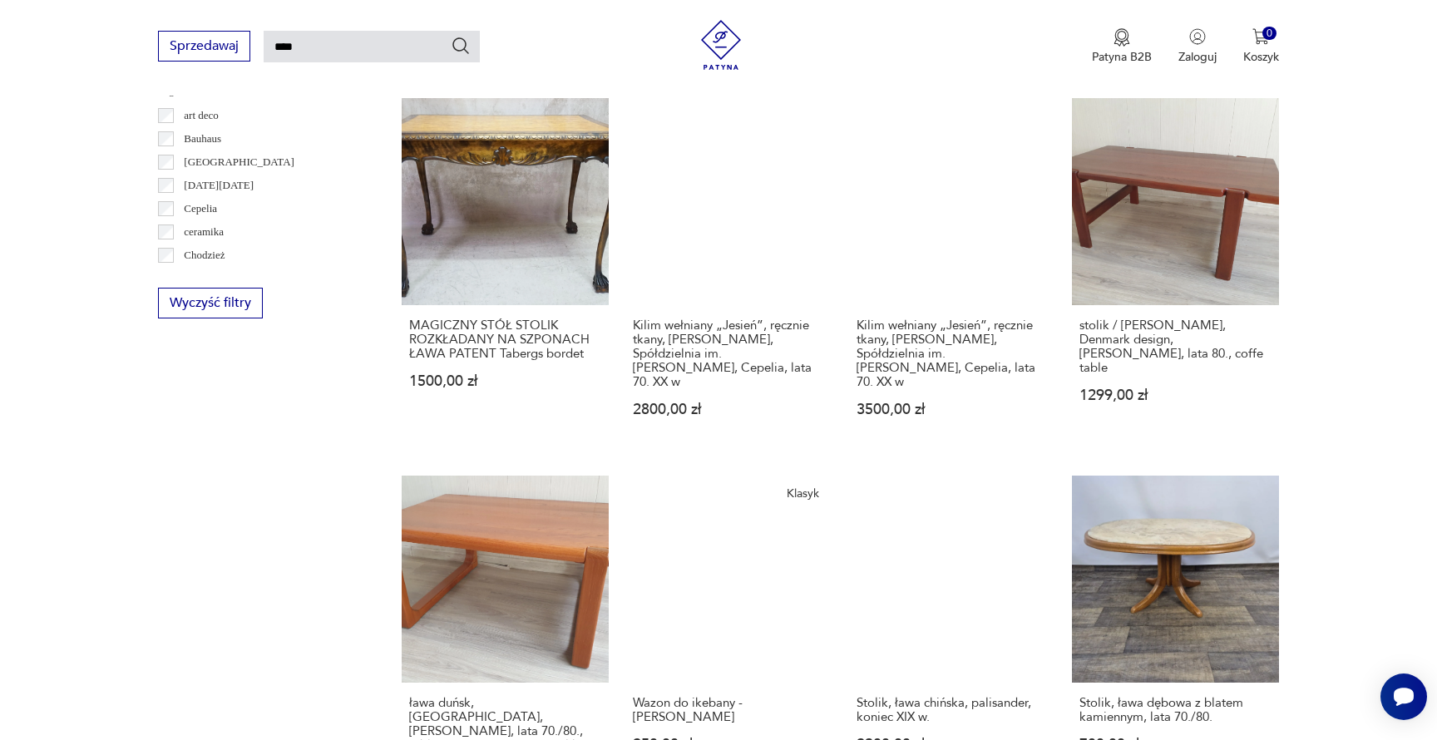
scroll to position [1168, 0]
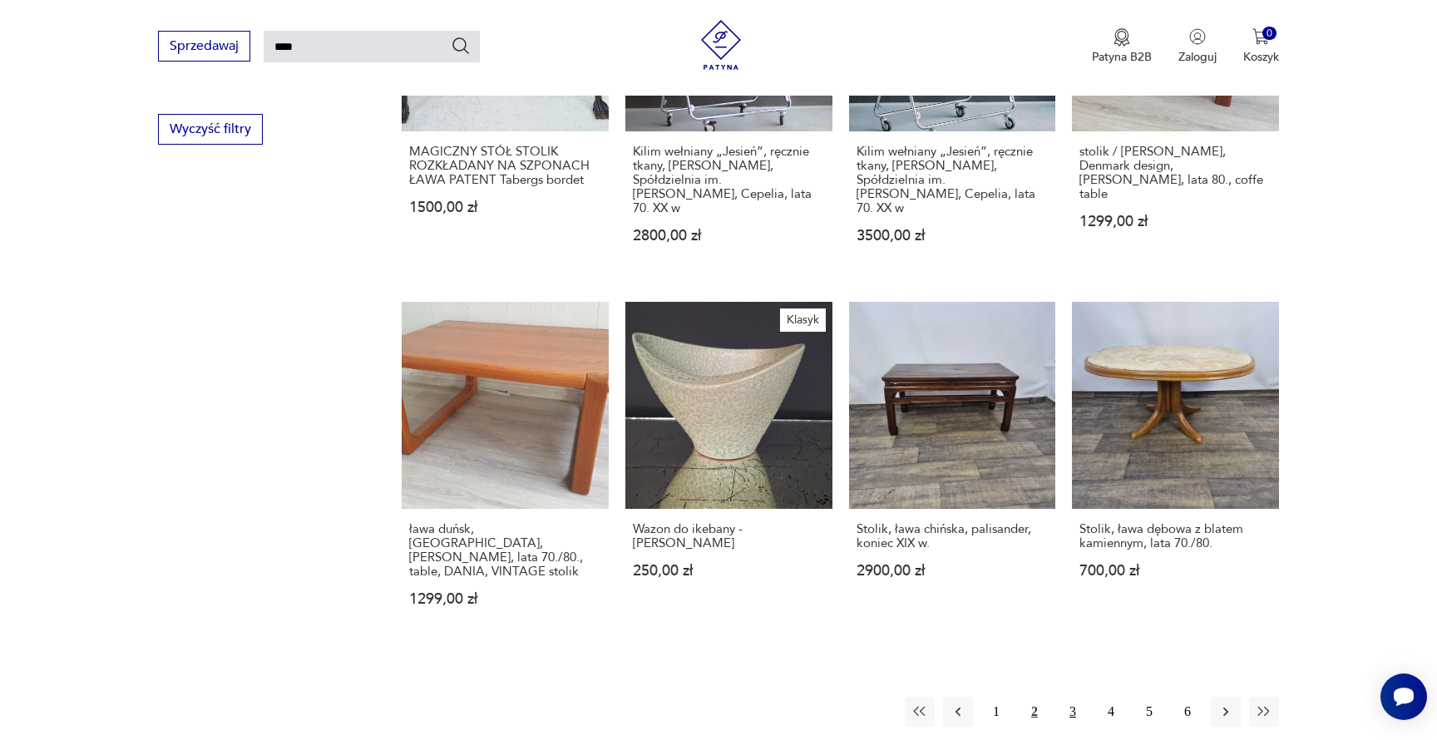
click at [1070, 697] on button "3" at bounding box center [1073, 712] width 30 height 30
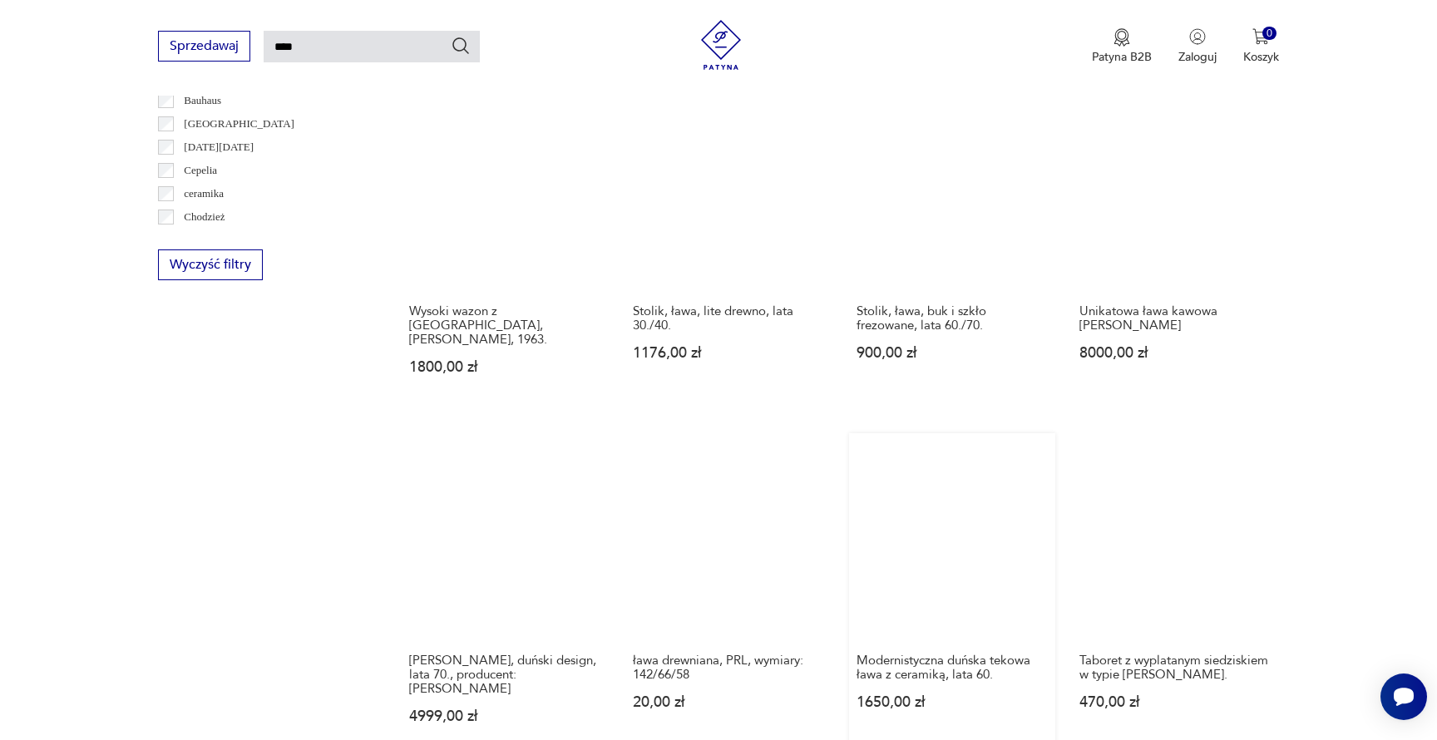
scroll to position [1077, 0]
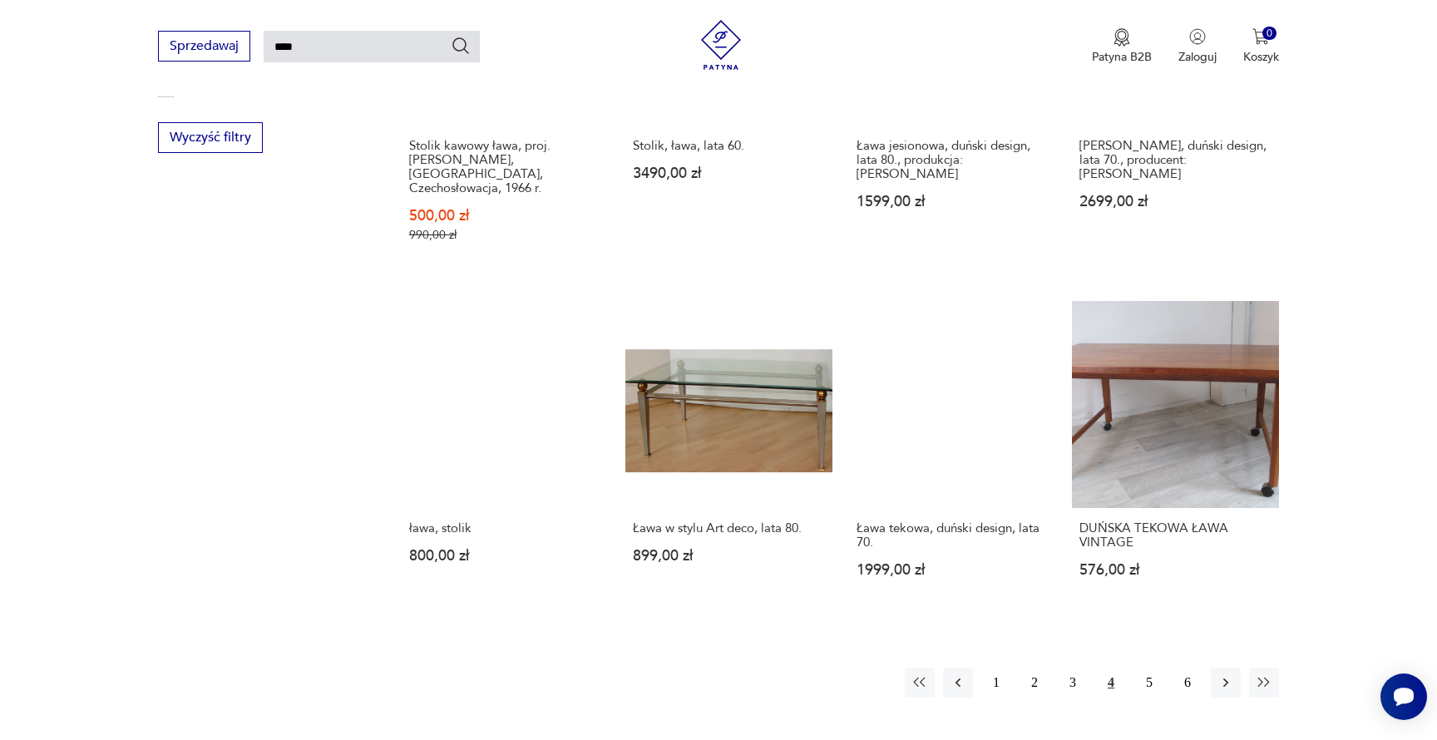
scroll to position [1207, 0]
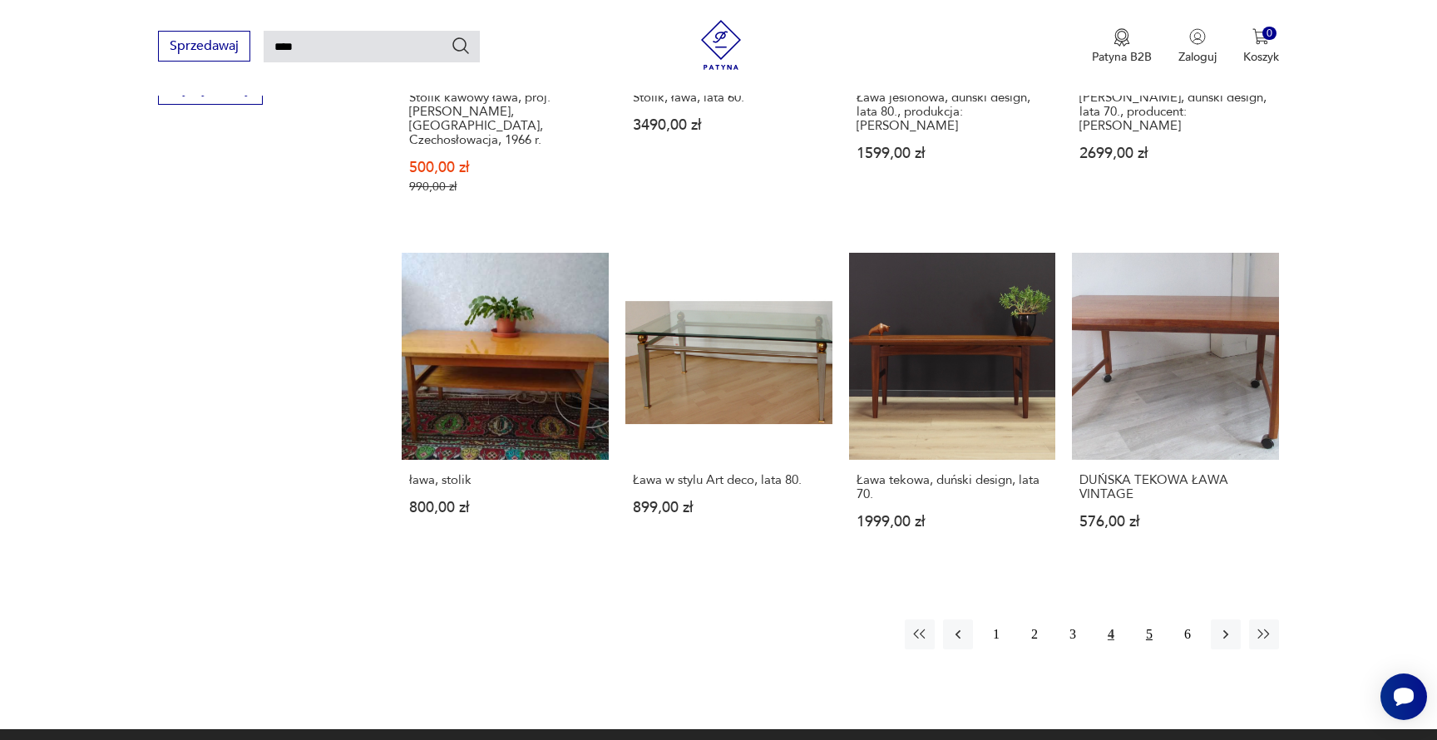
click at [1152, 620] on button "5" at bounding box center [1149, 635] width 30 height 30
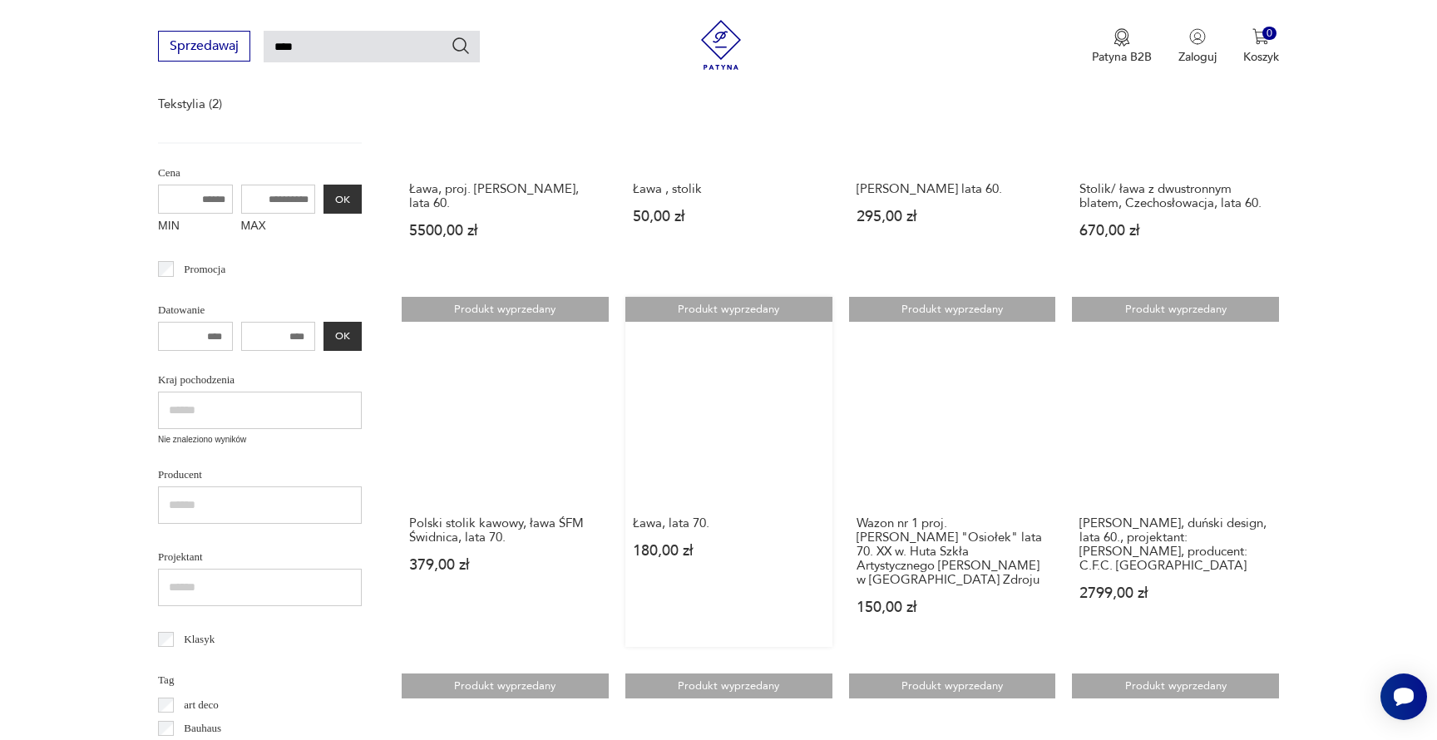
scroll to position [930, 0]
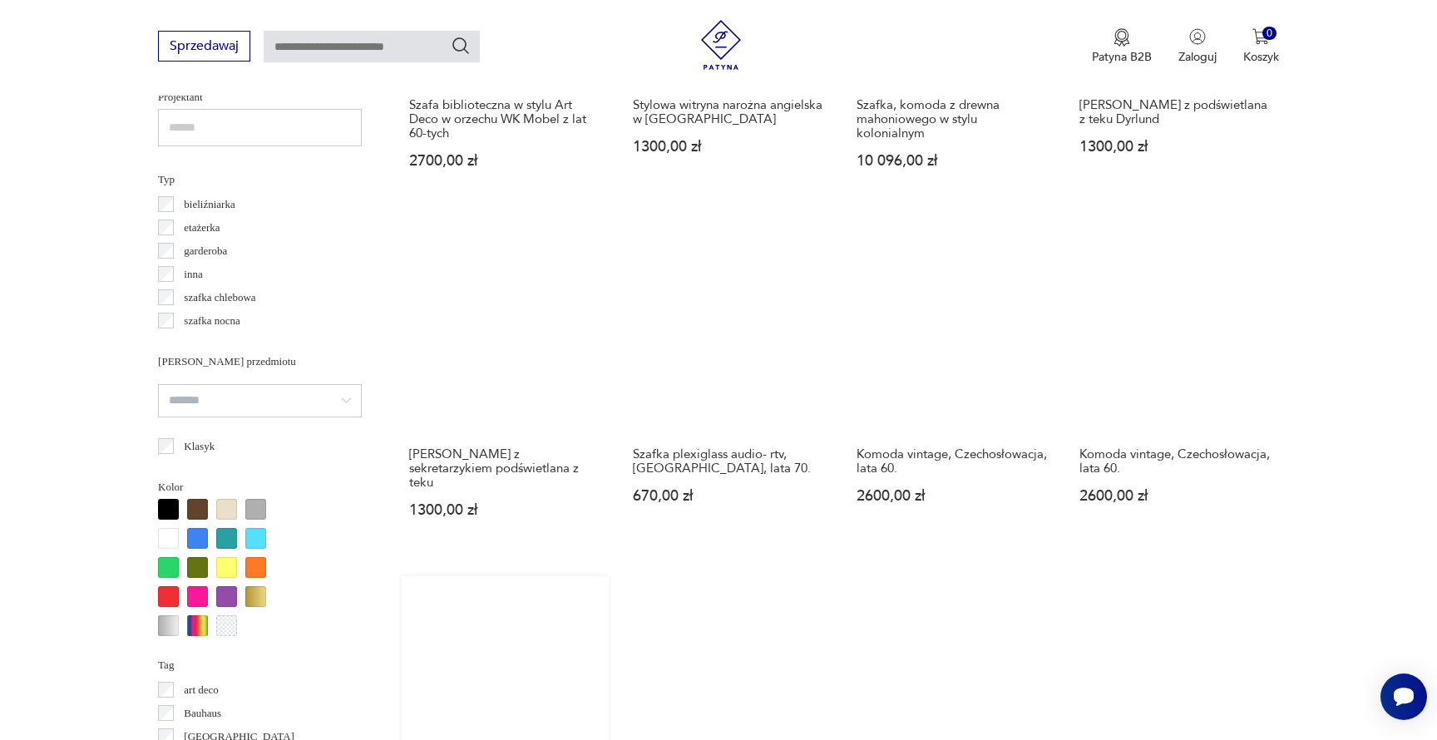
scroll to position [1483, 0]
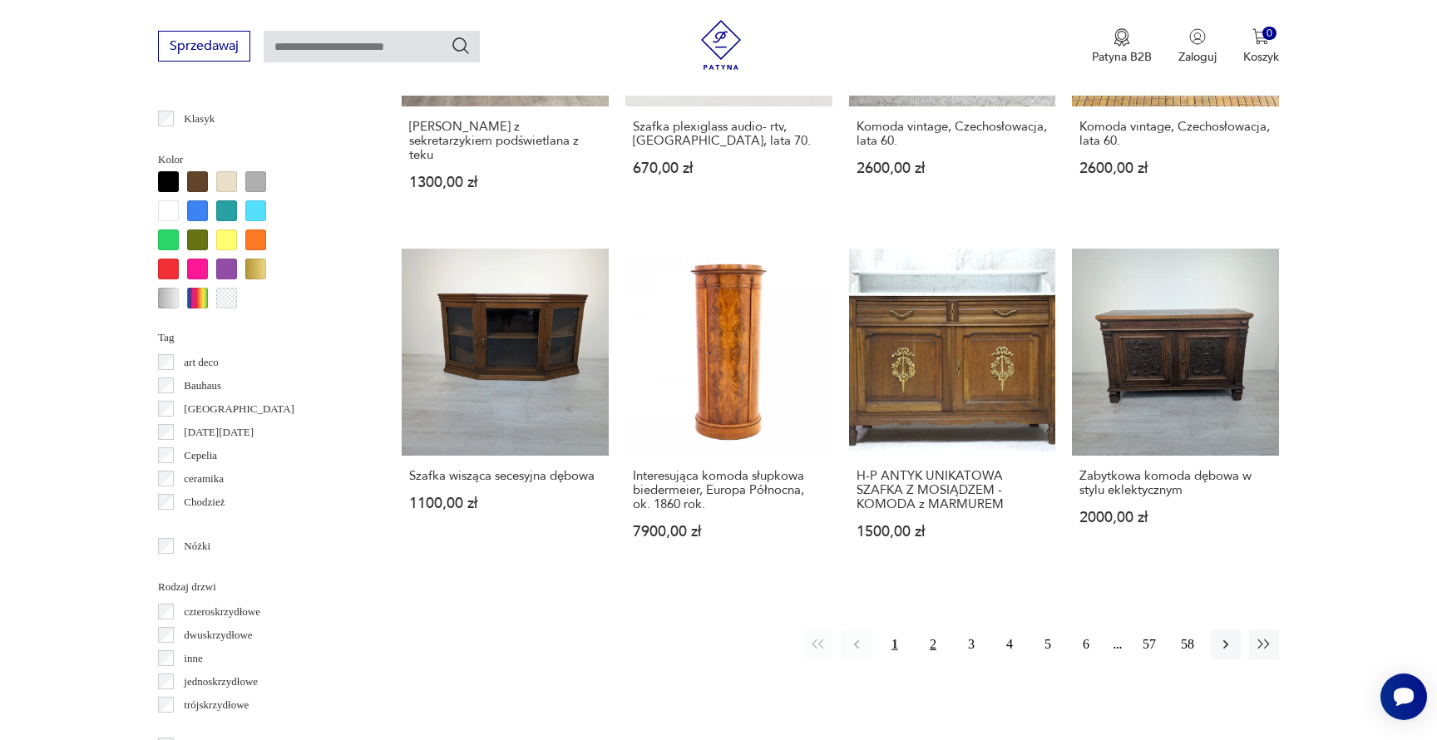
click at [933, 629] on button "2" at bounding box center [933, 644] width 30 height 30
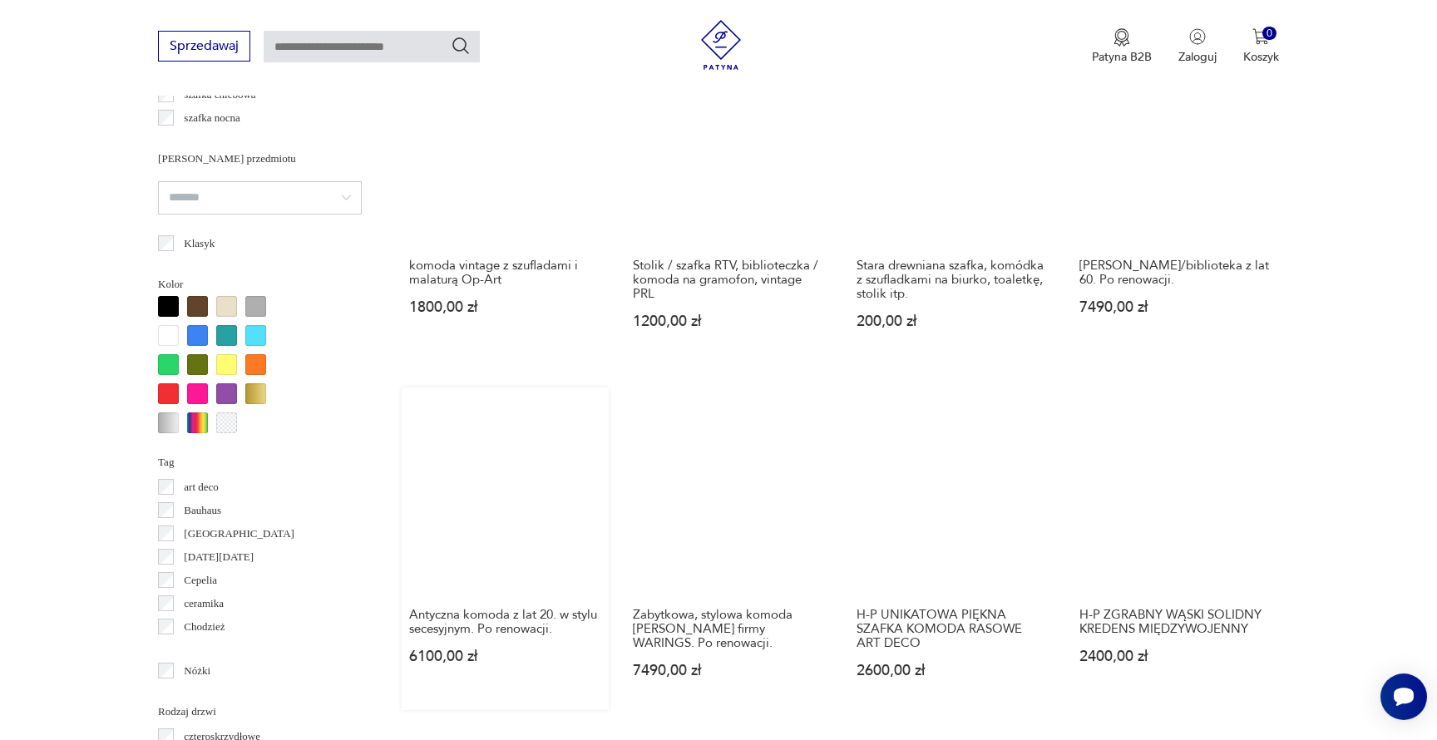
scroll to position [1367, 0]
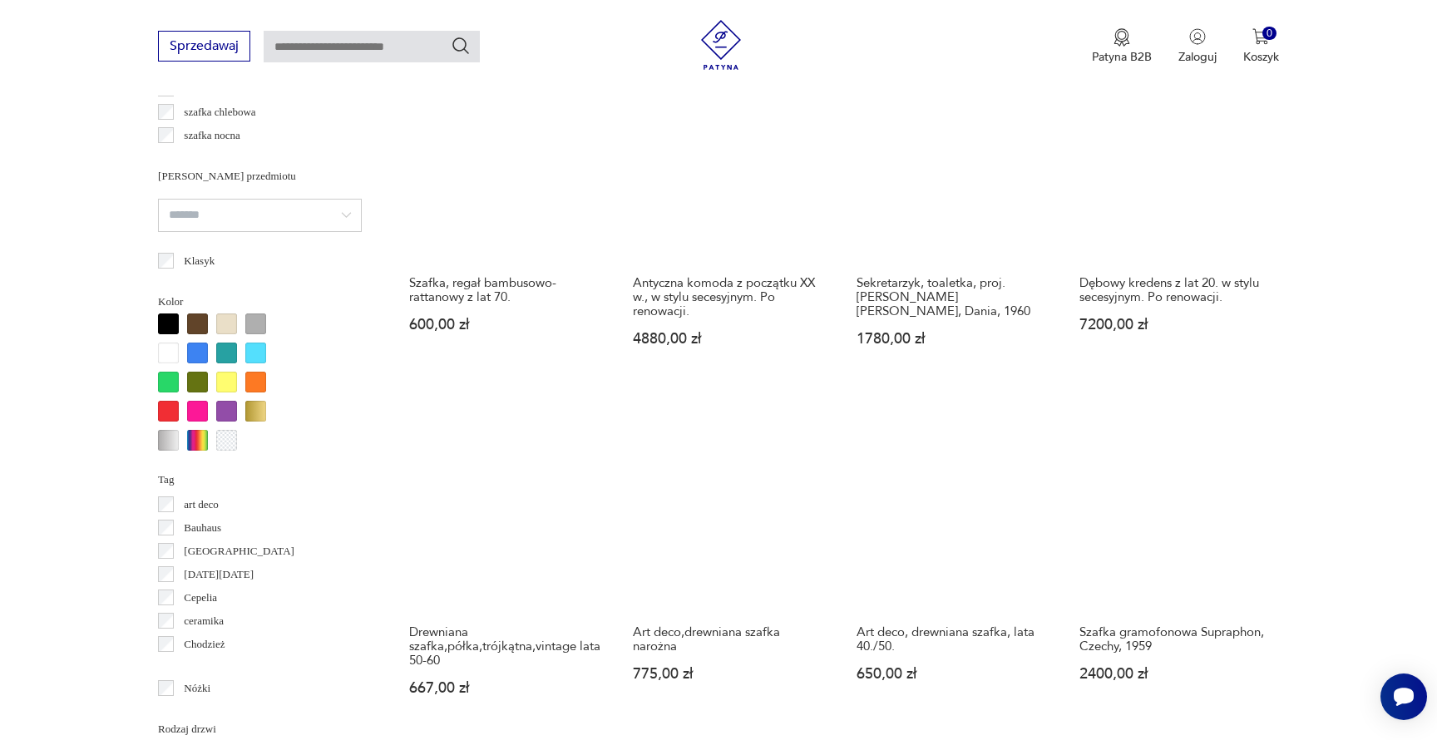
scroll to position [1343, 0]
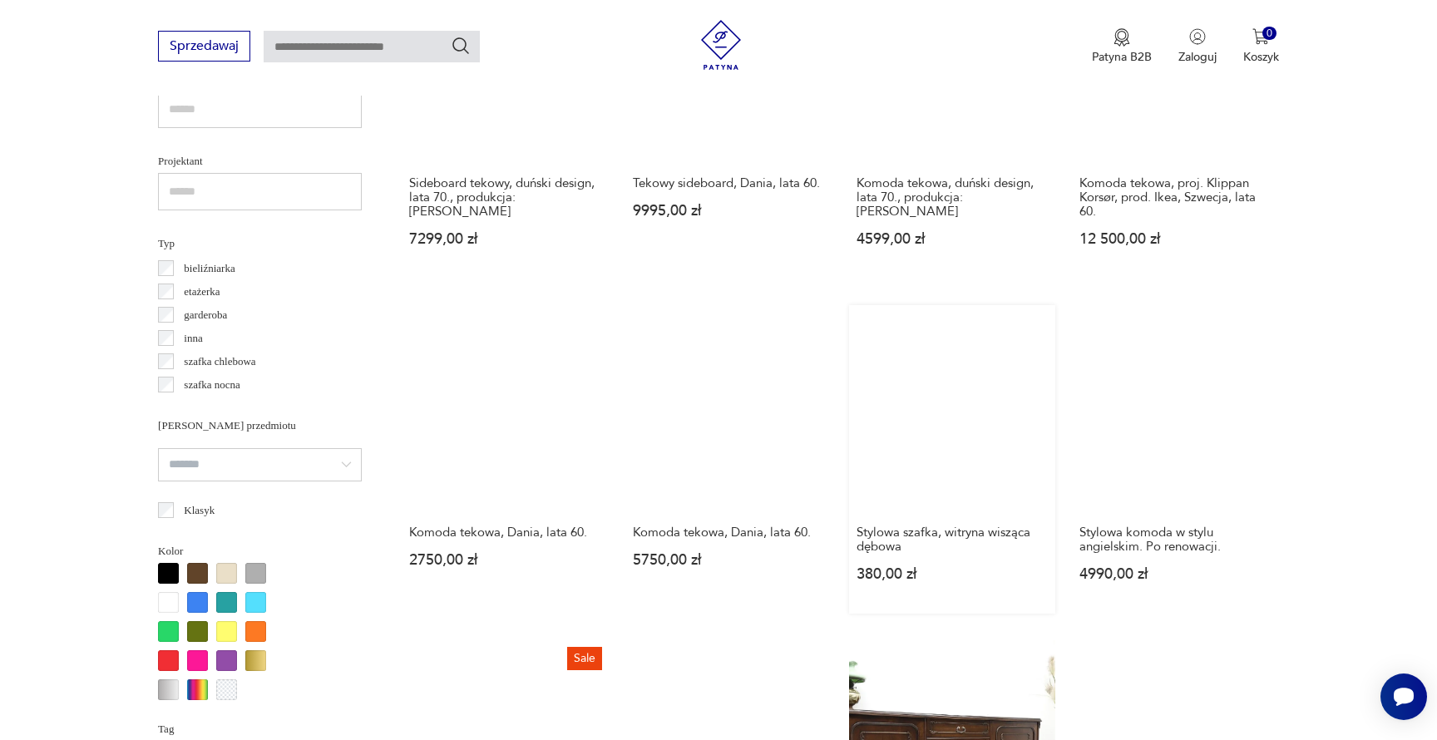
scroll to position [575, 0]
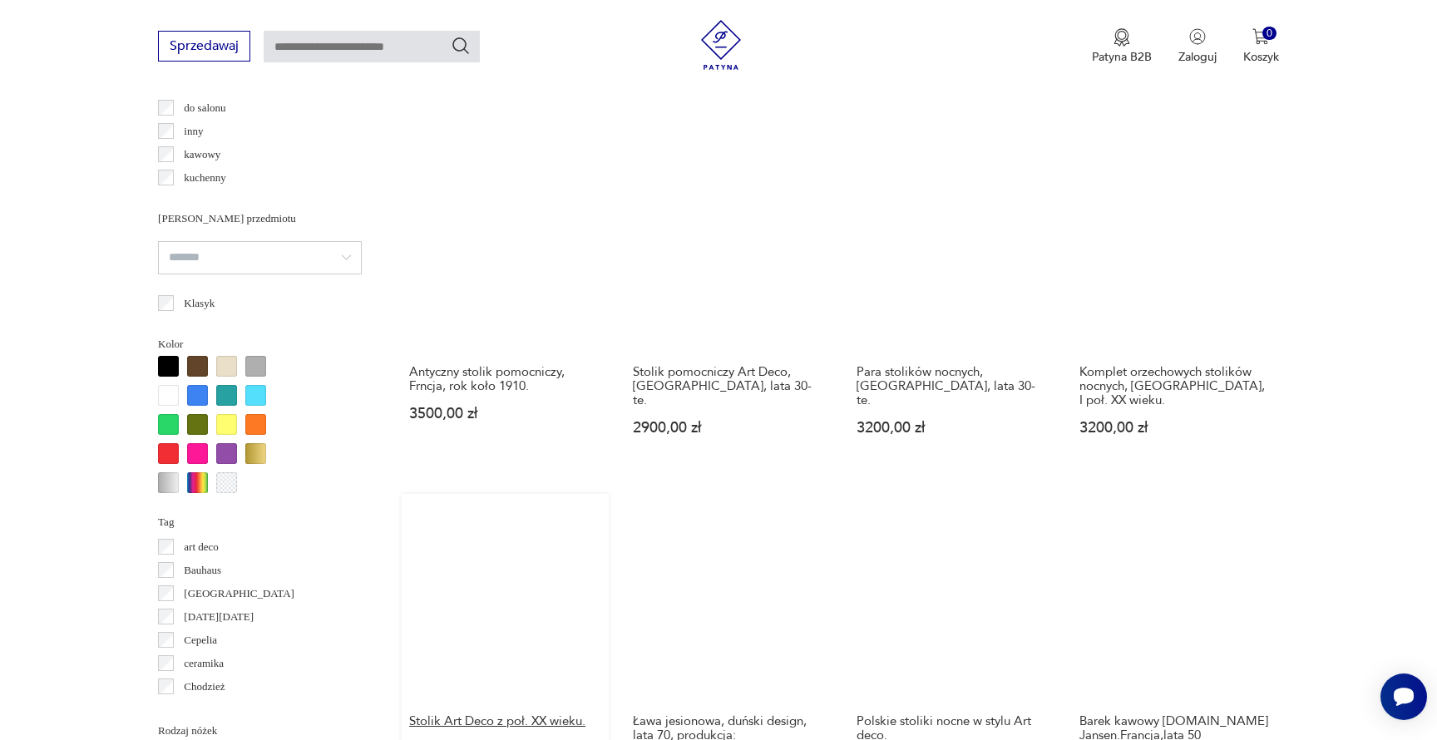
scroll to position [1500, 0]
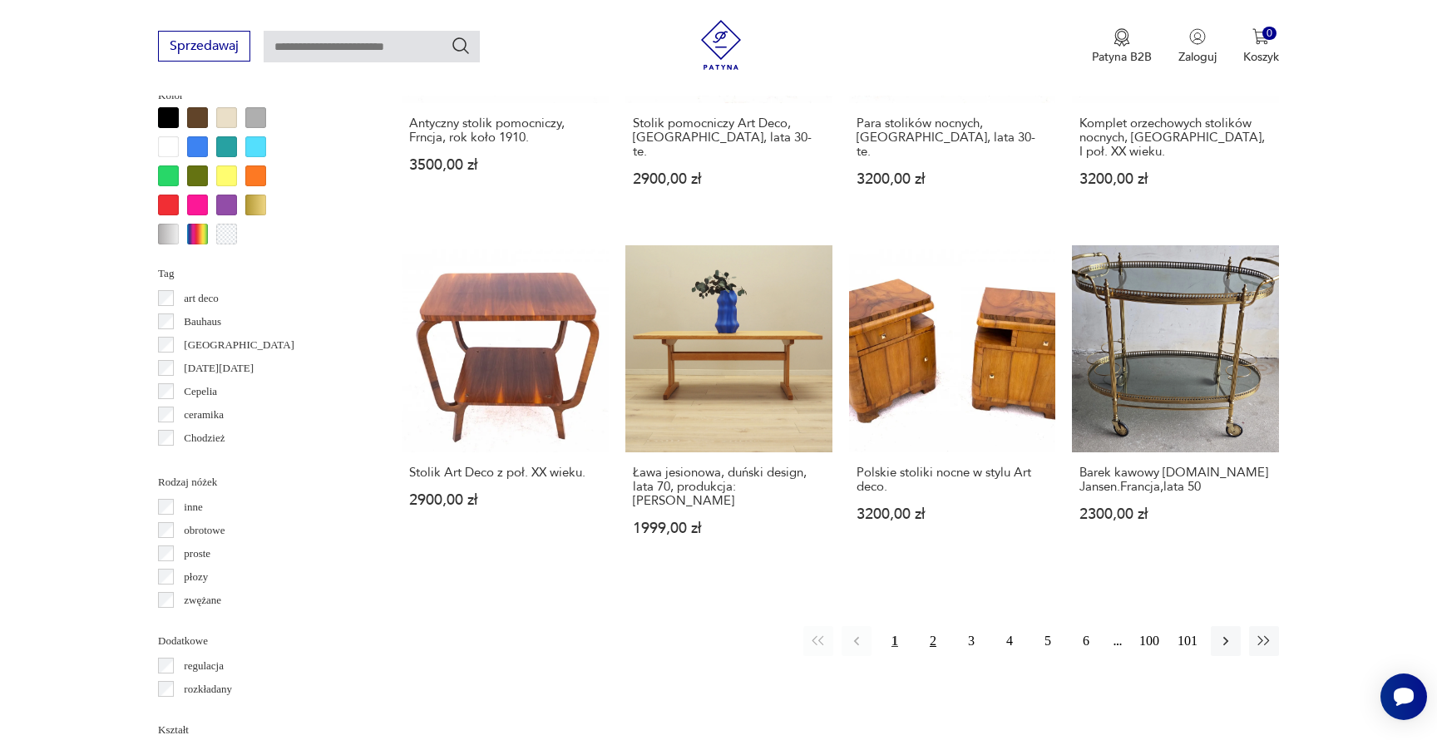
click at [929, 626] on button "2" at bounding box center [933, 641] width 30 height 30
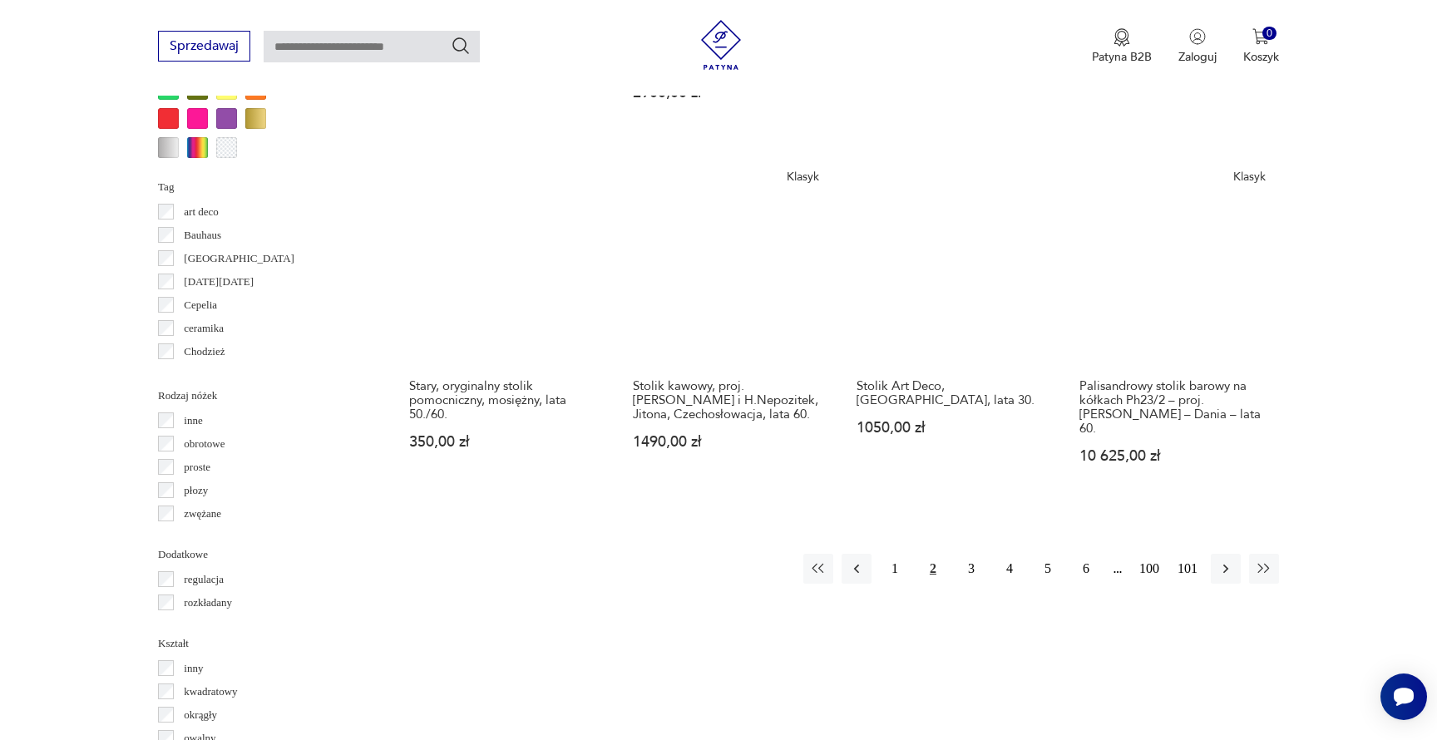
scroll to position [1656, 0]
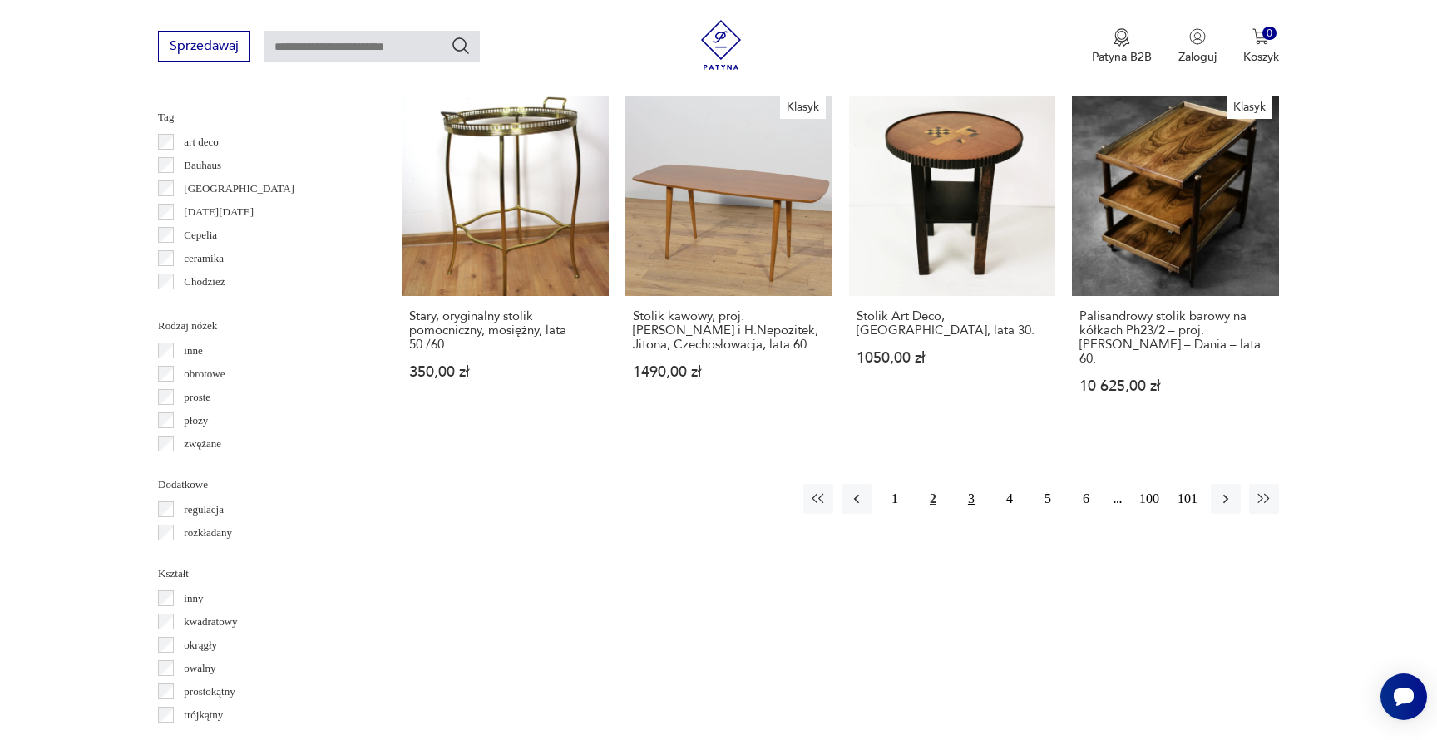
click at [971, 484] on button "3" at bounding box center [971, 499] width 30 height 30
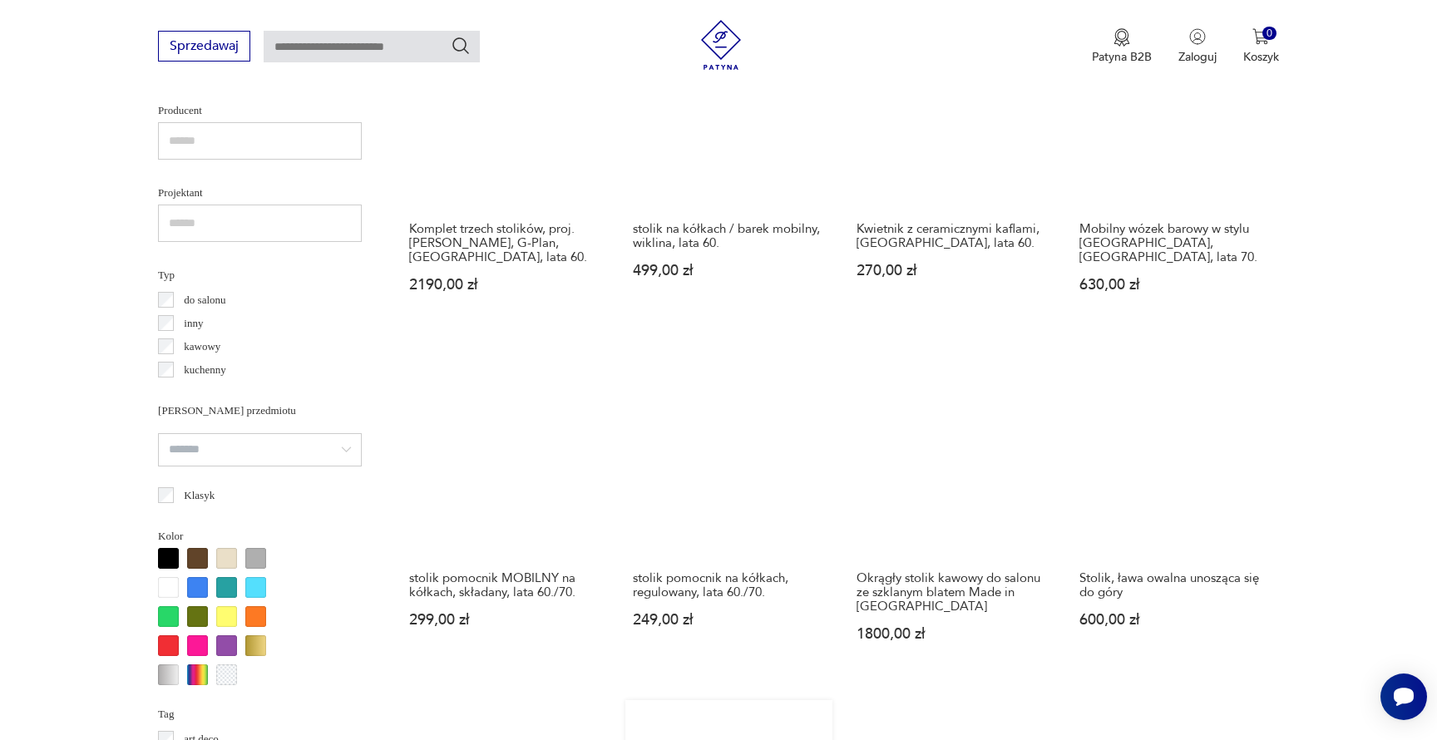
scroll to position [1324, 0]
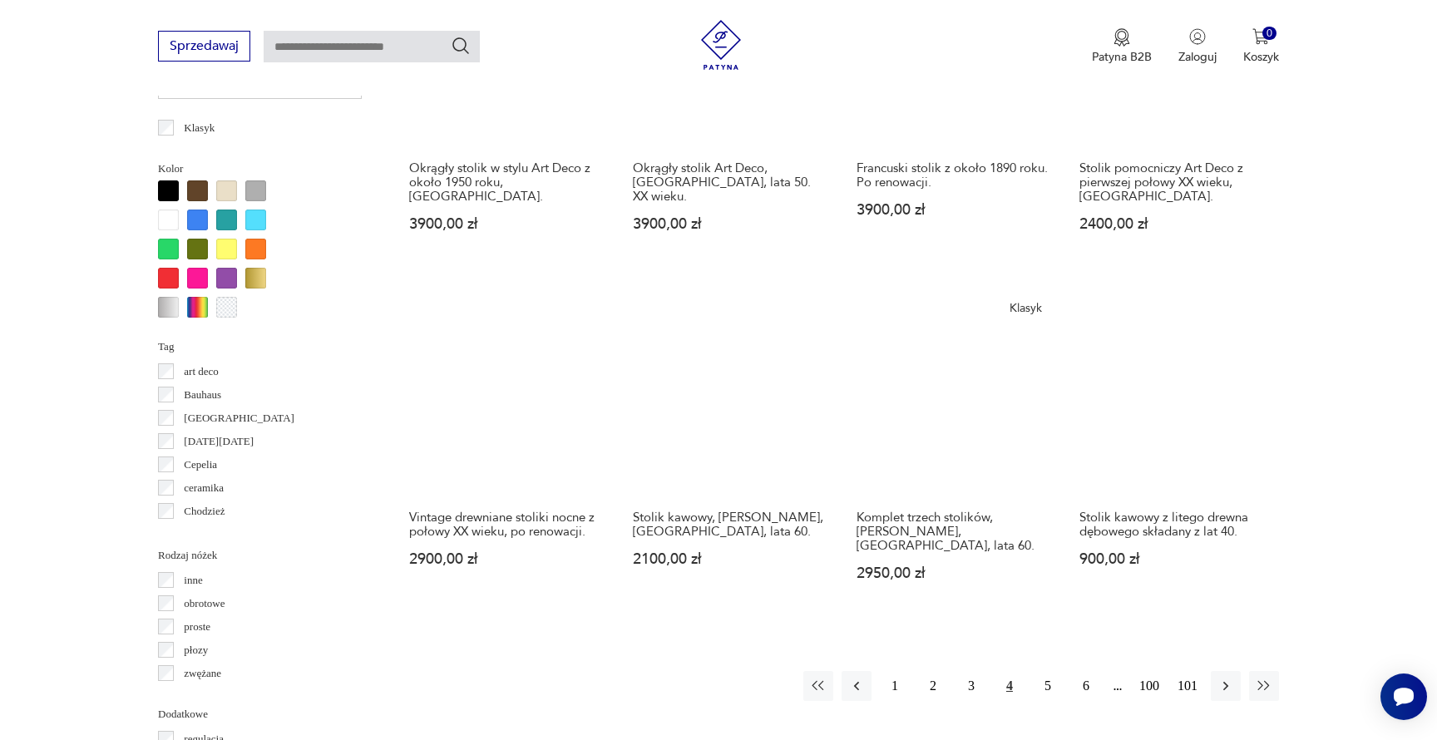
scroll to position [1425, 0]
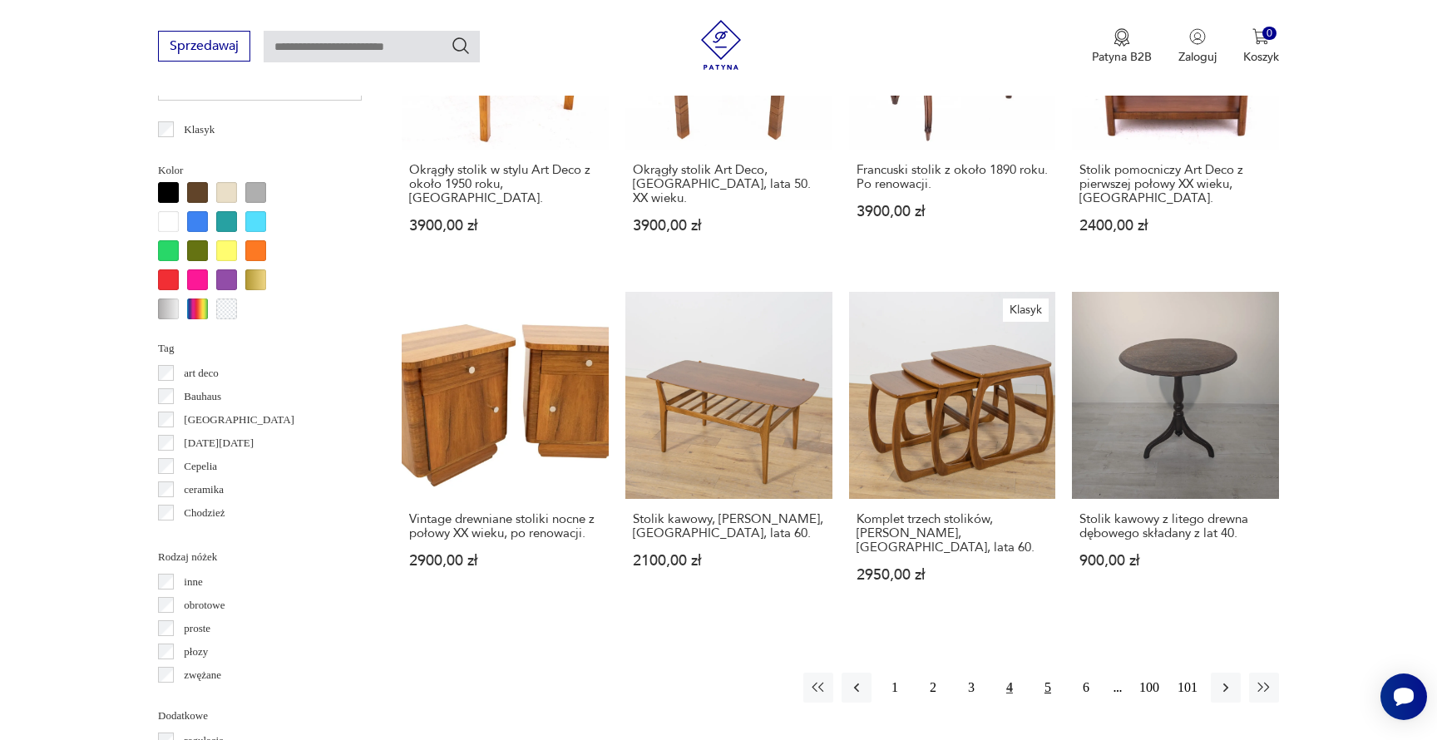
click at [1039, 673] on button "5" at bounding box center [1048, 688] width 30 height 30
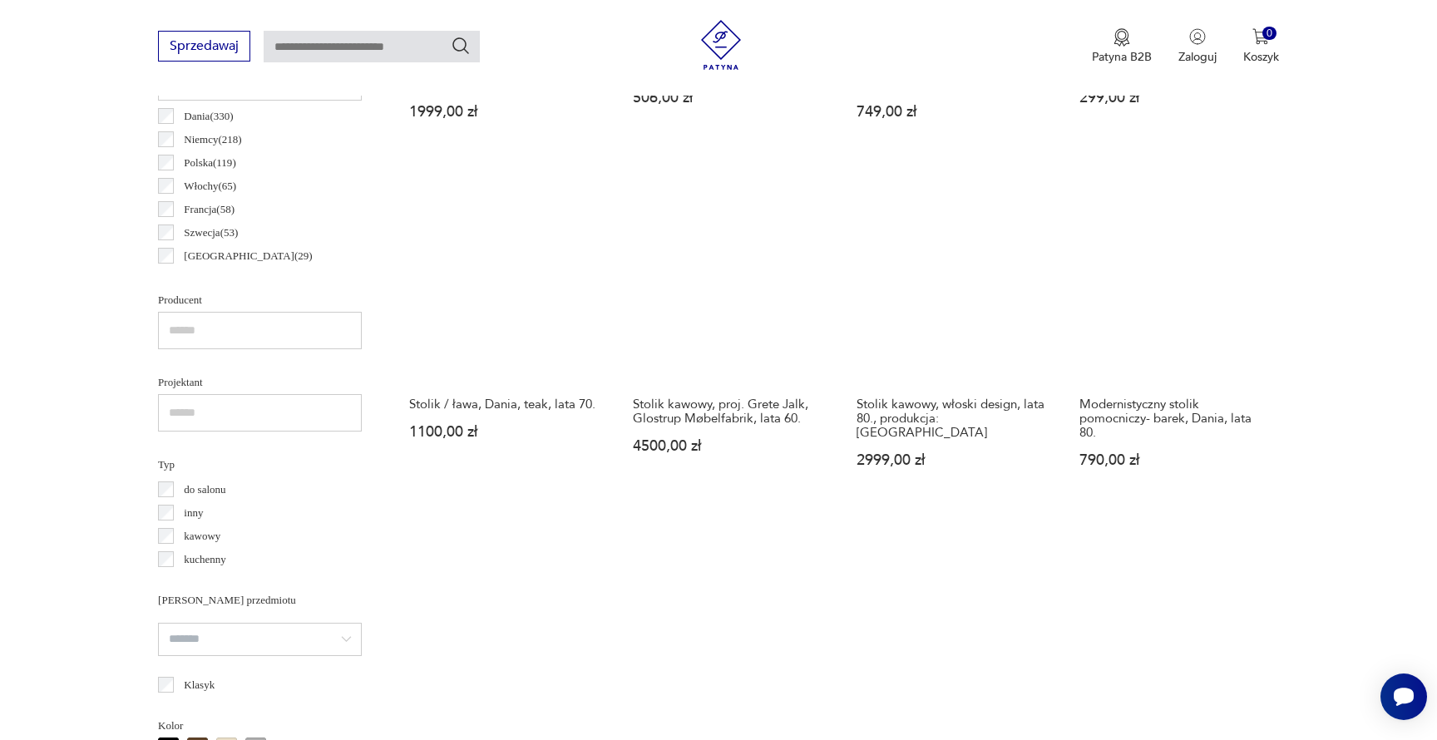
scroll to position [1215, 0]
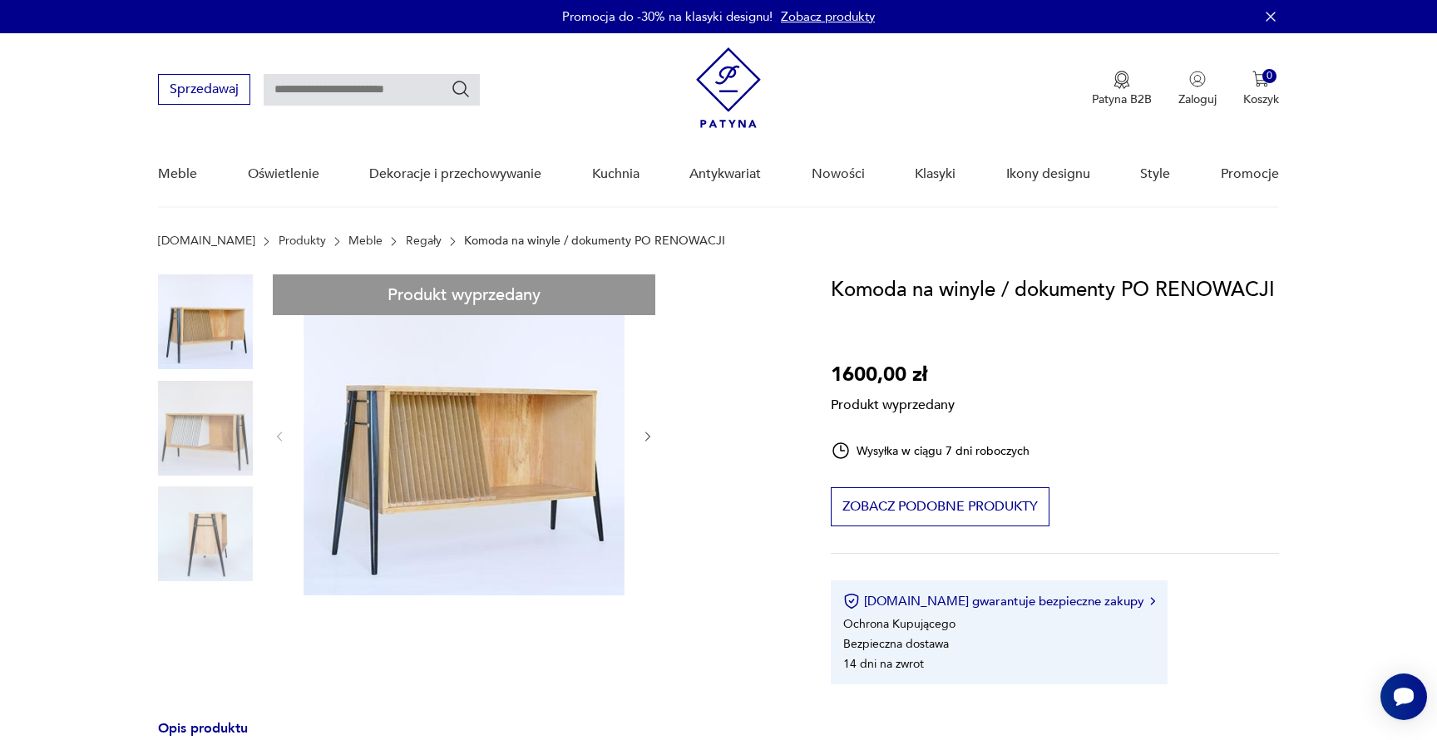
click at [651, 438] on div "Produkt wyprzedany Opis produktu Komoda z lat 60/70, wykończona jesionowy forni…" at bounding box center [474, 743] width 633 height 939
click at [251, 394] on div "Produkt wyprzedany Opis produktu Komoda z lat 60/70, wykończona jesionowy forni…" at bounding box center [474, 743] width 633 height 939
click at [200, 450] on div "Produkt wyprzedany Opis produktu Komoda z lat 60/70, wykończona jesionowy forni…" at bounding box center [474, 743] width 633 height 939
click at [211, 530] on div "Produkt wyprzedany Opis produktu Komoda z lat 60/70, wykończona jesionowy forni…" at bounding box center [474, 743] width 633 height 939
click at [208, 545] on div "Produkt wyprzedany Opis produktu Komoda z lat 60/70, wykończona jesionowy forni…" at bounding box center [474, 743] width 633 height 939
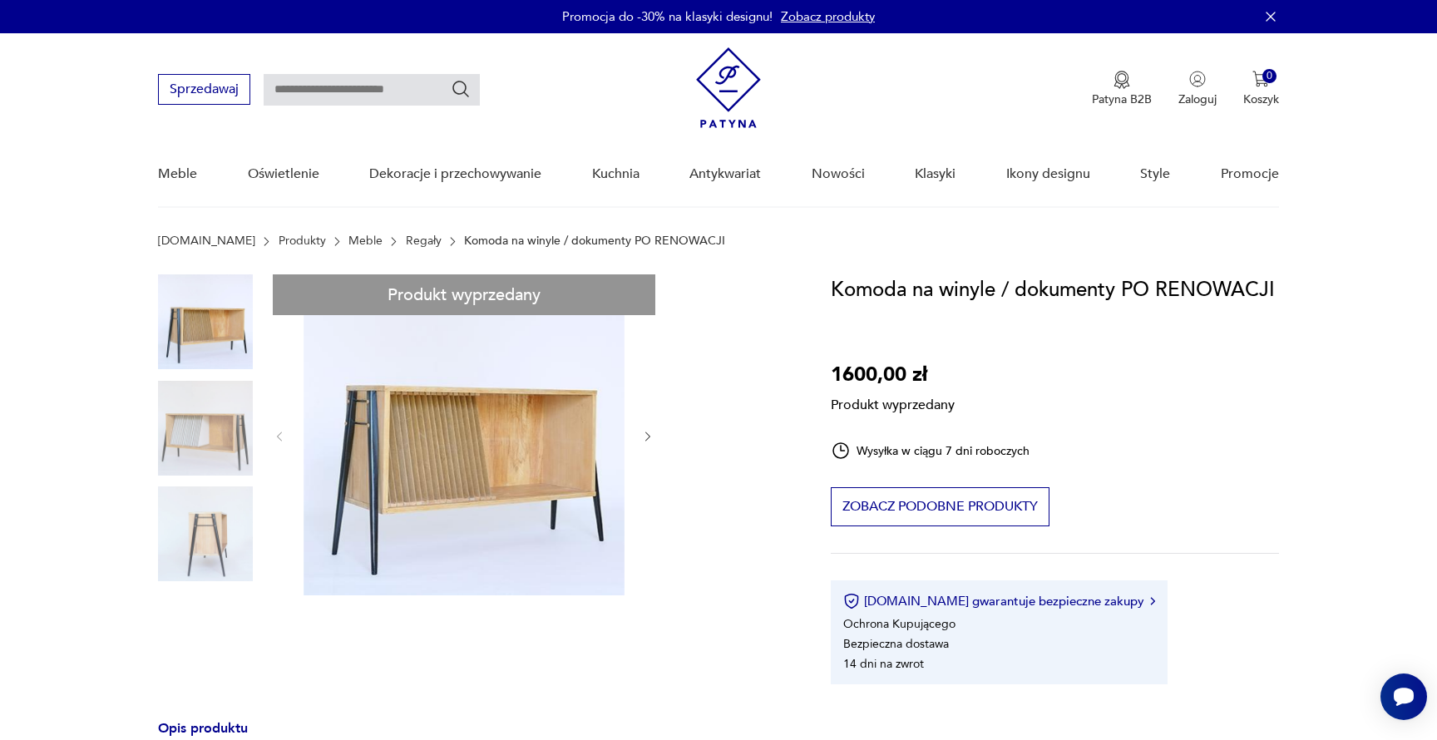
click at [200, 434] on div "Produkt wyprzedany Opis produktu Komoda z lat 60/70, wykończona jesionowy forni…" at bounding box center [474, 743] width 633 height 939
click at [199, 335] on div "Produkt wyprzedany Opis produktu Komoda z lat 60/70, wykończona jesionowy forni…" at bounding box center [474, 743] width 633 height 939
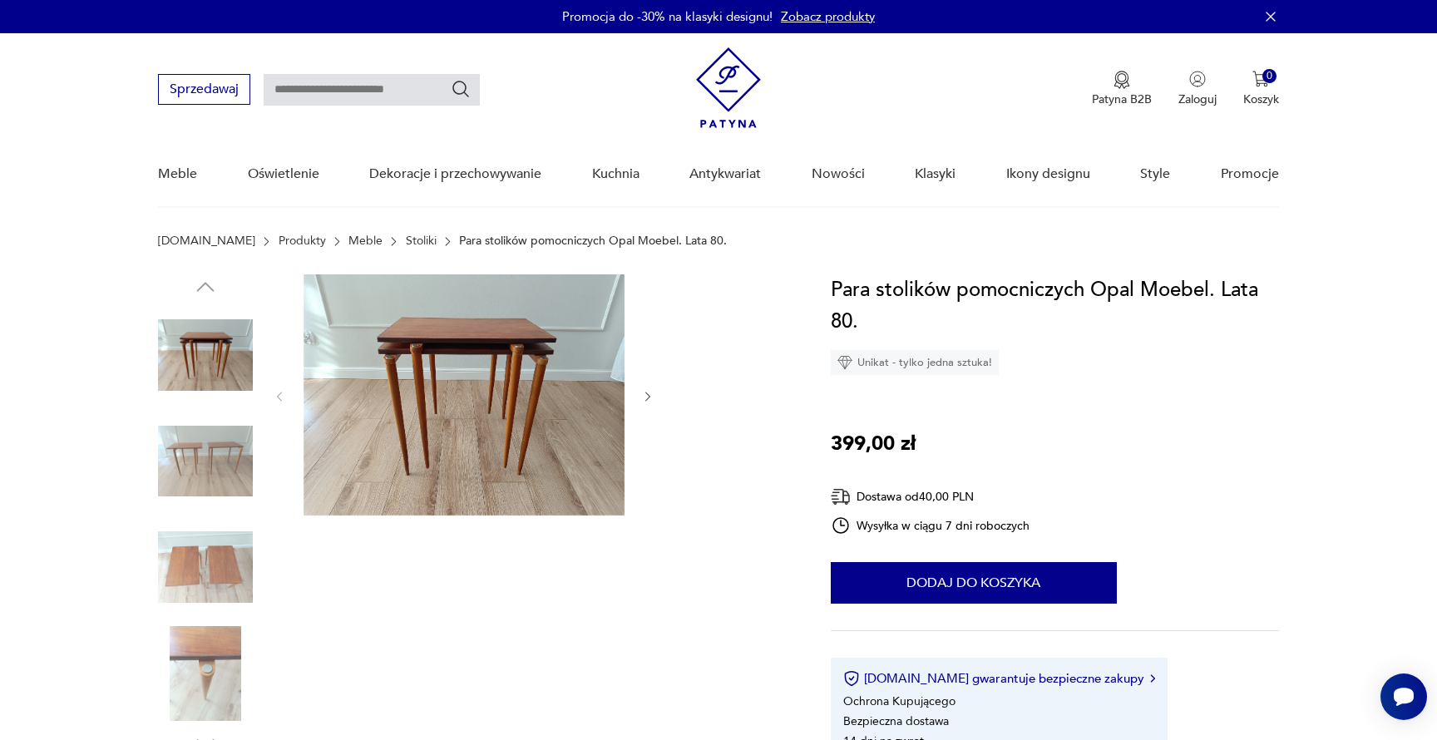
click at [195, 468] on img at bounding box center [205, 461] width 95 height 95
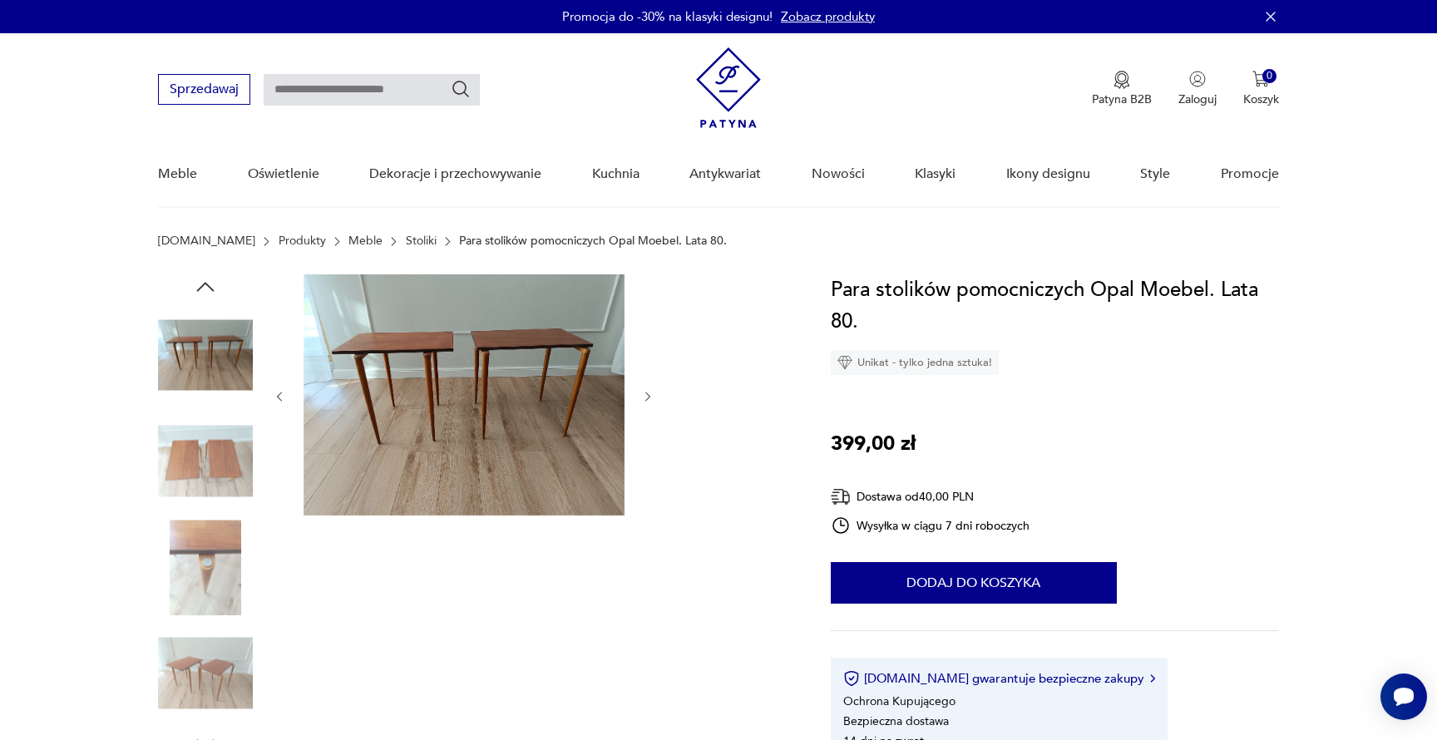
click at [195, 564] on img at bounding box center [205, 567] width 95 height 95
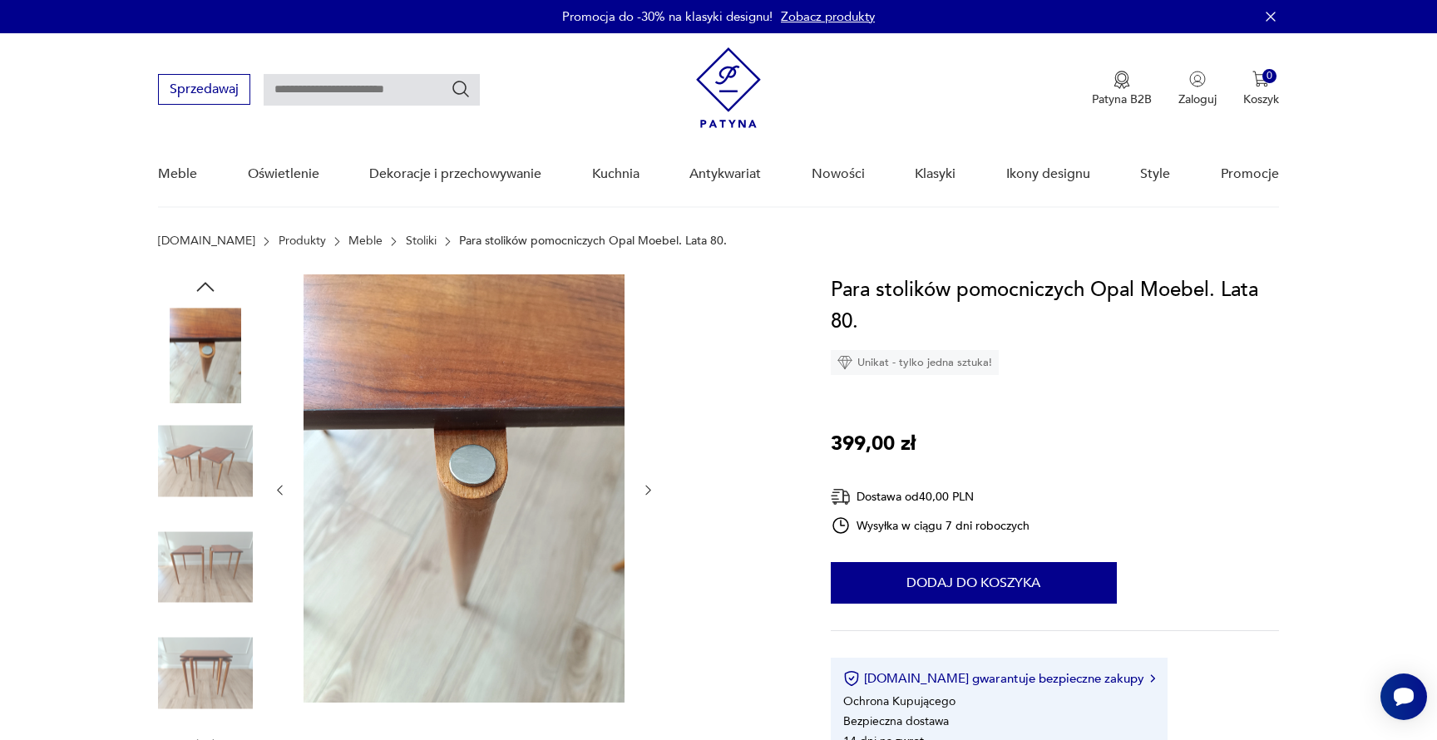
click at [195, 664] on img at bounding box center [205, 673] width 95 height 95
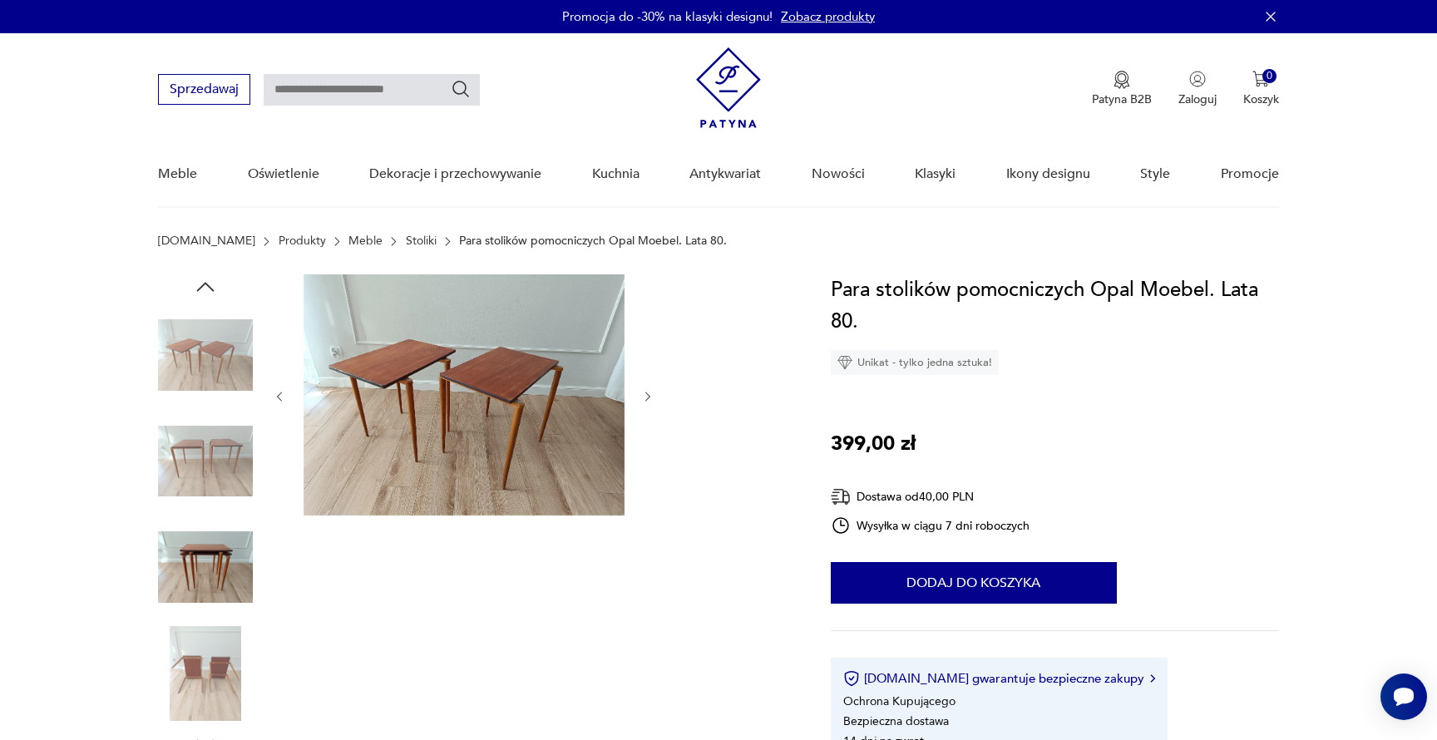
scroll to position [482, 0]
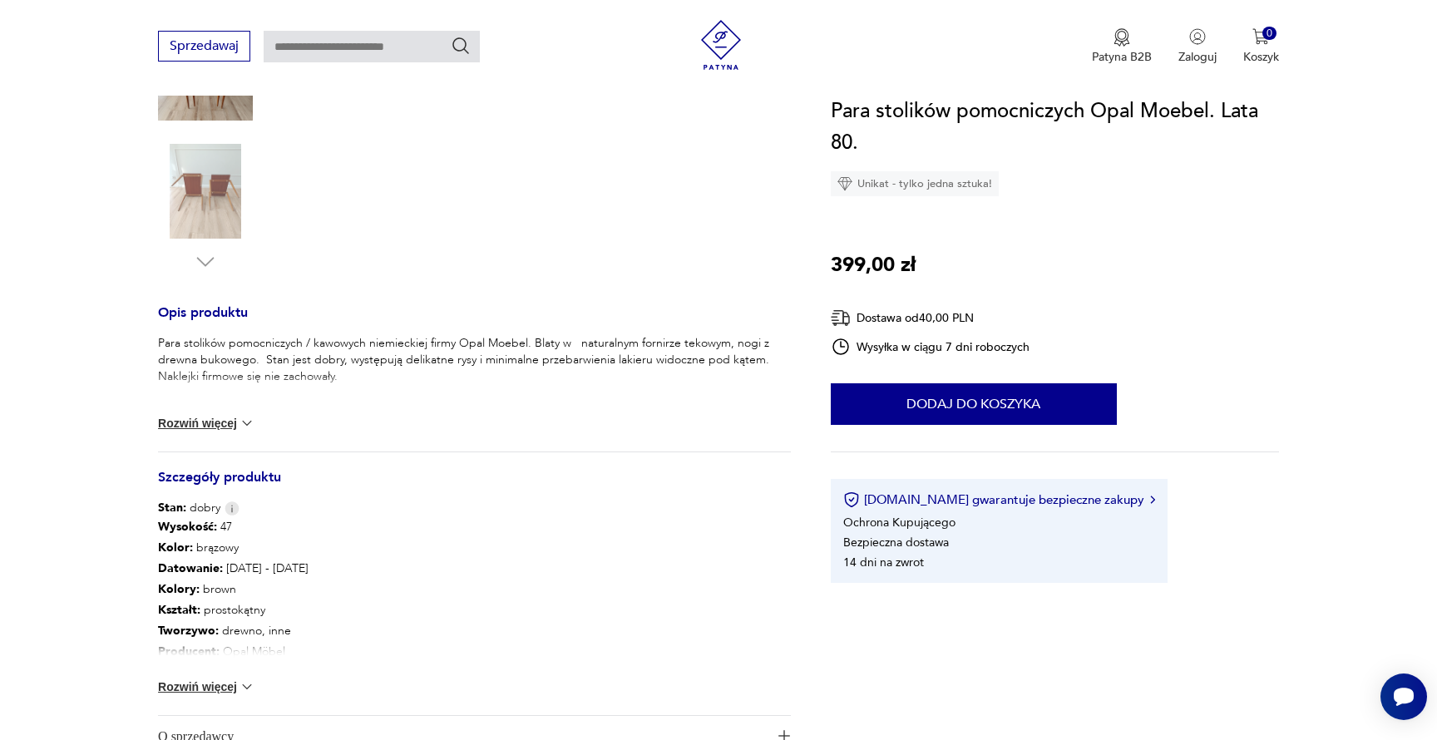
click at [185, 683] on button "Rozwiń więcej" at bounding box center [206, 687] width 96 height 17
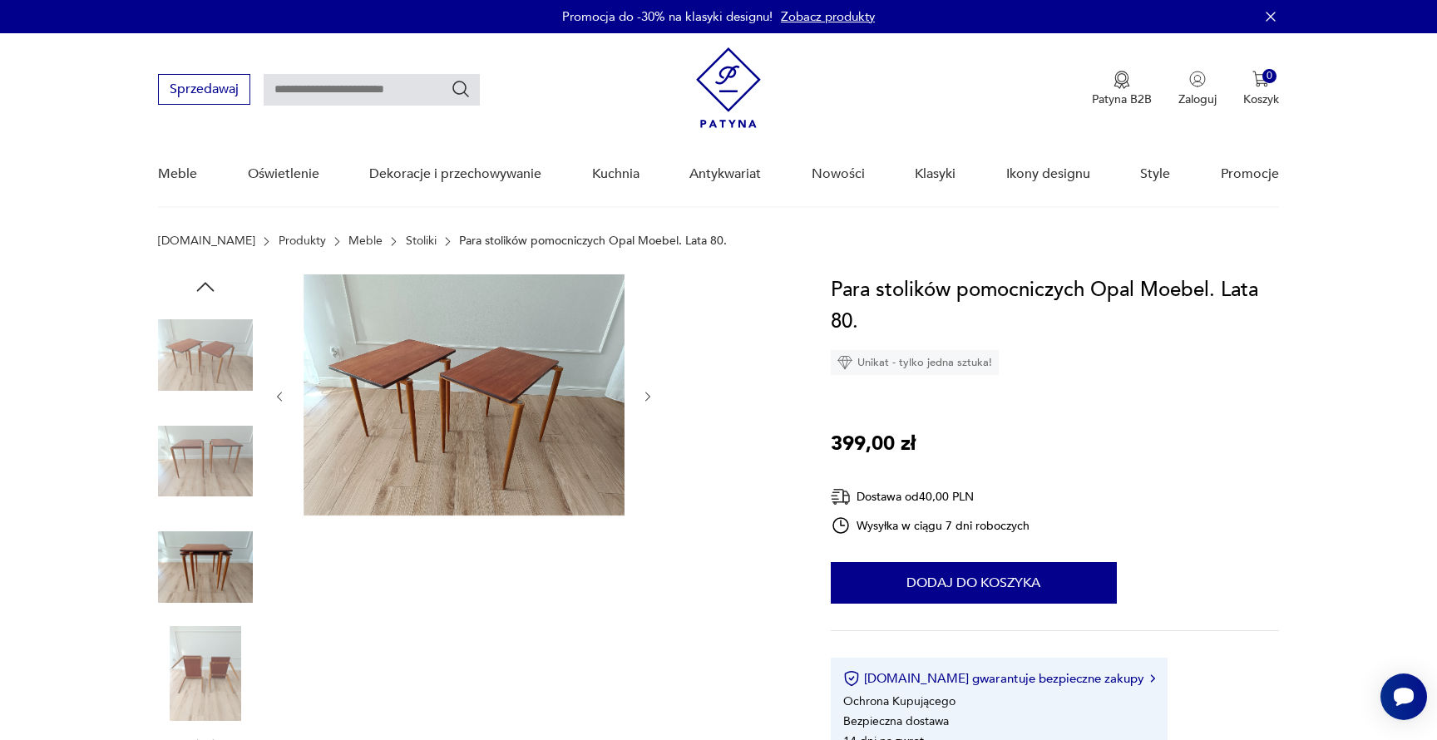
scroll to position [0, 0]
click at [176, 369] on img at bounding box center [205, 355] width 95 height 95
click at [434, 373] on img at bounding box center [464, 394] width 321 height 241
